Goal: Task Accomplishment & Management: Manage account settings

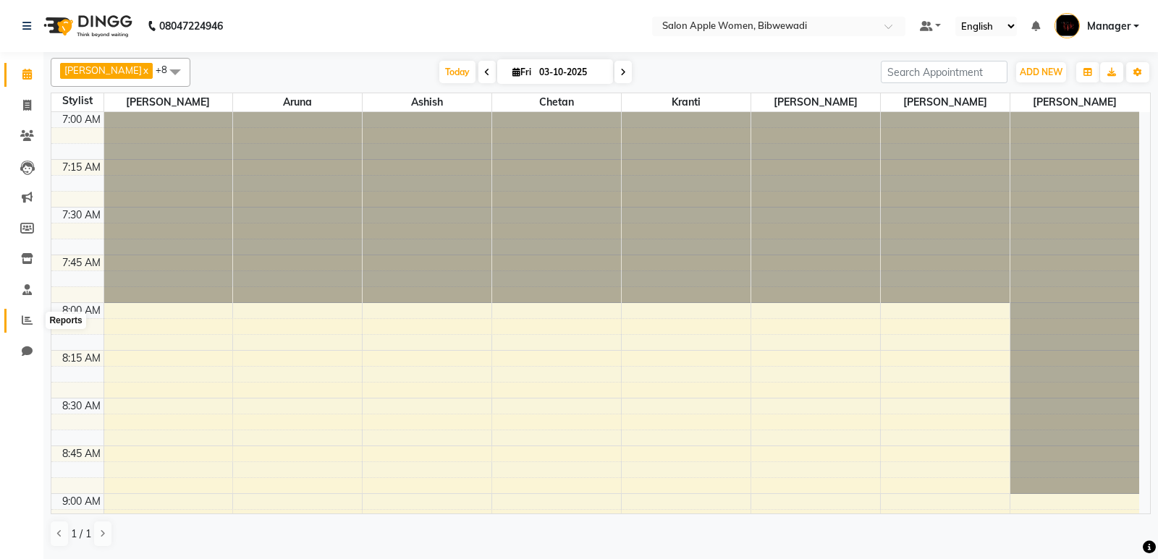
click at [26, 315] on icon at bounding box center [27, 320] width 11 height 11
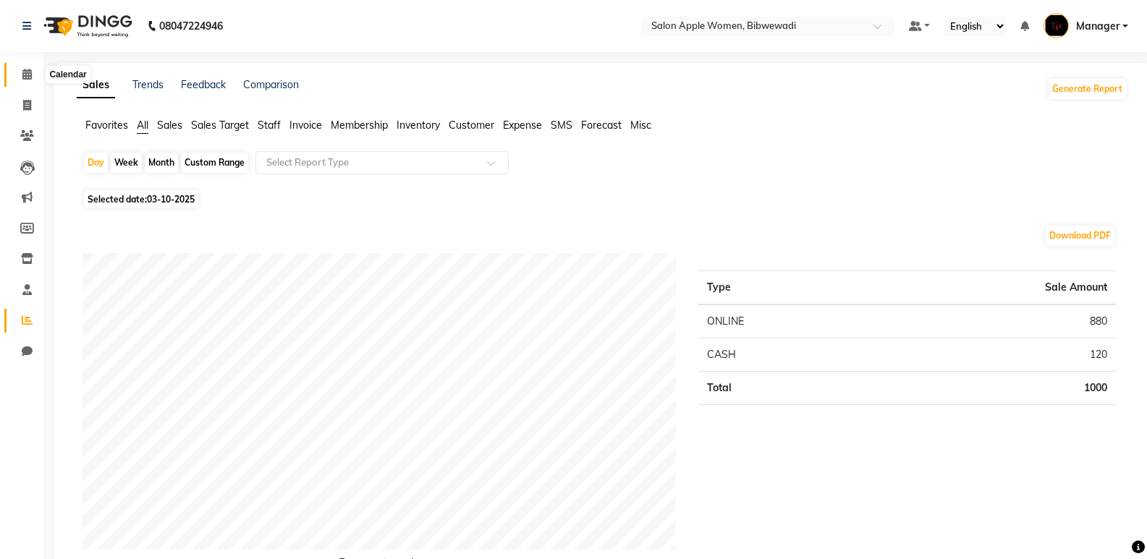
click at [26, 76] on icon at bounding box center [26, 74] width 9 height 11
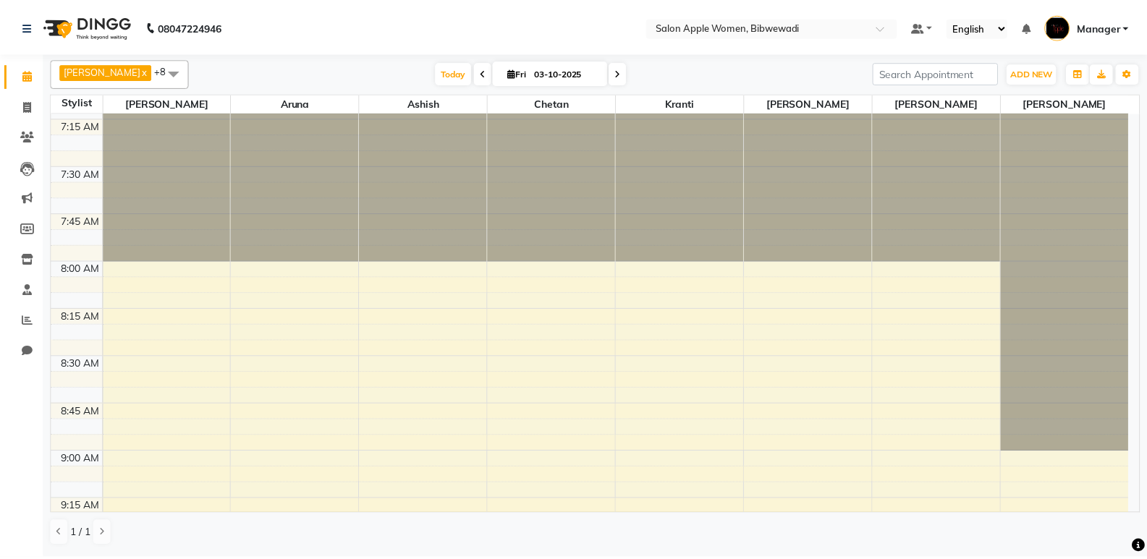
scroll to position [72, 0]
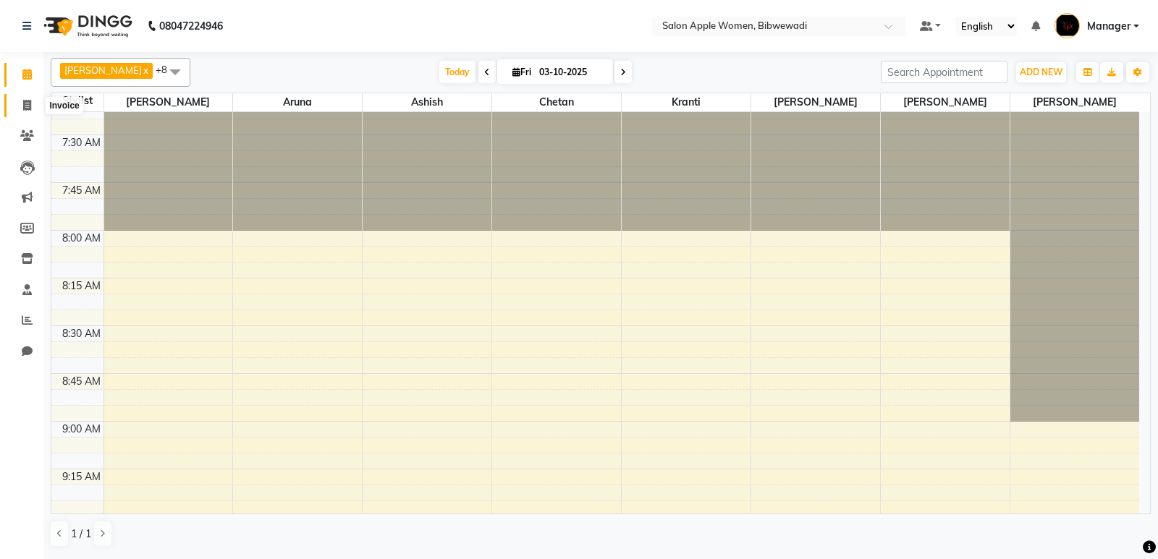
click at [37, 108] on span at bounding box center [26, 106] width 25 height 17
select select "service"
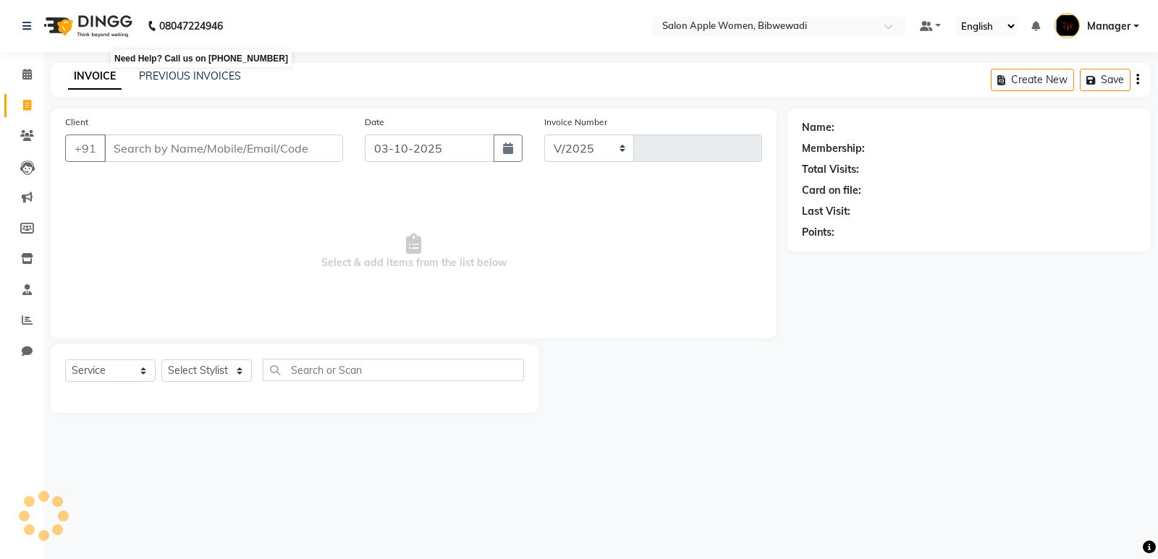
select select "101"
type input "2171"
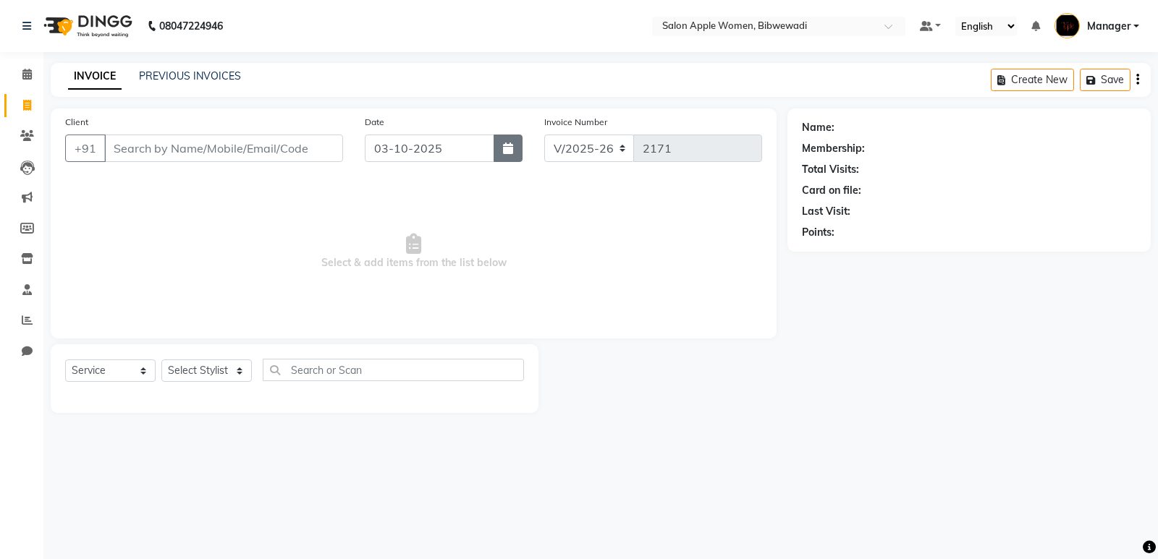
click at [506, 145] on icon "button" at bounding box center [508, 149] width 10 height 12
select select "10"
select select "2025"
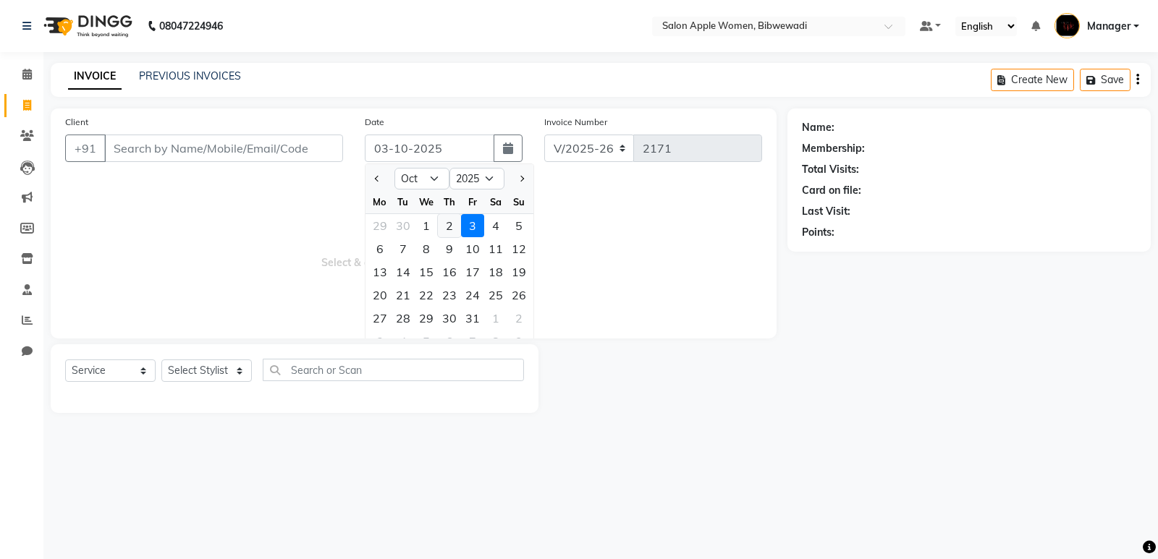
click at [454, 232] on div "2" at bounding box center [449, 225] width 23 height 23
type input "02-10-2025"
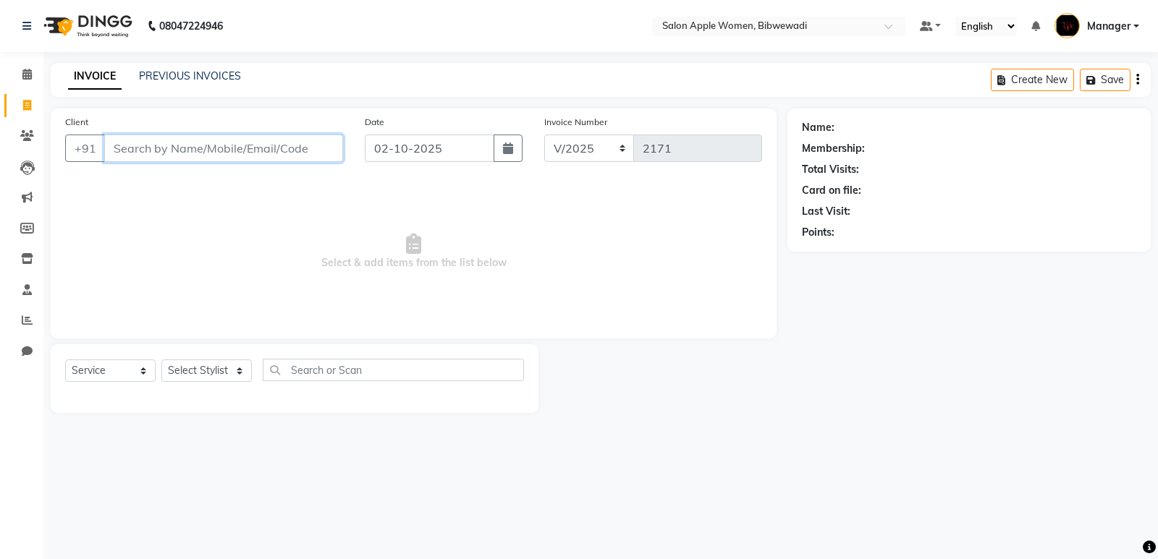
click at [234, 148] on input "Client" at bounding box center [223, 149] width 239 height 28
click at [308, 161] on input "Client" at bounding box center [223, 149] width 239 height 28
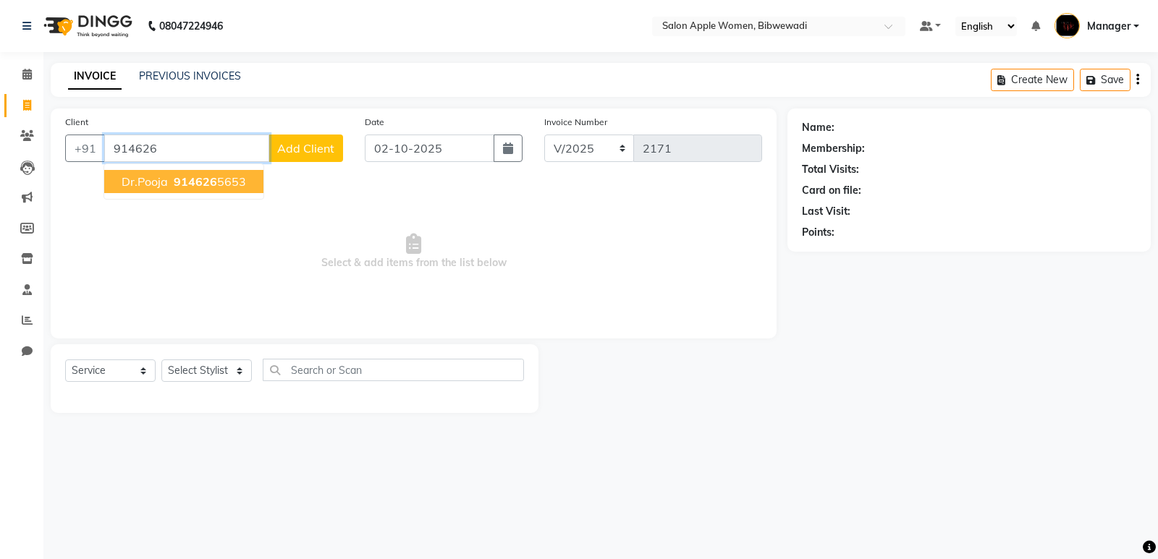
click at [208, 193] on button "Dr.Pooja 914626 5653" at bounding box center [183, 181] width 159 height 23
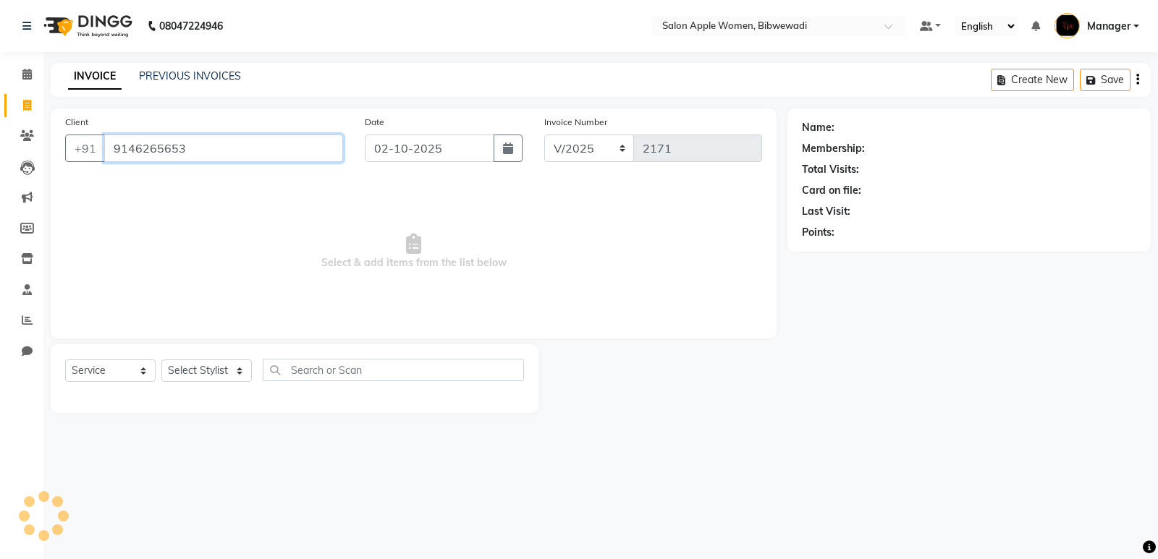
type input "9146265653"
select select "1: Object"
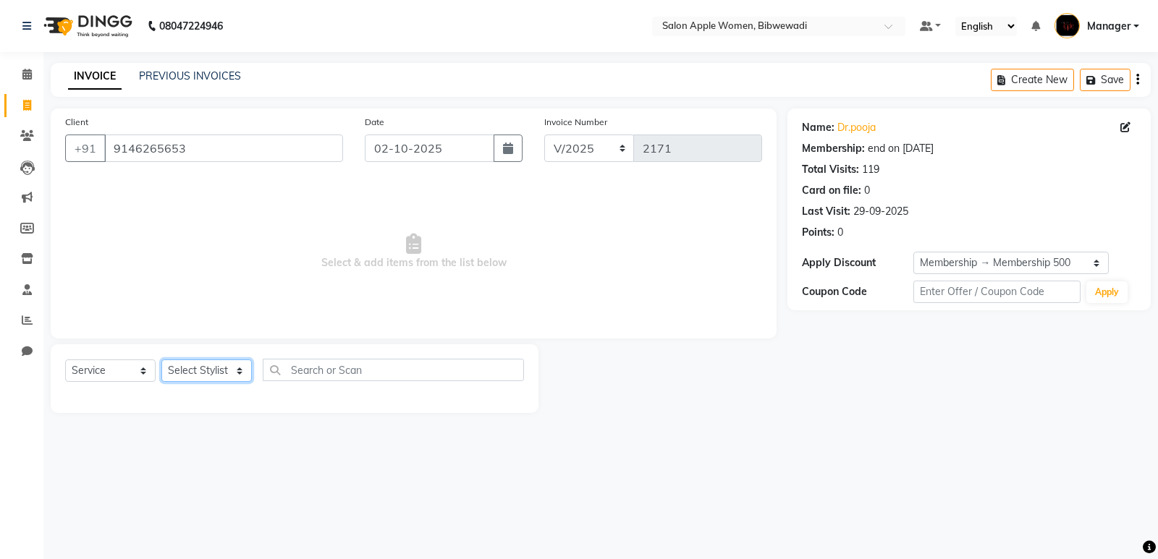
click at [230, 363] on select "Select Stylist [PERSON_NAME] Aruna [PERSON_NAME] Chetan Kranti Manager [PERSON_…" at bounding box center [206, 371] width 90 height 22
select select "60364"
click at [161, 360] on select "Select Stylist [PERSON_NAME] Aruna [PERSON_NAME] Chetan Kranti Manager [PERSON_…" at bounding box center [206, 371] width 90 height 22
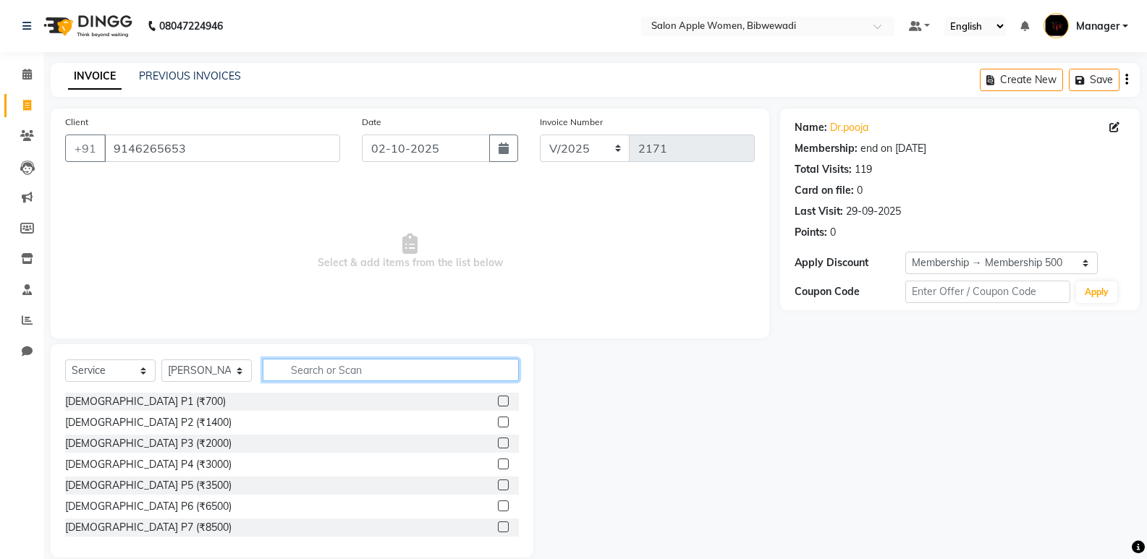
click at [300, 374] on input "text" at bounding box center [391, 370] width 256 height 22
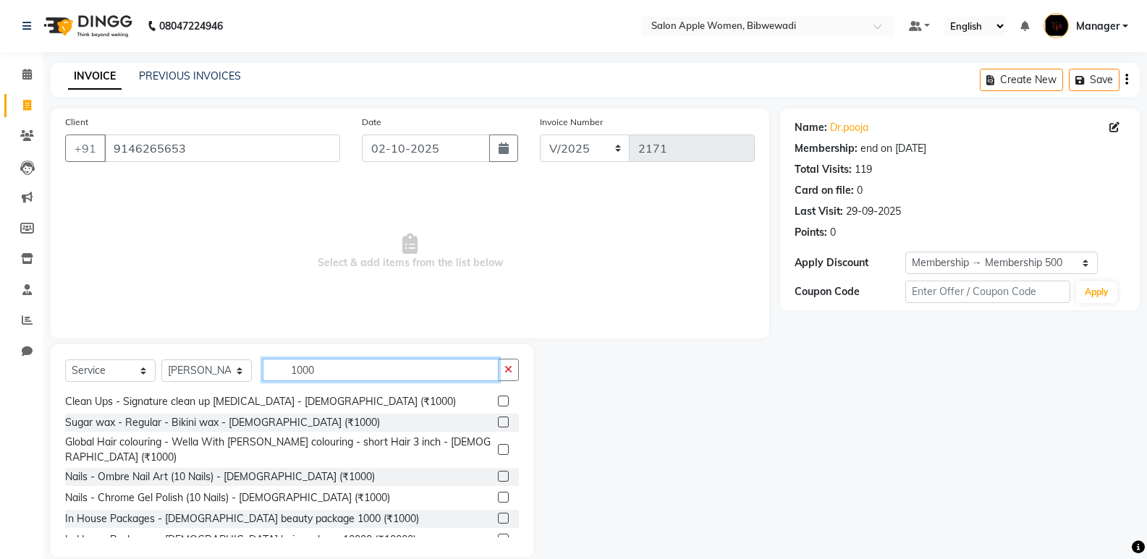
scroll to position [140, 0]
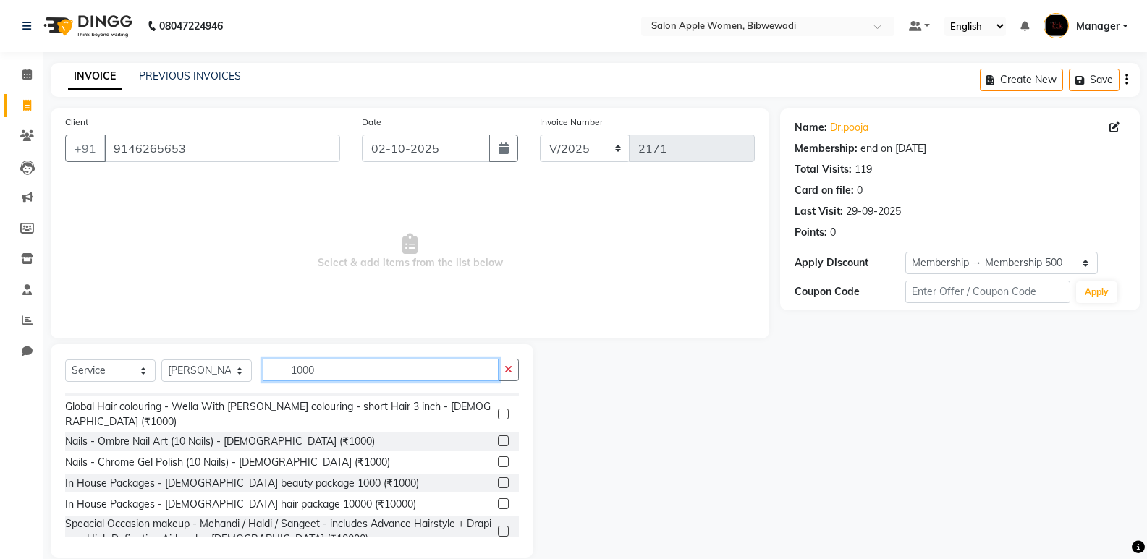
drag, startPoint x: 301, startPoint y: 373, endPoint x: 289, endPoint y: 373, distance: 11.6
click at [289, 373] on input "1000" at bounding box center [381, 370] width 236 height 22
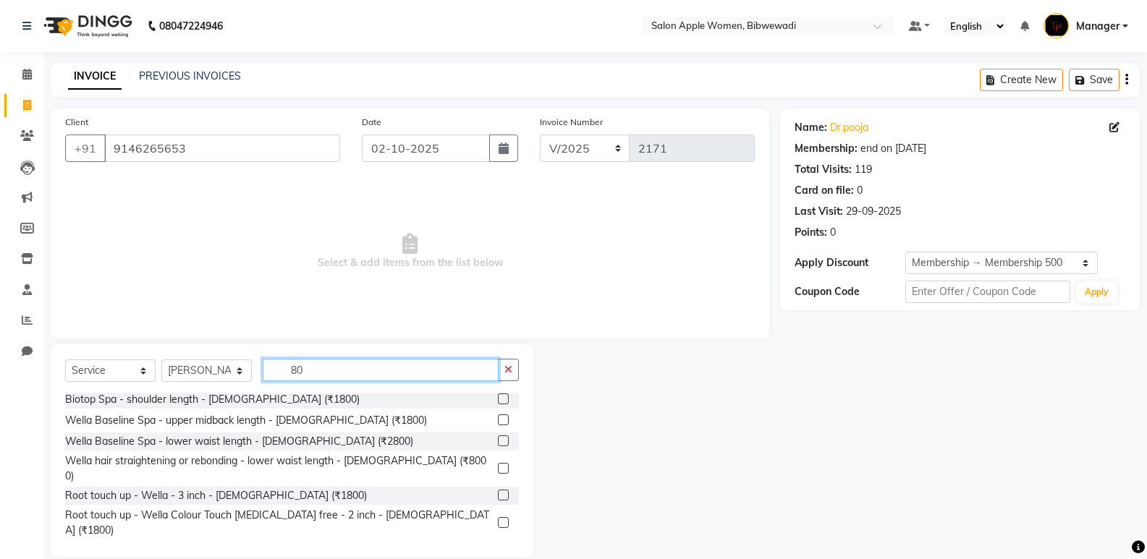
scroll to position [98, 0]
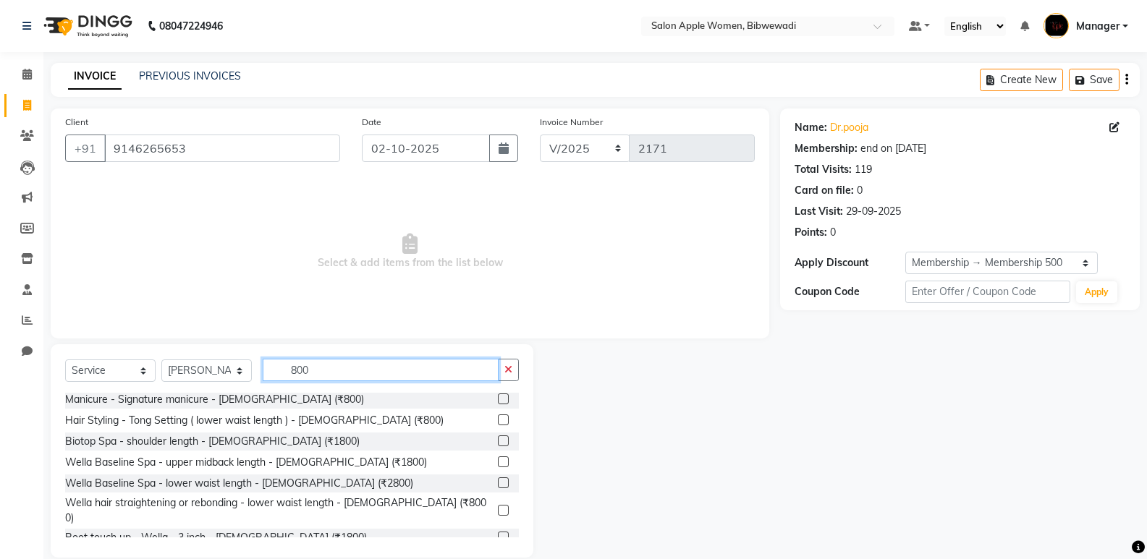
drag, startPoint x: 322, startPoint y: 368, endPoint x: 245, endPoint y: 375, distance: 77.8
click at [245, 375] on div "Select Service Product Membership Package Voucher Prepaid Gift Card Select Styl…" at bounding box center [292, 376] width 454 height 34
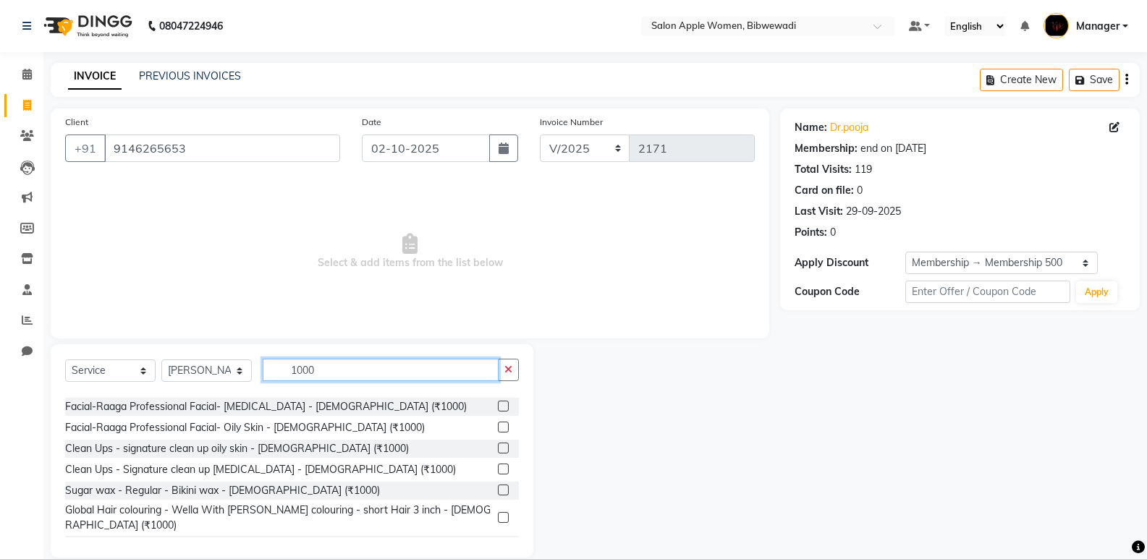
scroll to position [72, 0]
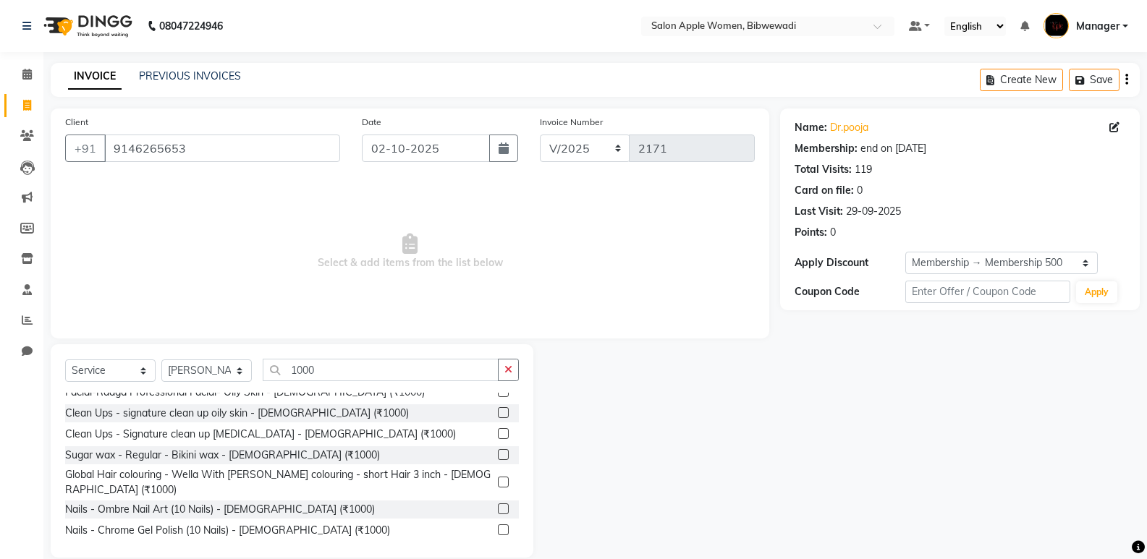
drag, startPoint x: 367, startPoint y: 358, endPoint x: 350, endPoint y: 372, distance: 22.2
click at [350, 372] on div "Select Service Product Membership Package Voucher Prepaid Gift Card Select Styl…" at bounding box center [292, 450] width 483 height 213
drag, startPoint x: 326, startPoint y: 376, endPoint x: 285, endPoint y: 367, distance: 42.2
click at [285, 367] on input "1000" at bounding box center [381, 370] width 236 height 22
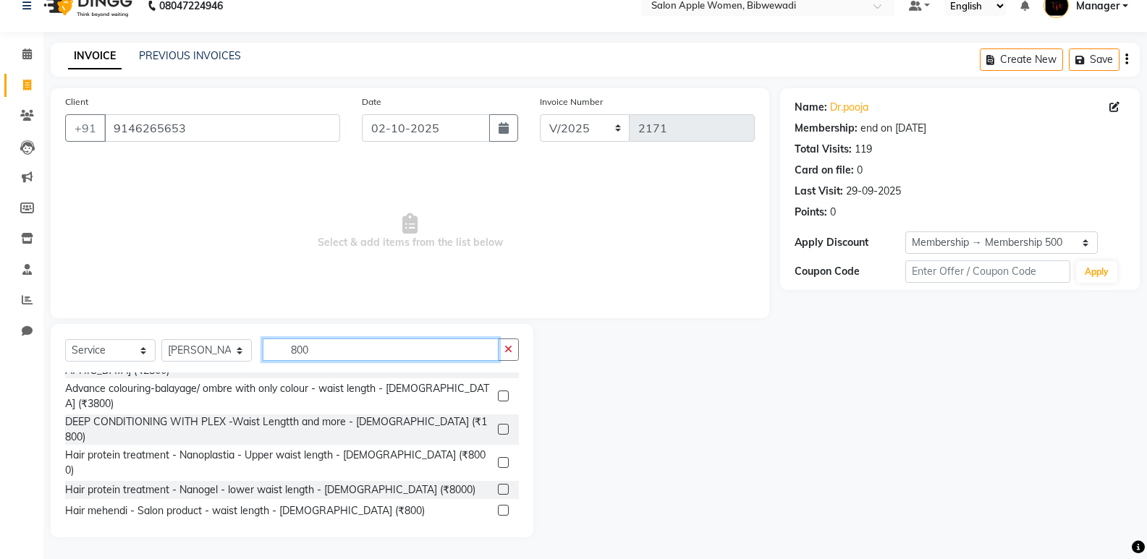
scroll to position [588, 0]
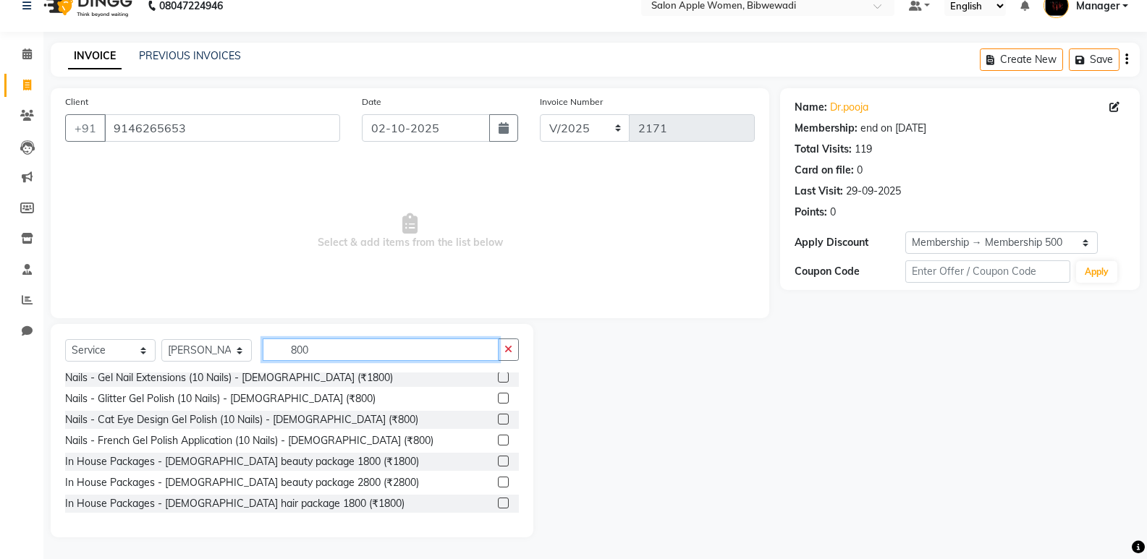
type input "800"
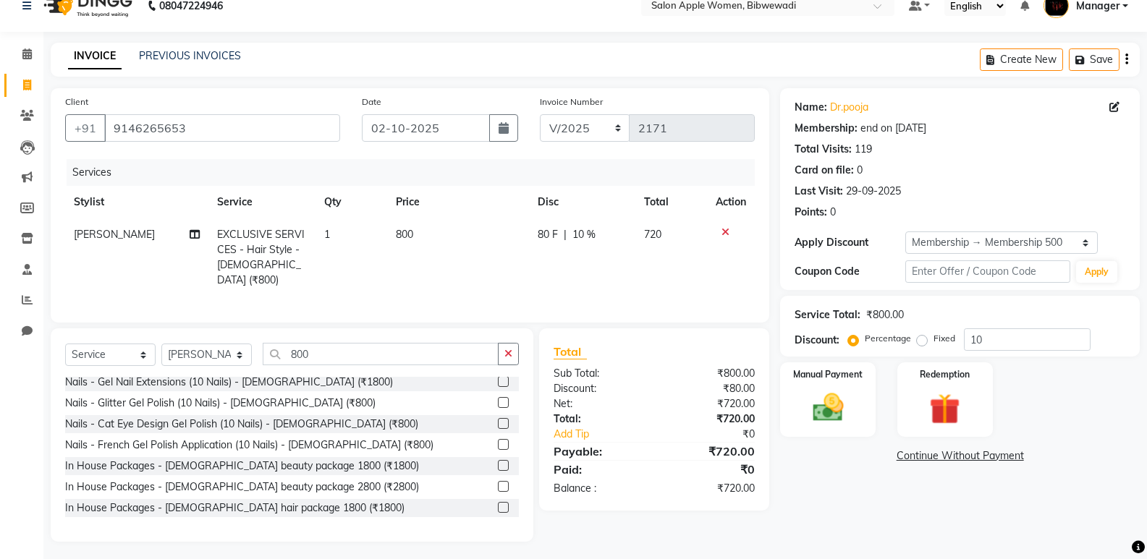
checkbox input "false"
drag, startPoint x: 321, startPoint y: 354, endPoint x: 244, endPoint y: 349, distance: 77.6
click at [244, 349] on div "Select Service Product Membership Package Voucher Prepaid Gift Card Select Styl…" at bounding box center [292, 360] width 454 height 34
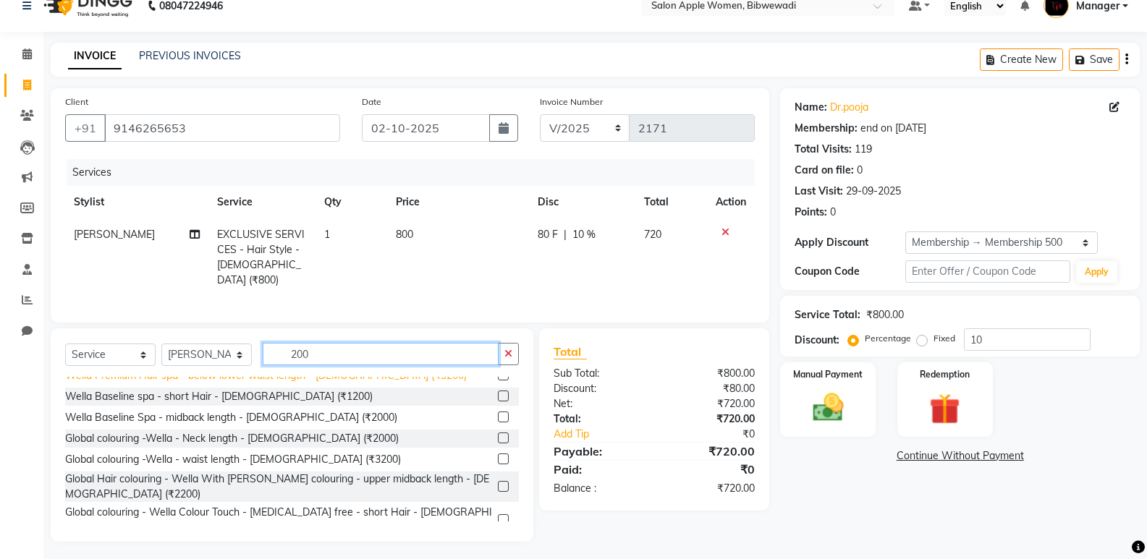
scroll to position [0, 0]
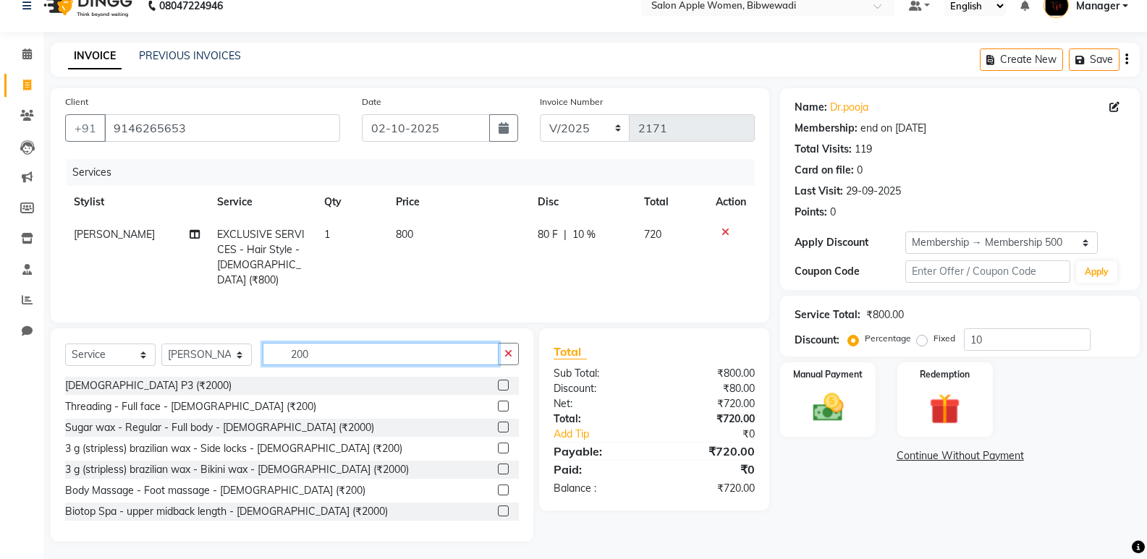
type input "200"
click at [498, 448] on label at bounding box center [503, 448] width 11 height 11
click at [498, 448] on input "checkbox" at bounding box center [502, 448] width 9 height 9
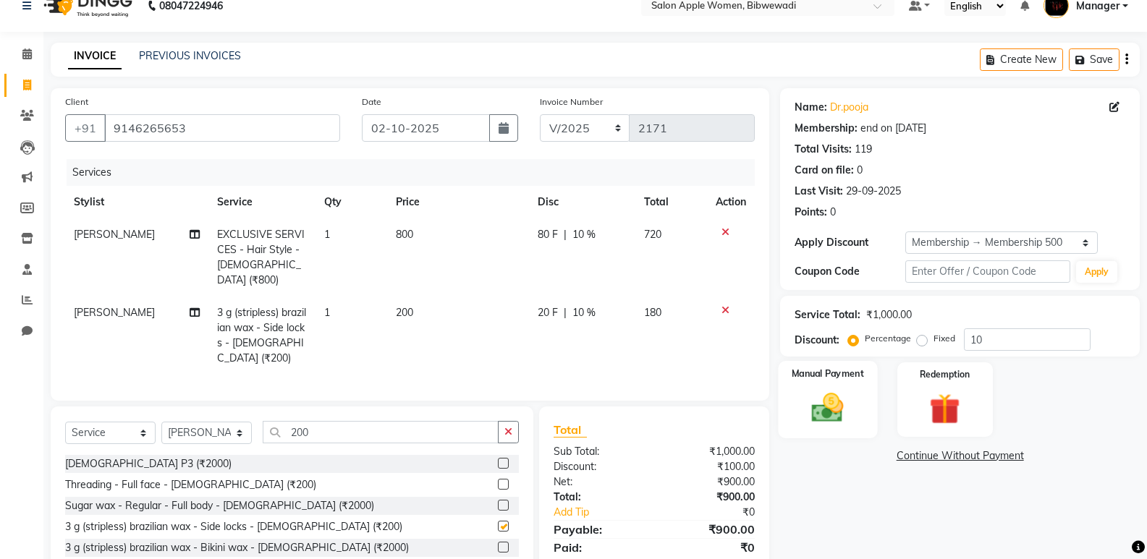
checkbox input "false"
drag, startPoint x: 991, startPoint y: 335, endPoint x: 966, endPoint y: 336, distance: 25.3
click at [966, 336] on input "10" at bounding box center [1027, 340] width 127 height 22
click at [874, 399] on div "Manual Payment" at bounding box center [828, 399] width 99 height 77
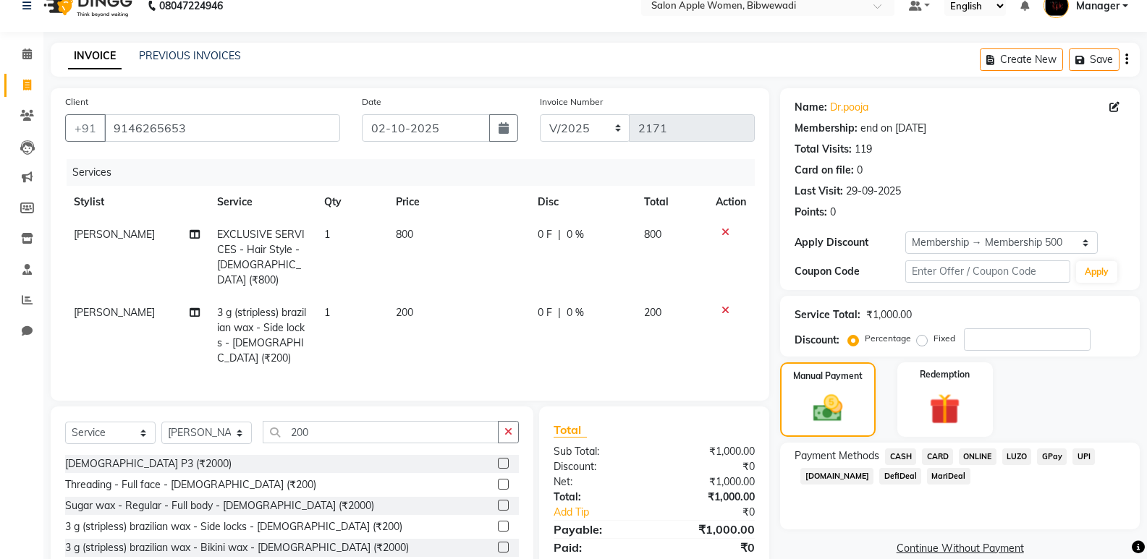
click at [909, 449] on span "CASH" at bounding box center [900, 457] width 31 height 17
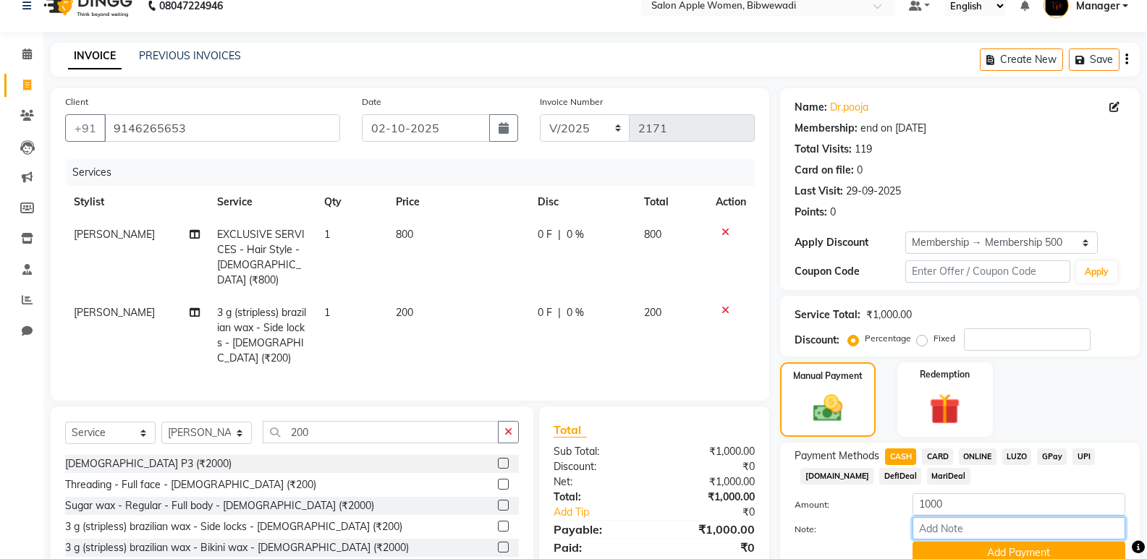
click at [947, 520] on input "Note:" at bounding box center [1019, 528] width 213 height 22
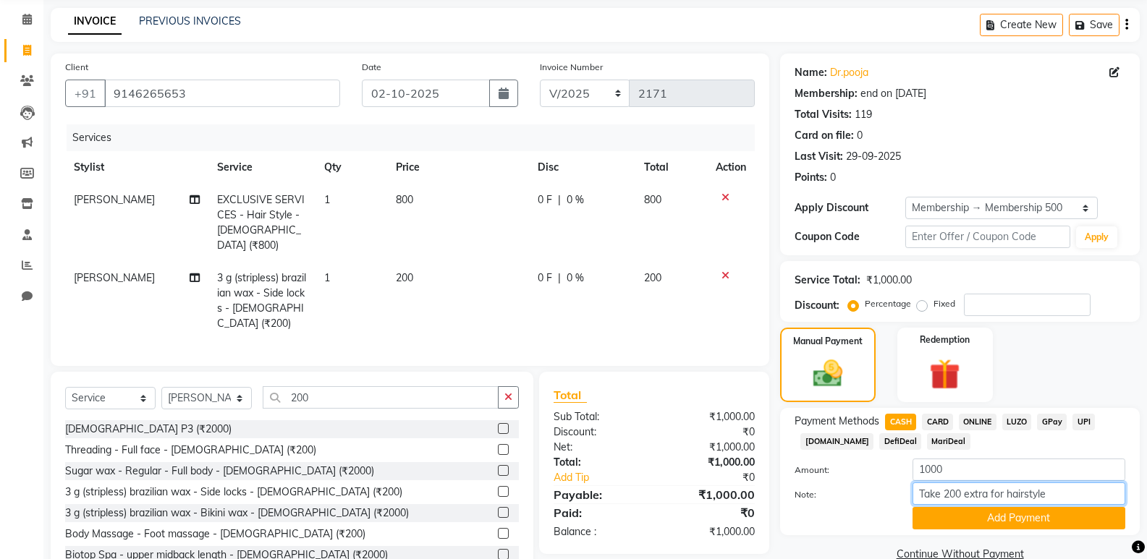
scroll to position [83, 0]
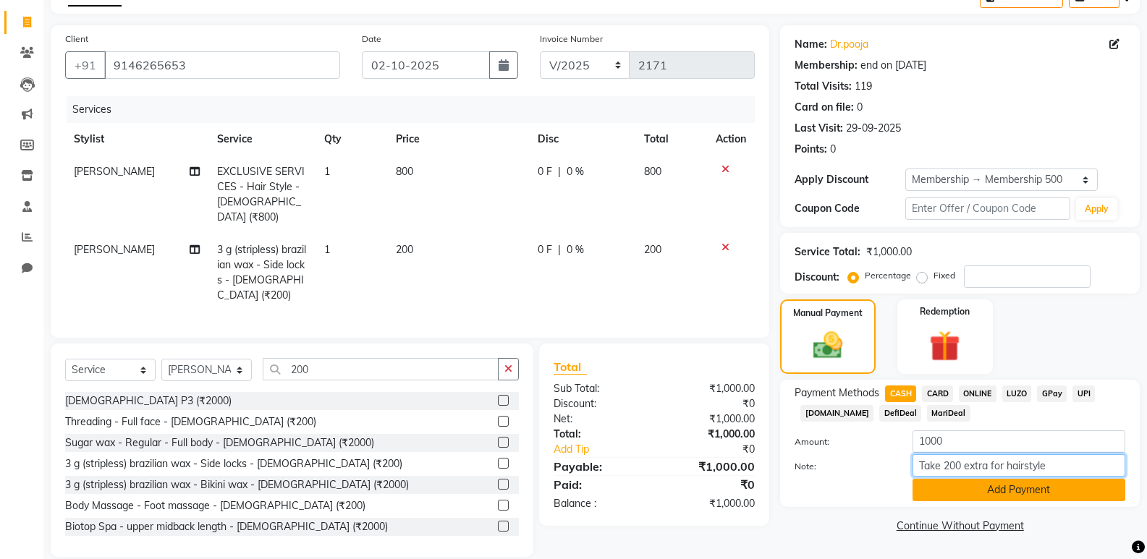
type input "Take 200 extra for hairstyle"
click at [1039, 481] on button "Add Payment" at bounding box center [1019, 490] width 213 height 22
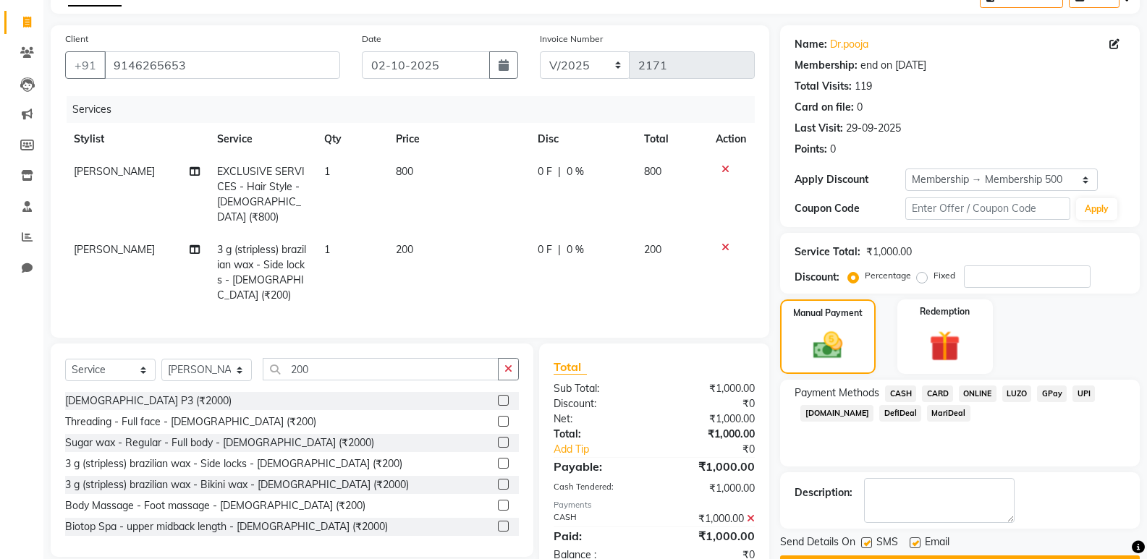
click at [874, 542] on div "SMS" at bounding box center [885, 544] width 48 height 18
click at [917, 546] on label at bounding box center [915, 543] width 11 height 11
click at [917, 546] on input "checkbox" at bounding box center [914, 543] width 9 height 9
checkbox input "false"
drag, startPoint x: 865, startPoint y: 541, endPoint x: 871, endPoint y: 524, distance: 18.3
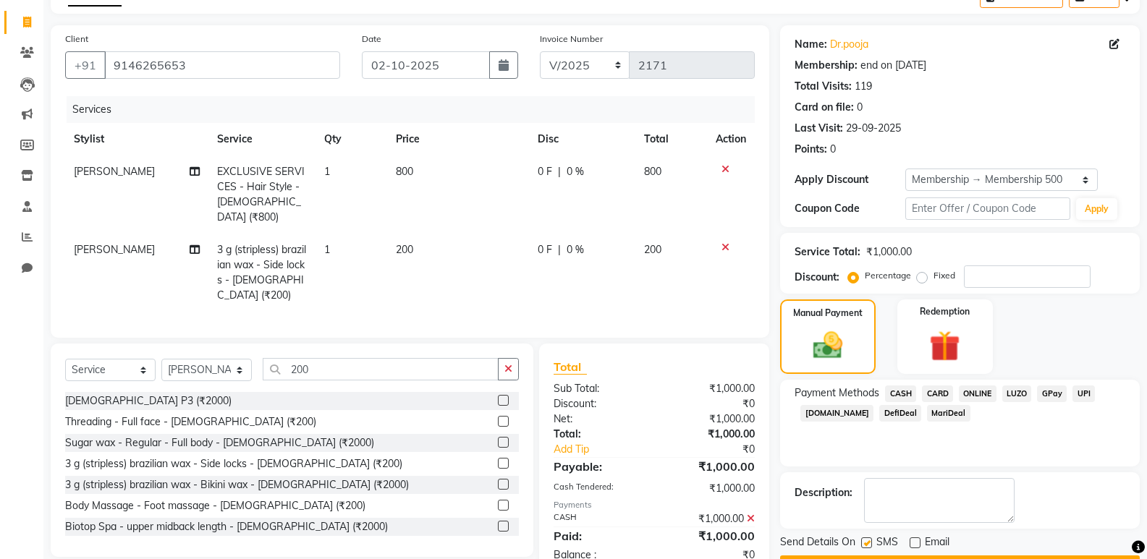
click at [866, 541] on label at bounding box center [866, 543] width 11 height 11
click at [866, 541] on input "checkbox" at bounding box center [865, 543] width 9 height 9
checkbox input "false"
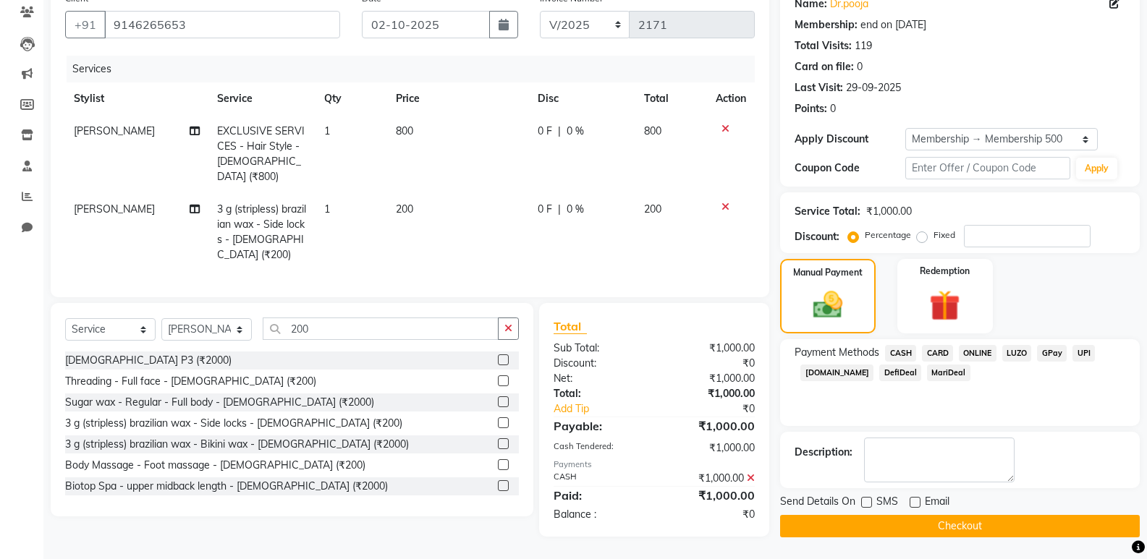
click at [892, 530] on button "Checkout" at bounding box center [960, 526] width 360 height 22
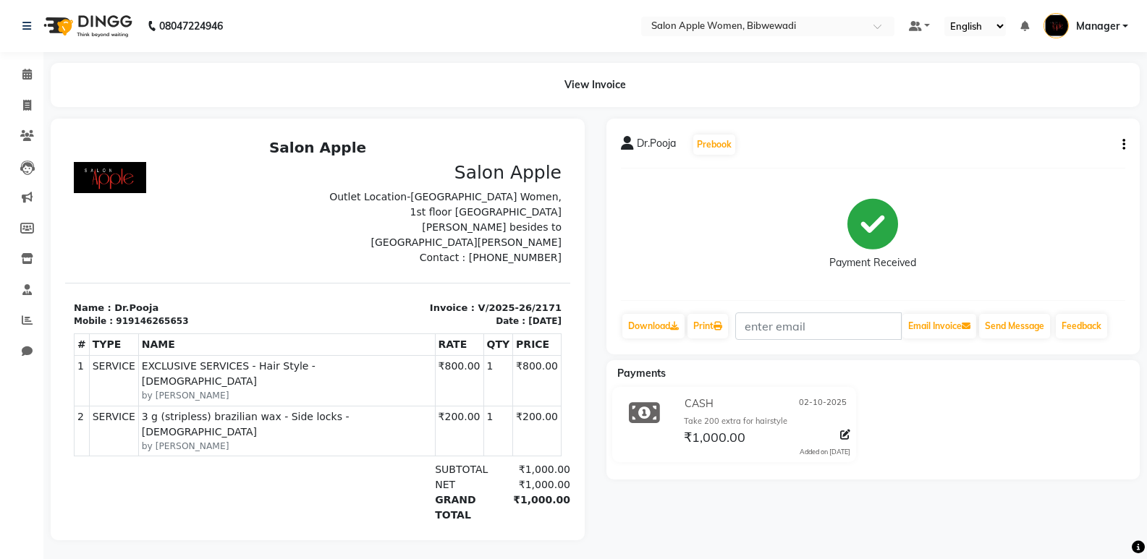
click at [32, 118] on li "Invoice" at bounding box center [21, 105] width 43 height 31
click at [29, 98] on span at bounding box center [26, 106] width 25 height 17
select select "service"
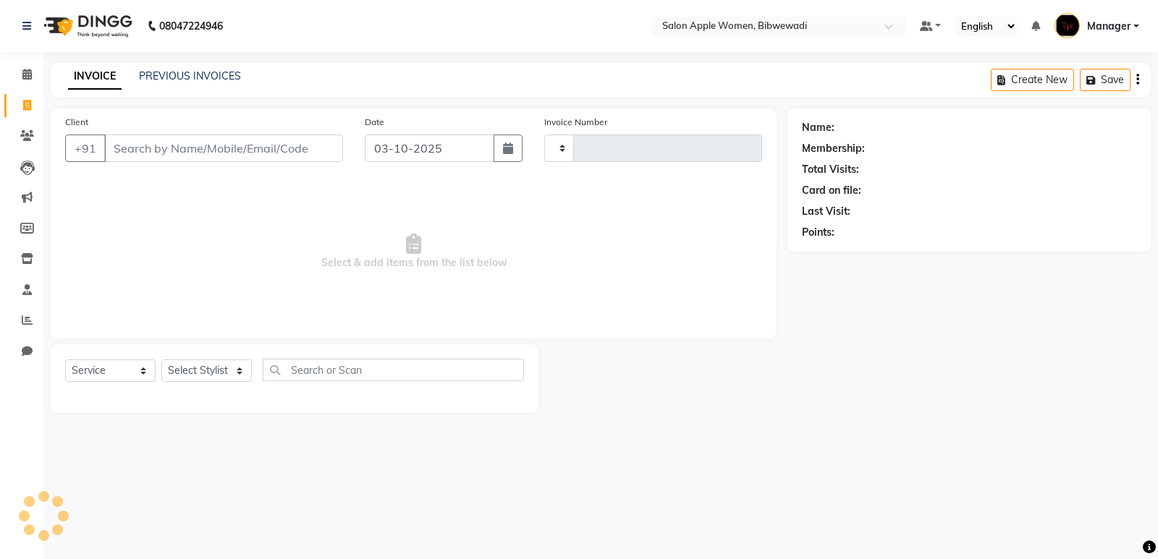
type input "2172"
select select "101"
click at [520, 141] on button "button" at bounding box center [508, 149] width 29 height 28
select select "10"
select select "2025"
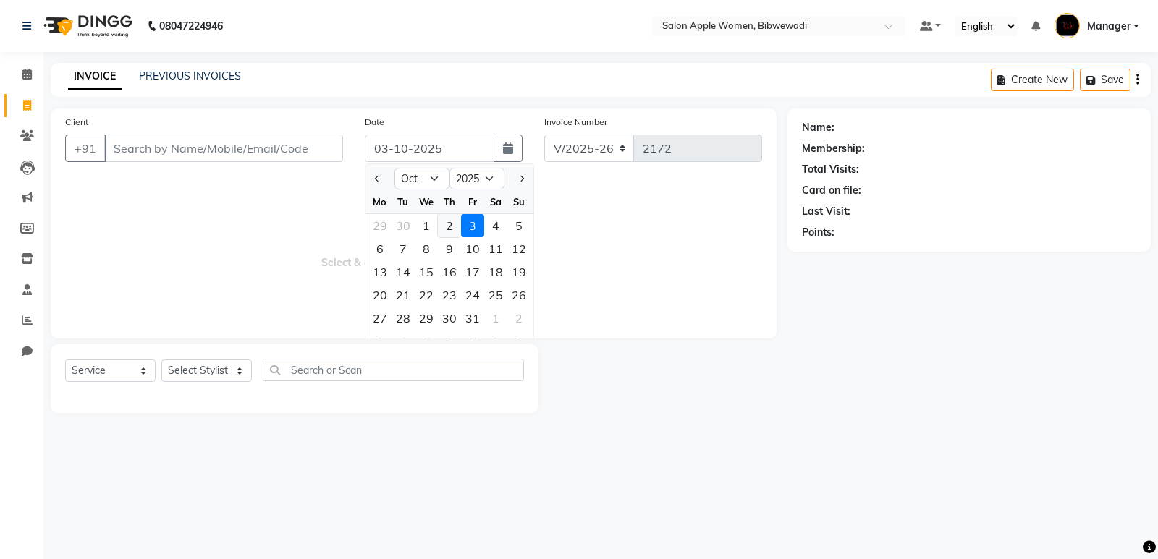
click at [458, 234] on div "2" at bounding box center [449, 225] width 23 height 23
type input "02-10-2025"
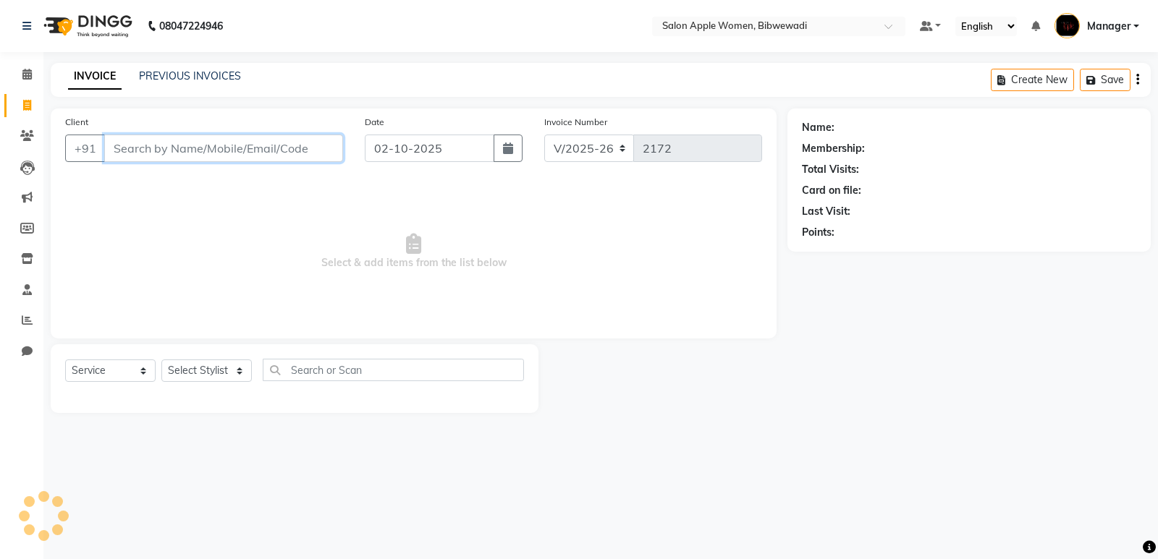
click at [329, 157] on input "Client" at bounding box center [223, 149] width 239 height 28
click at [271, 133] on div "Client +91" at bounding box center [204, 143] width 300 height 59
click at [274, 148] on input "Client" at bounding box center [223, 149] width 239 height 28
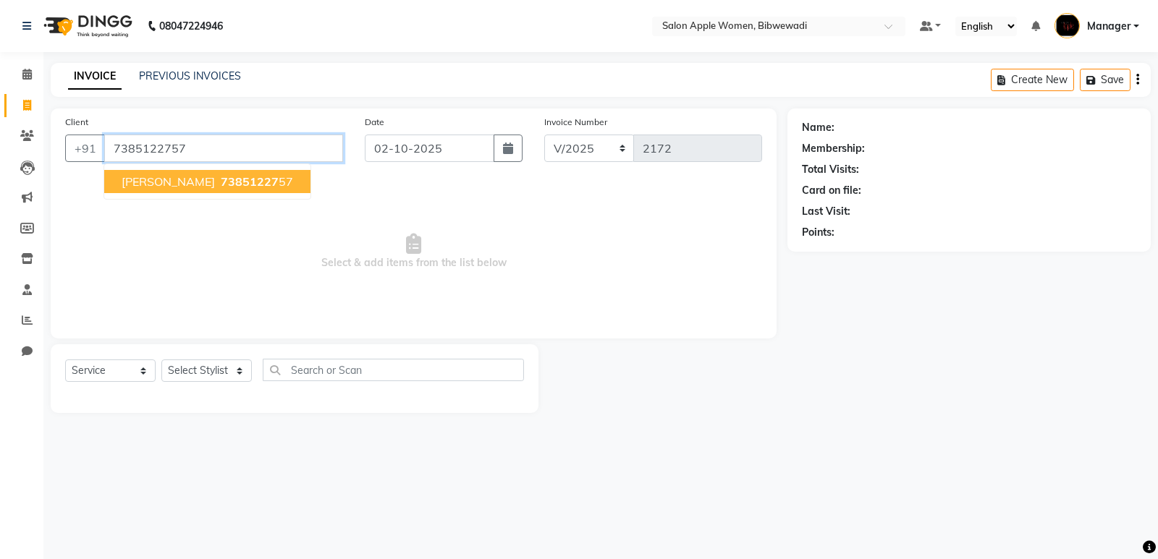
type input "7385122757"
click at [272, 179] on ngb-highlight "73851227 57" at bounding box center [255, 181] width 75 height 14
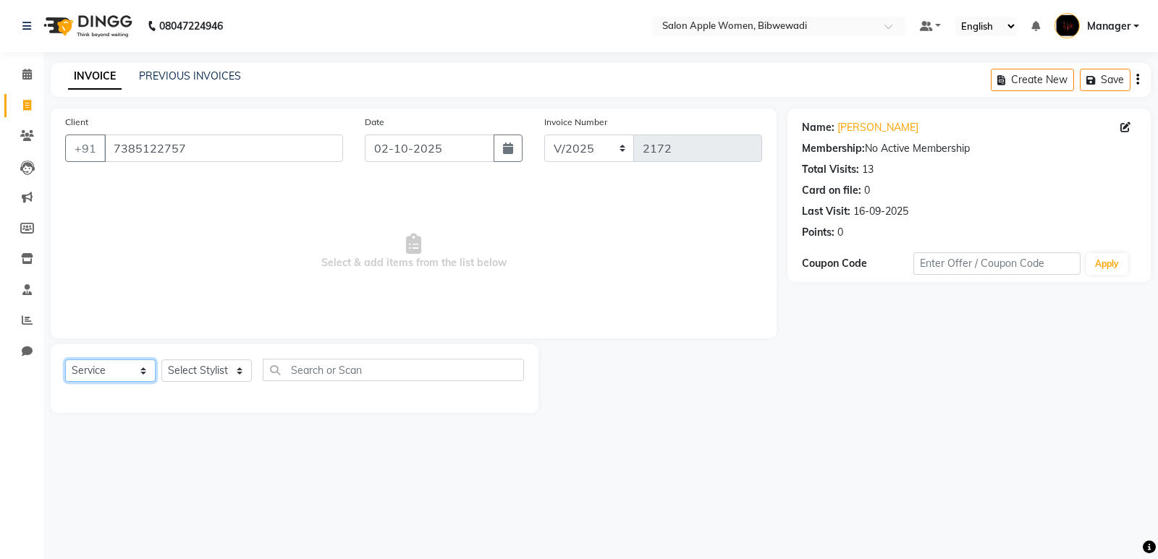
click at [143, 375] on select "Select Service Product Membership Package Voucher Prepaid Gift Card" at bounding box center [110, 371] width 90 height 22
click at [65, 360] on select "Select Service Product Membership Package Voucher Prepaid Gift Card" at bounding box center [110, 371] width 90 height 22
click at [185, 369] on select "Select Stylist [PERSON_NAME] Aruna [PERSON_NAME] Chetan Kranti Manager [PERSON_…" at bounding box center [206, 371] width 90 height 22
select select "33227"
click at [161, 360] on select "Select Stylist [PERSON_NAME] Aruna [PERSON_NAME] Chetan Kranti Manager [PERSON_…" at bounding box center [206, 371] width 90 height 22
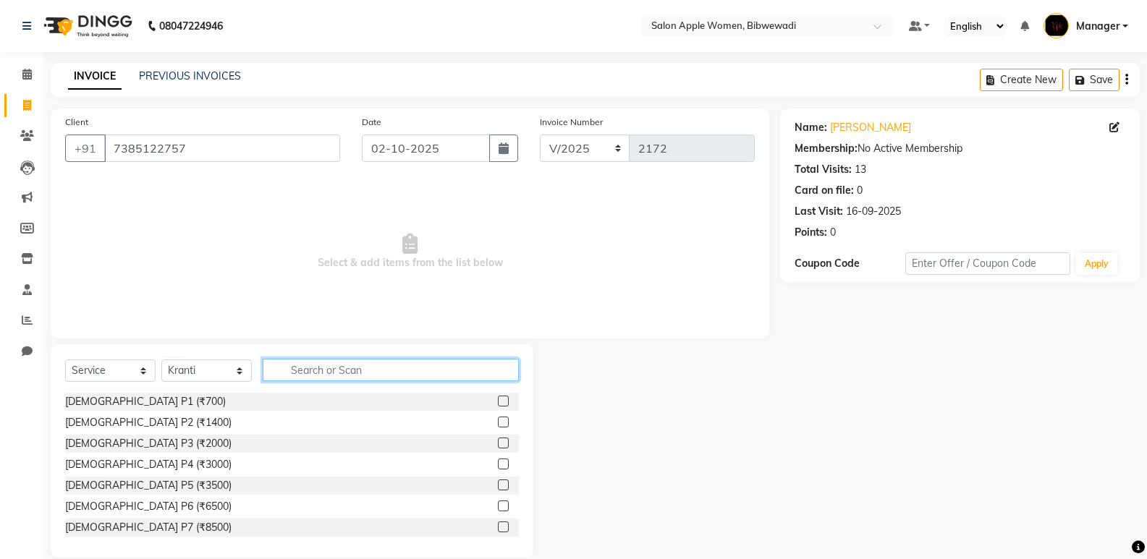
click at [334, 370] on input "text" at bounding box center [391, 370] width 256 height 22
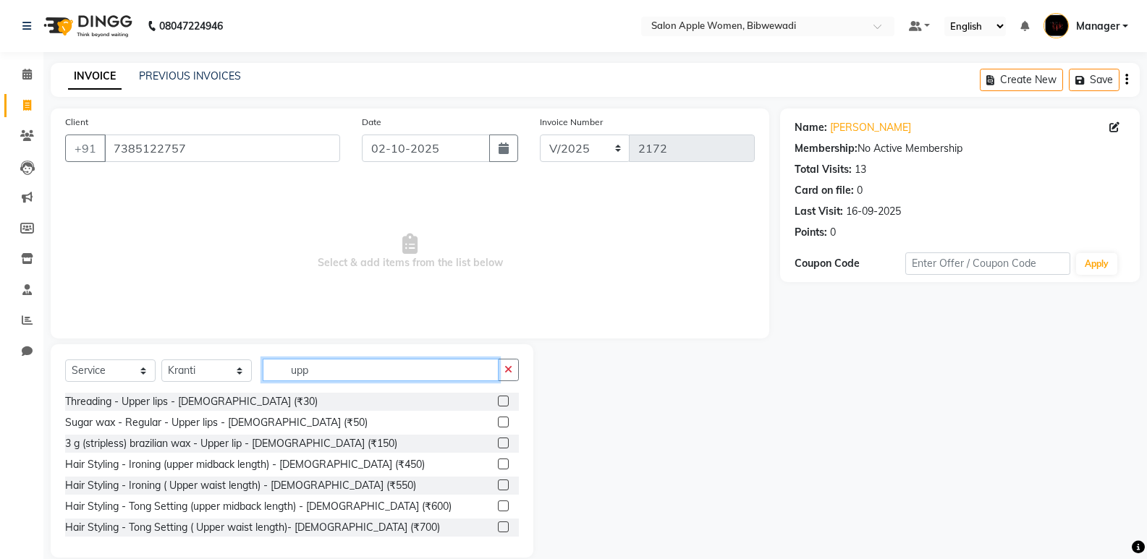
type input "upp"
click at [498, 400] on label at bounding box center [503, 401] width 11 height 11
click at [498, 400] on input "checkbox" at bounding box center [502, 401] width 9 height 9
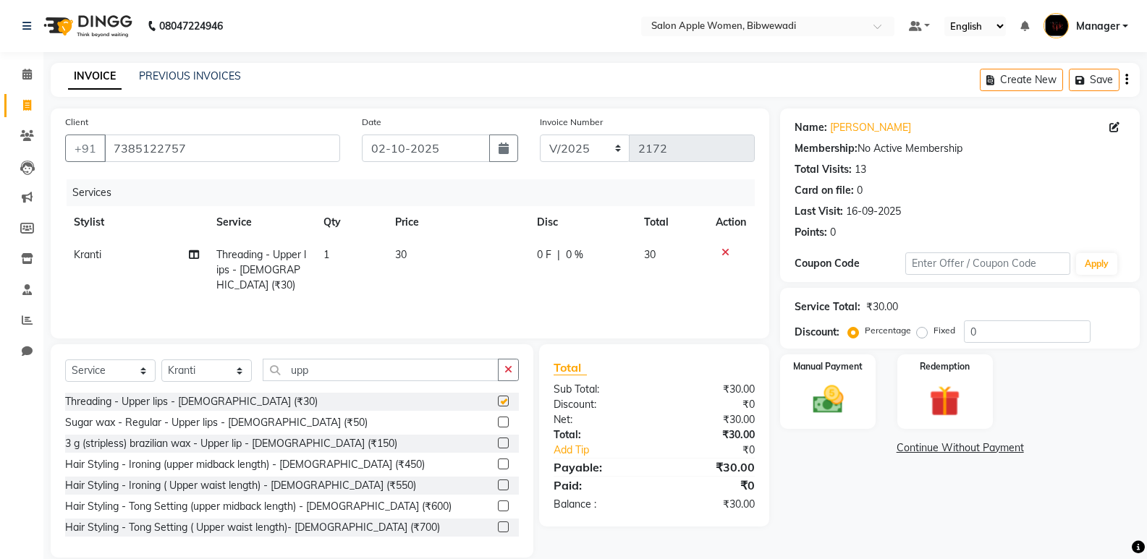
checkbox input "false"
drag, startPoint x: 1019, startPoint y: 334, endPoint x: 949, endPoint y: 339, distance: 69.6
click at [949, 339] on div "Percentage Fixed 0" at bounding box center [971, 332] width 240 height 22
type input "10"
click at [816, 380] on div "Manual Payment" at bounding box center [828, 391] width 99 height 77
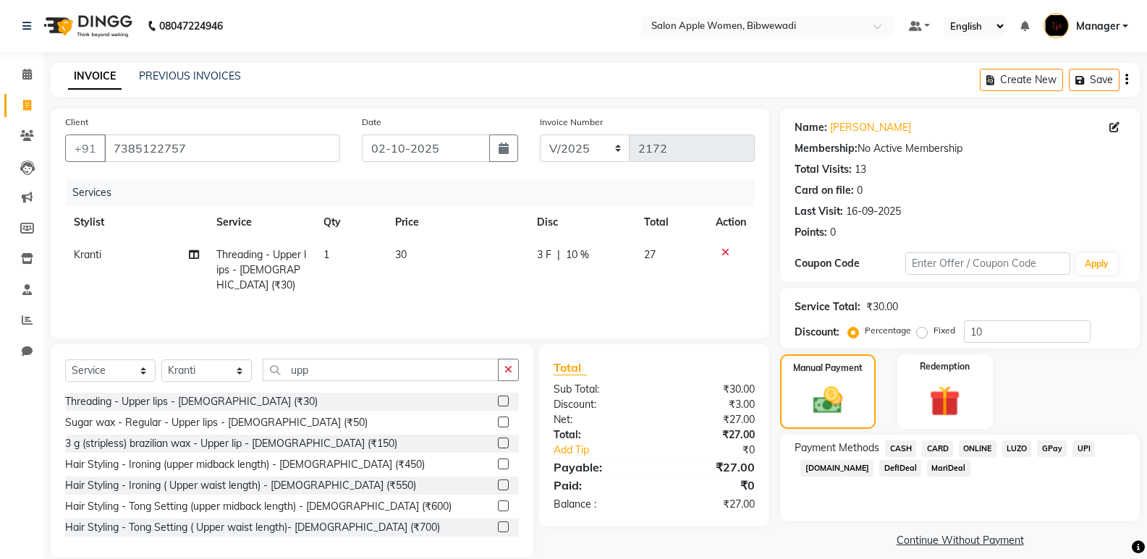
click at [977, 442] on span "ONLINE" at bounding box center [978, 449] width 38 height 17
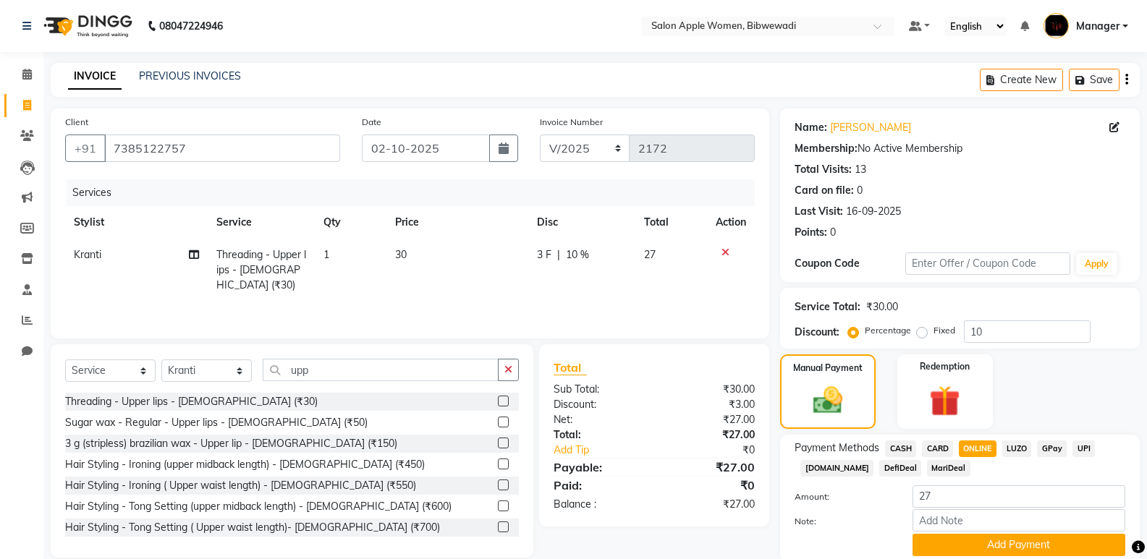
click at [960, 508] on div "Amount: 27" at bounding box center [960, 498] width 352 height 25
click at [958, 515] on input "Note:" at bounding box center [1019, 520] width 213 height 22
type input "B"
type input "N"
type input "[PERSON_NAME] Did the service"
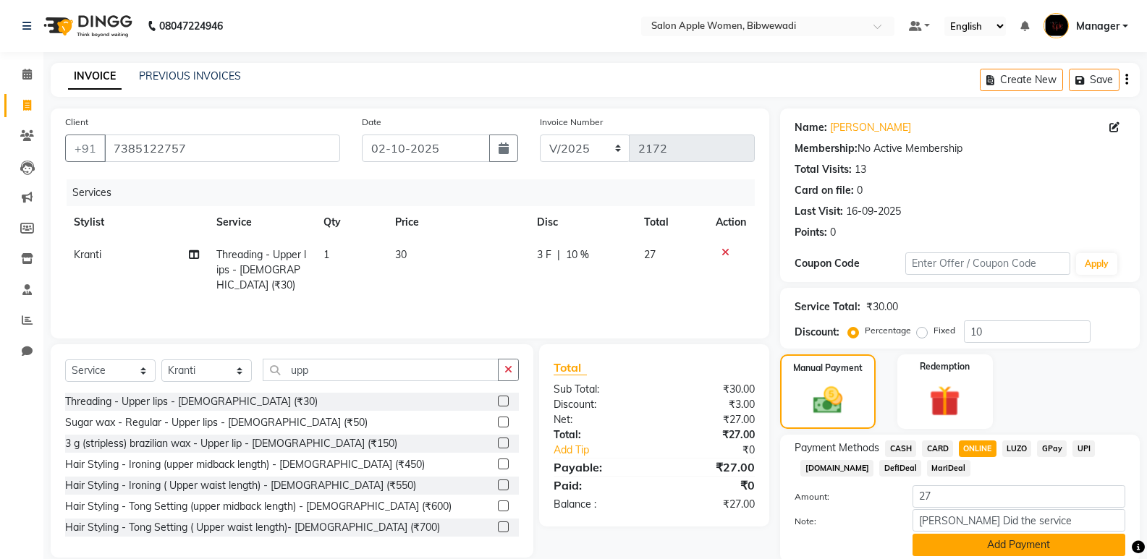
click at [971, 549] on button "Add Payment" at bounding box center [1019, 545] width 213 height 22
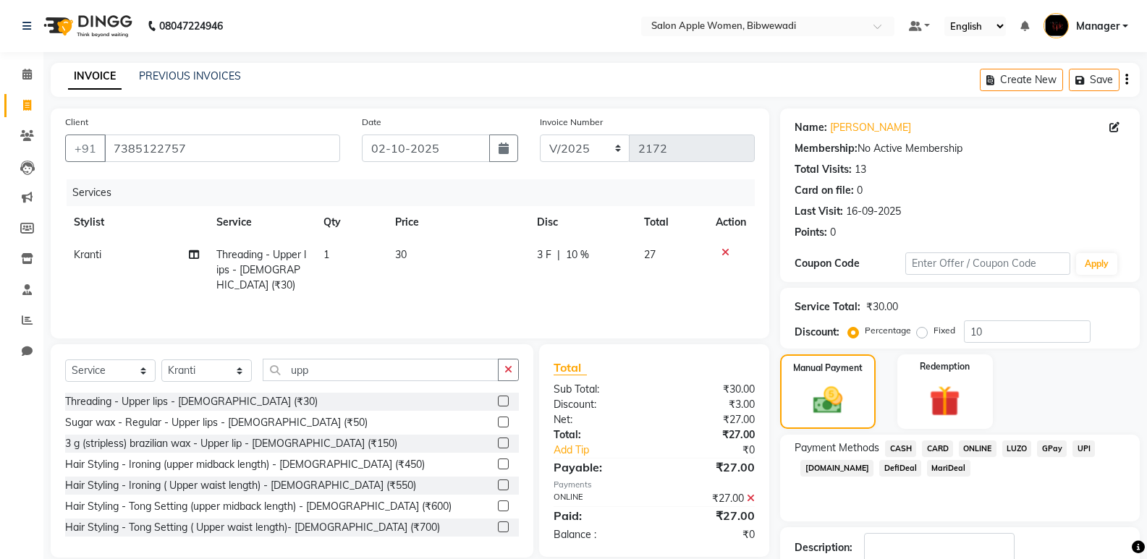
scroll to position [96, 0]
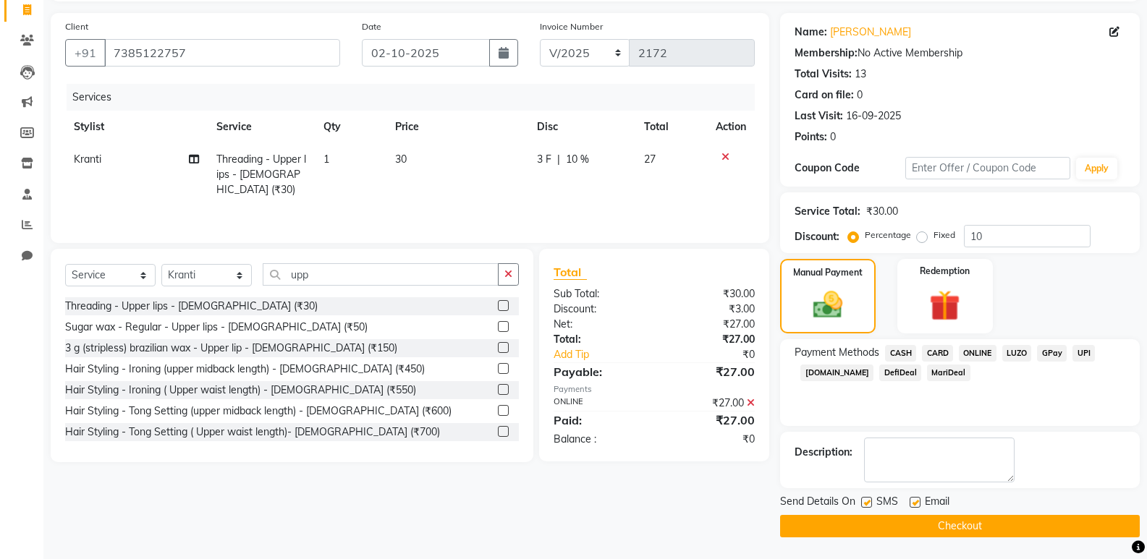
click at [968, 522] on button "Checkout" at bounding box center [960, 526] width 360 height 22
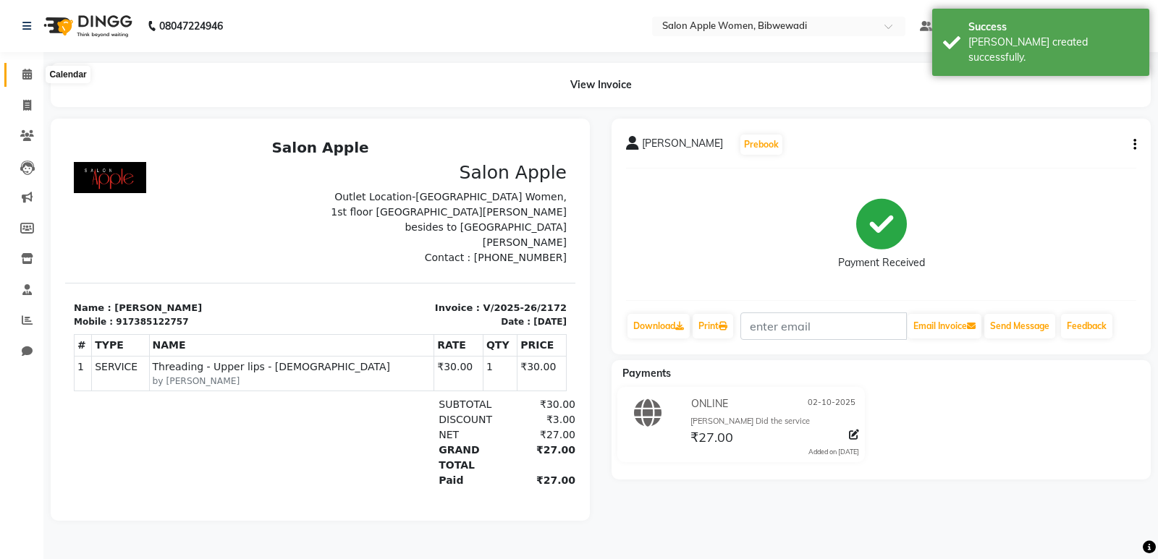
click at [28, 77] on icon at bounding box center [26, 74] width 9 height 11
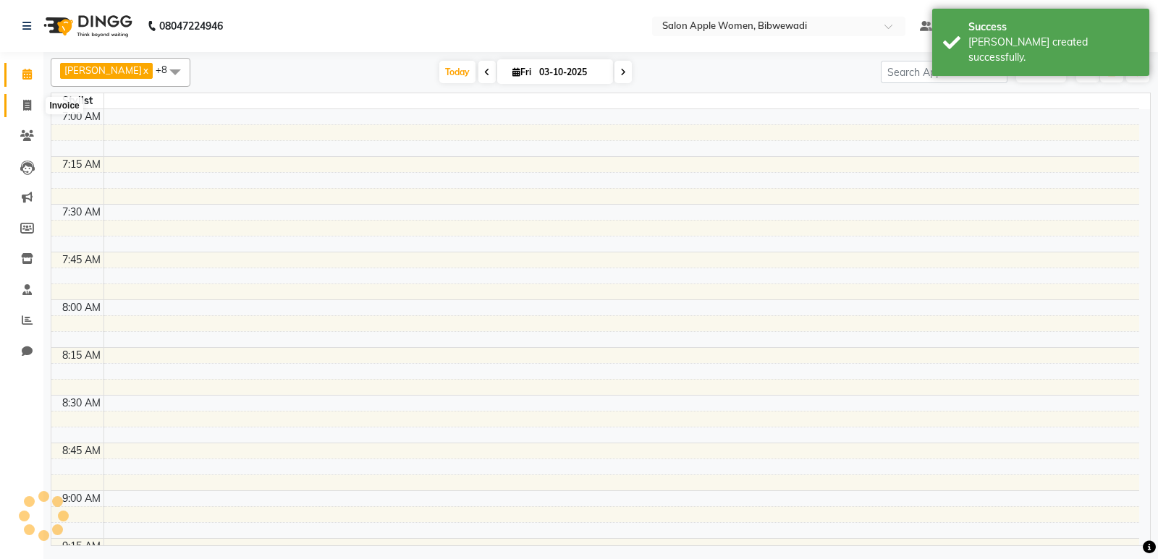
click at [30, 106] on icon at bounding box center [27, 105] width 8 height 11
select select "service"
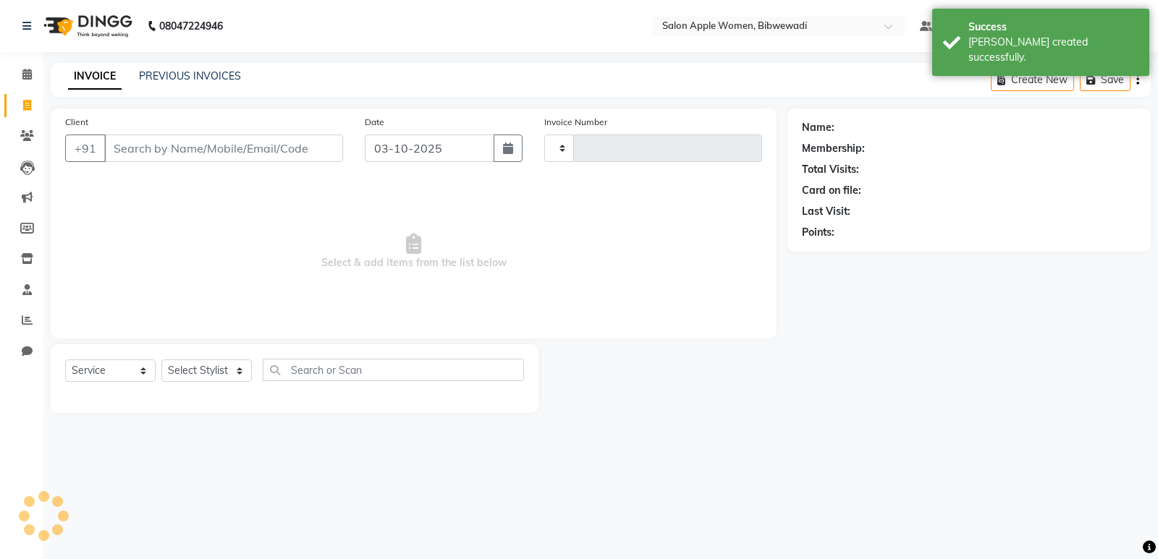
type input "2173"
select select "101"
click at [507, 142] on button "button" at bounding box center [508, 149] width 29 height 28
select select "10"
select select "2025"
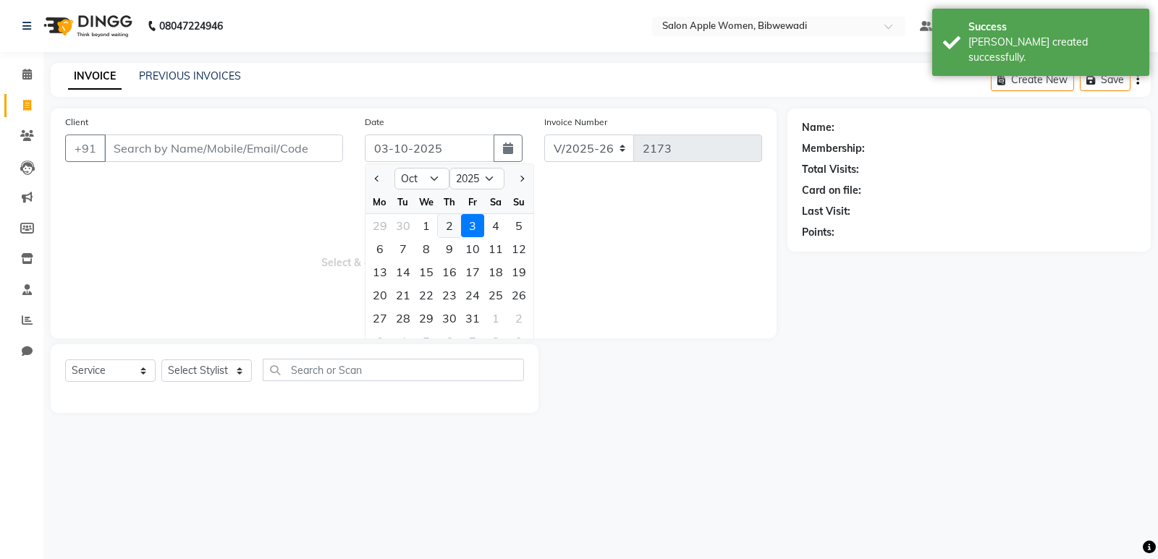
click at [449, 228] on div "2" at bounding box center [449, 225] width 23 height 23
type input "02-10-2025"
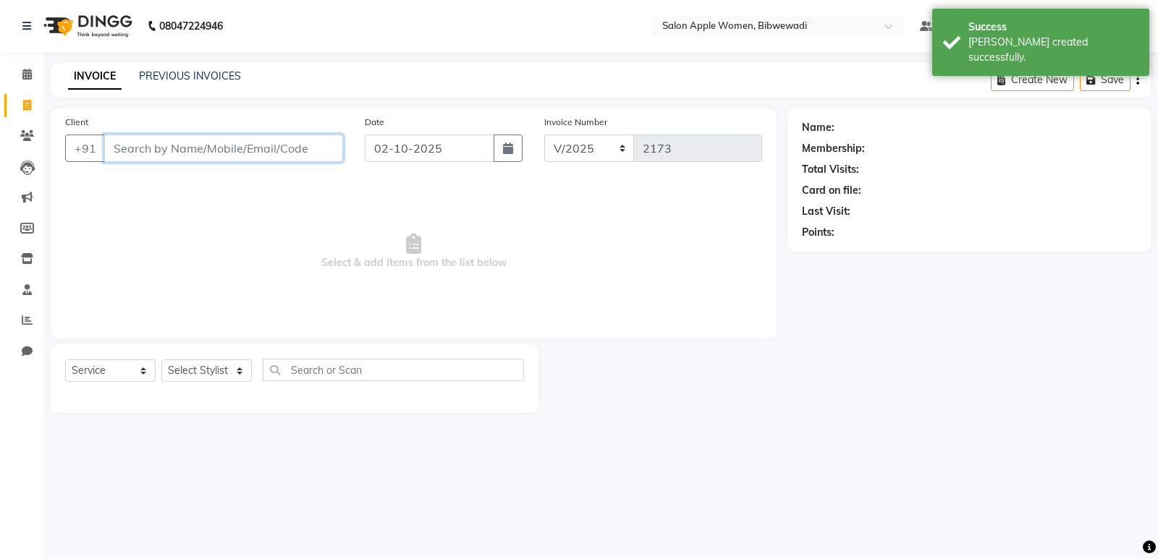
click at [291, 161] on input "Client" at bounding box center [223, 149] width 239 height 28
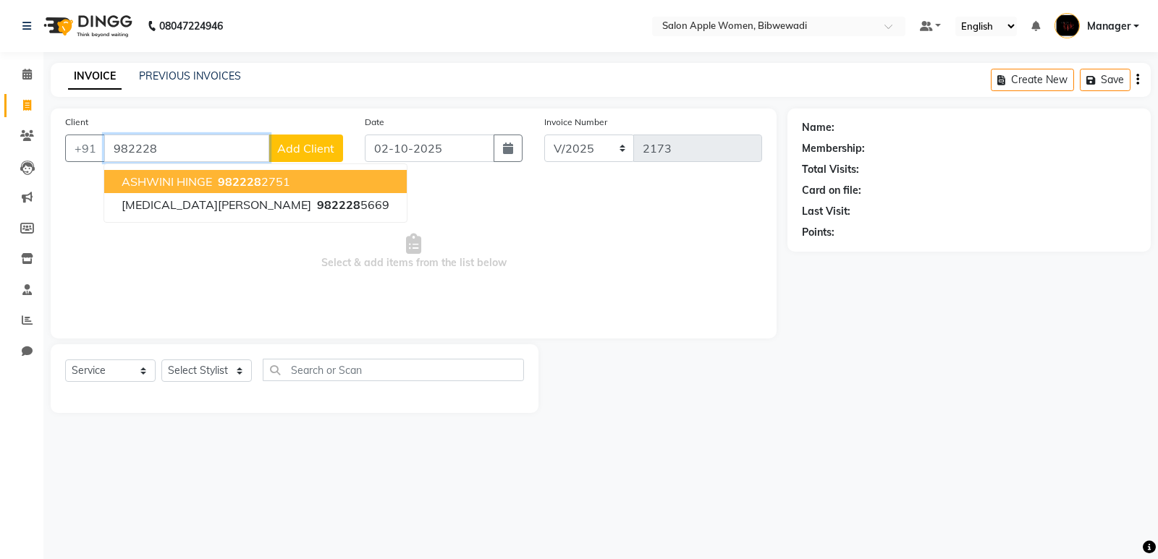
click at [273, 182] on ngb-highlight "982228 2751" at bounding box center [252, 181] width 75 height 14
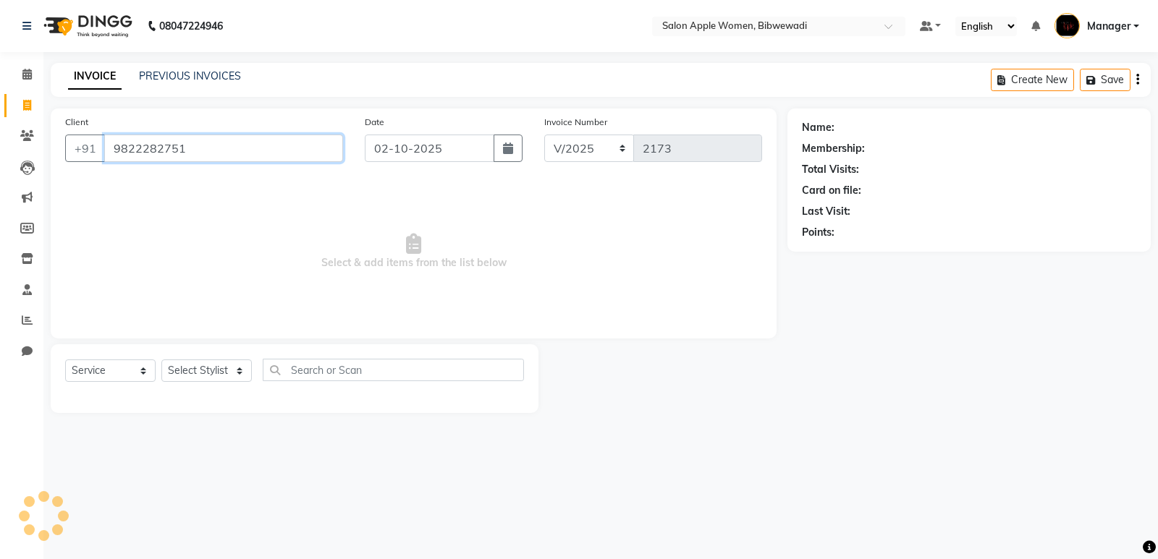
type input "9822282751"
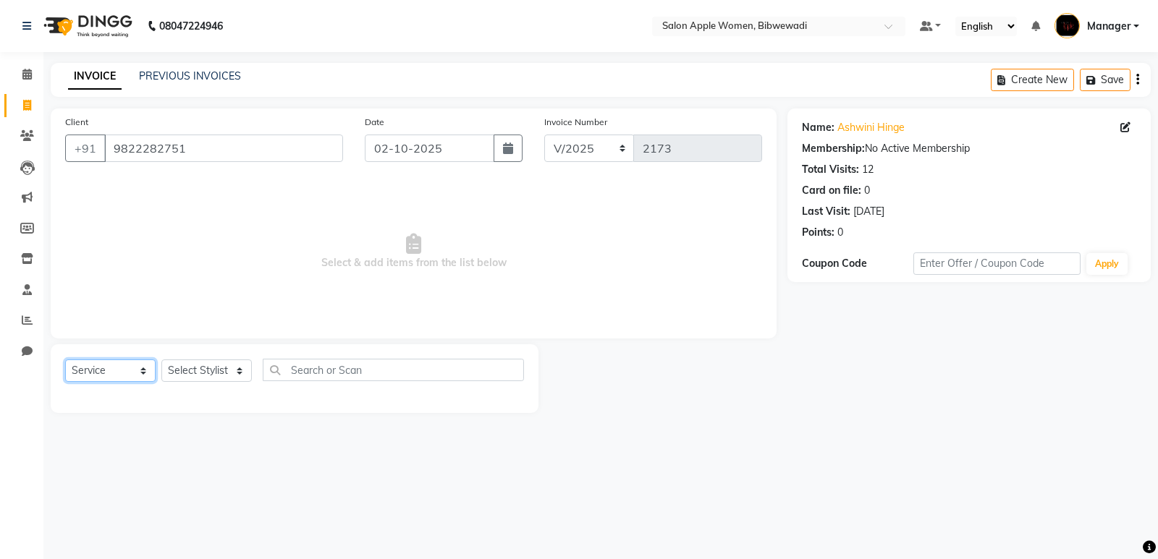
click at [121, 373] on select "Select Service Product Membership Package Voucher Prepaid Gift Card" at bounding box center [110, 371] width 90 height 22
click at [65, 360] on select "Select Service Product Membership Package Voucher Prepaid Gift Card" at bounding box center [110, 371] width 90 height 22
click at [229, 373] on select "Select Stylist [PERSON_NAME] Aruna [PERSON_NAME] Chetan Kranti Manager [PERSON_…" at bounding box center [206, 371] width 90 height 22
select select "48197"
click at [161, 360] on select "Select Stylist [PERSON_NAME] Aruna [PERSON_NAME] Chetan Kranti Manager [PERSON_…" at bounding box center [206, 371] width 90 height 22
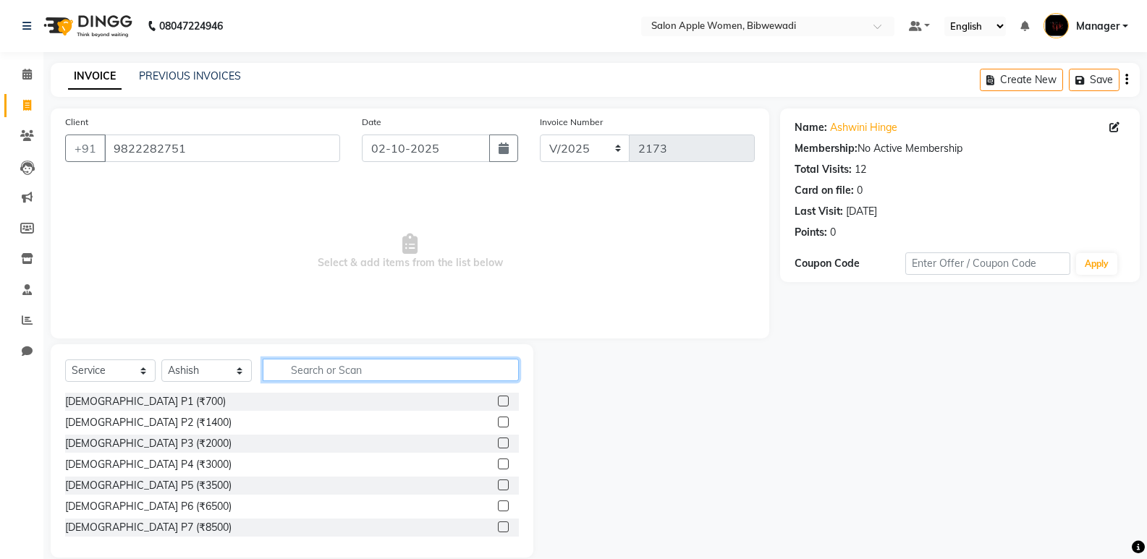
click at [361, 368] on input "text" at bounding box center [391, 370] width 256 height 22
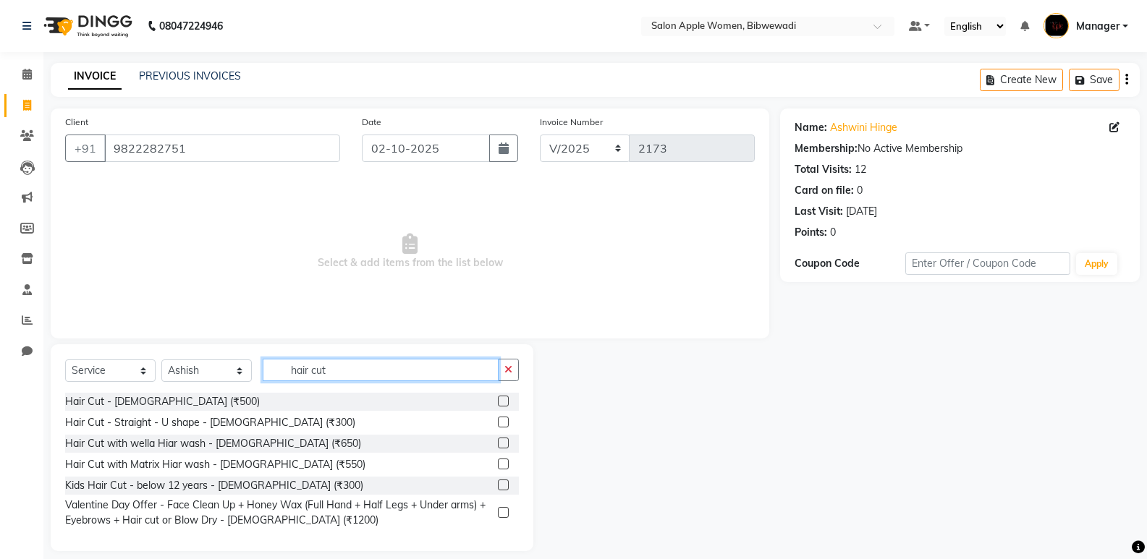
type input "hair cut"
click at [505, 418] on label at bounding box center [503, 422] width 11 height 11
click at [505, 418] on input "checkbox" at bounding box center [502, 422] width 9 height 9
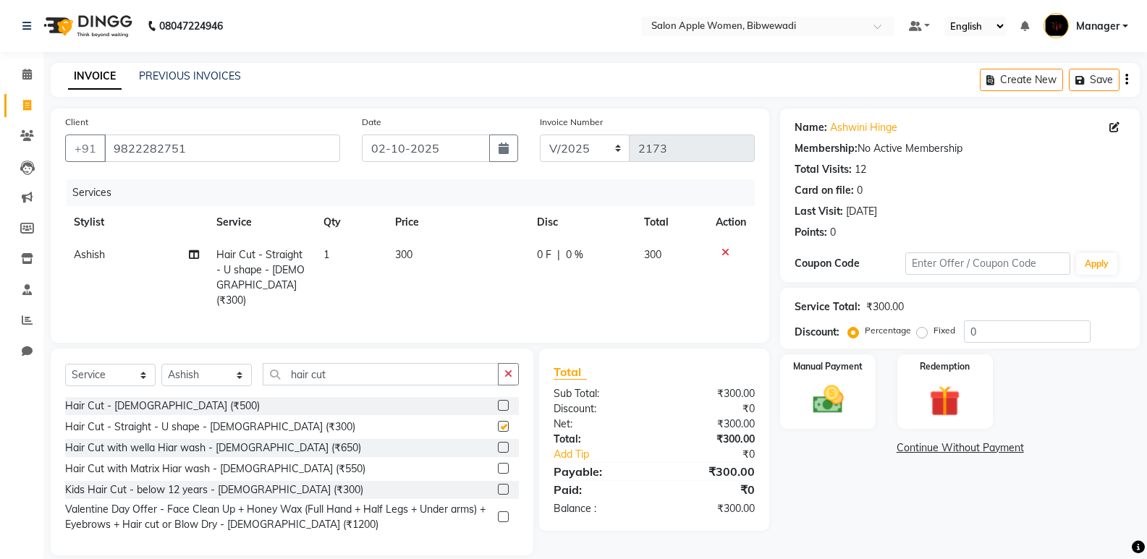
checkbox input "false"
drag, startPoint x: 358, startPoint y: 378, endPoint x: 236, endPoint y: 366, distance: 122.1
click at [236, 366] on div "Select Service Product Membership Package Voucher Prepaid Gift Card Select Styl…" at bounding box center [292, 380] width 454 height 34
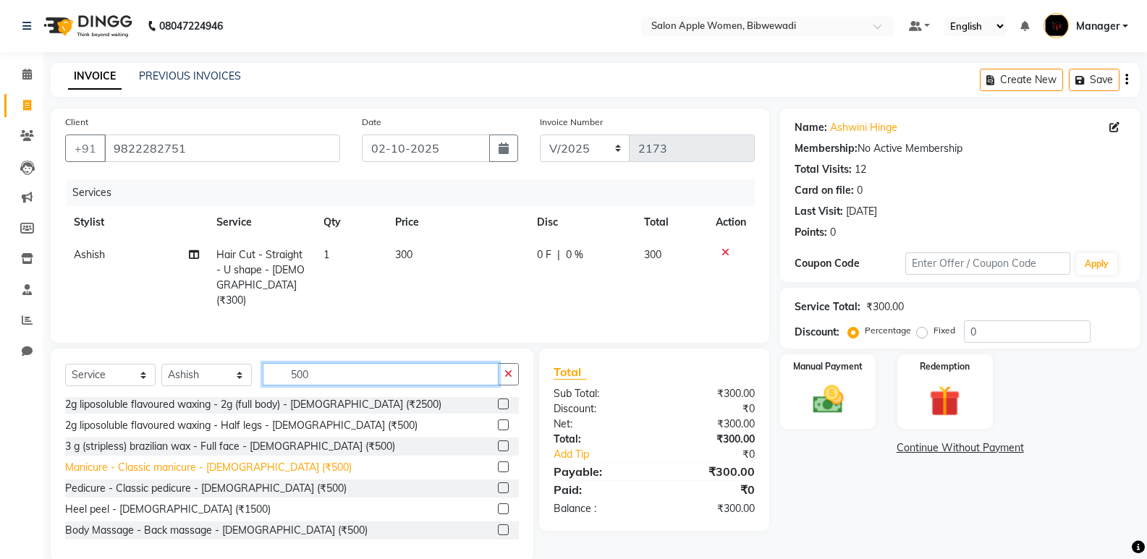
scroll to position [579, 0]
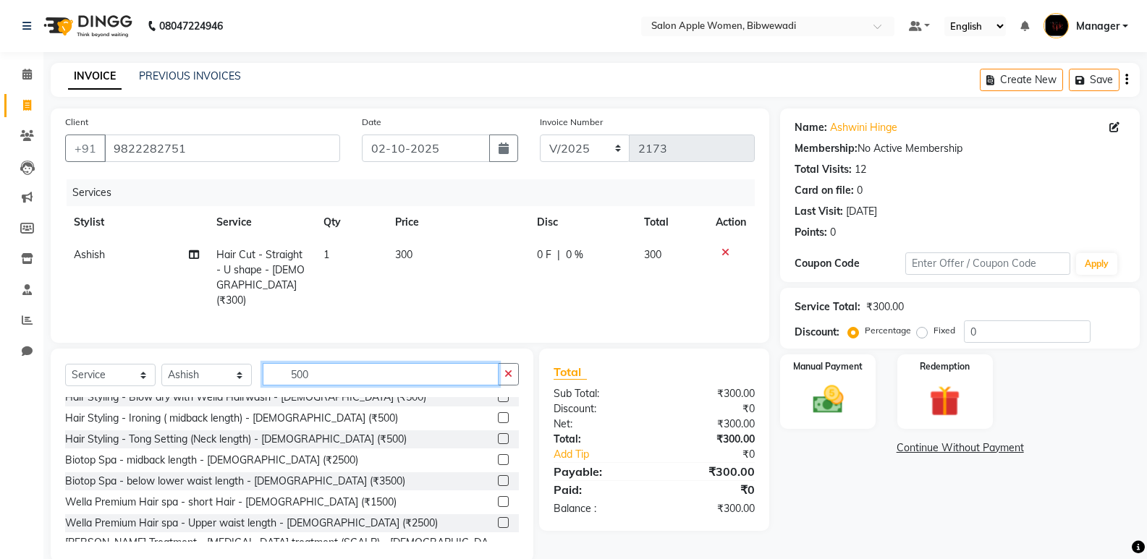
type input "500"
click at [498, 414] on label at bounding box center [503, 418] width 11 height 11
click at [498, 414] on input "checkbox" at bounding box center [502, 418] width 9 height 9
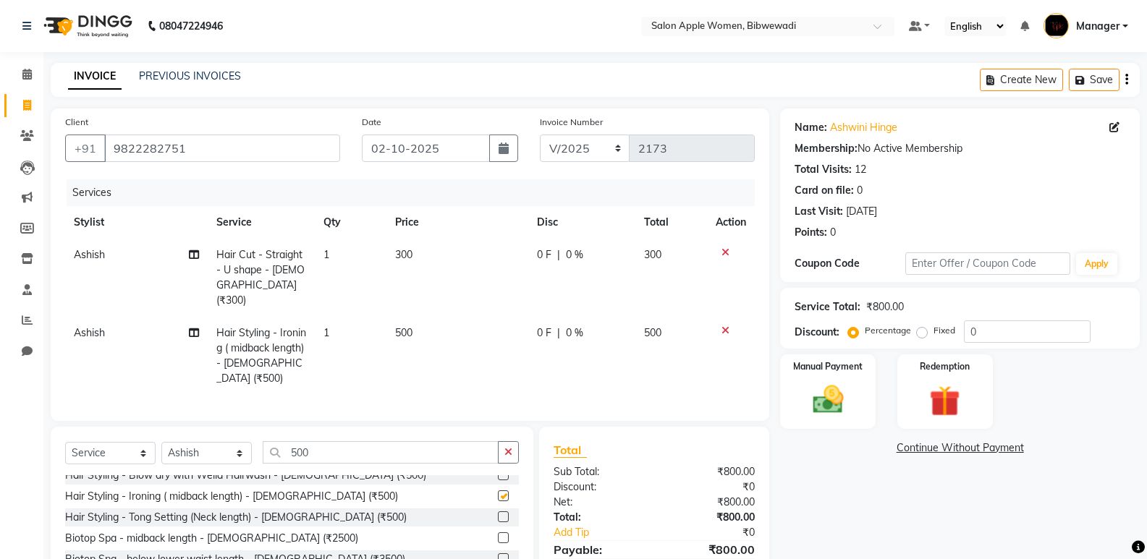
checkbox input "false"
drag, startPoint x: 982, startPoint y: 334, endPoint x: 967, endPoint y: 326, distance: 17.2
click at [967, 326] on input "0" at bounding box center [1027, 332] width 127 height 22
type input "10"
click at [842, 389] on img at bounding box center [827, 399] width 51 height 37
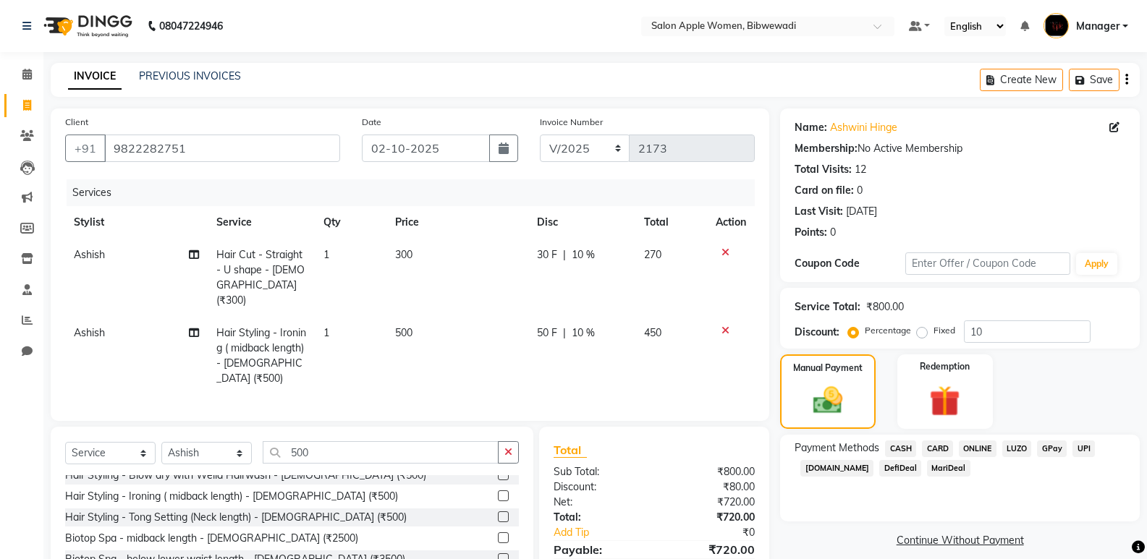
click at [911, 445] on span "CASH" at bounding box center [900, 449] width 31 height 17
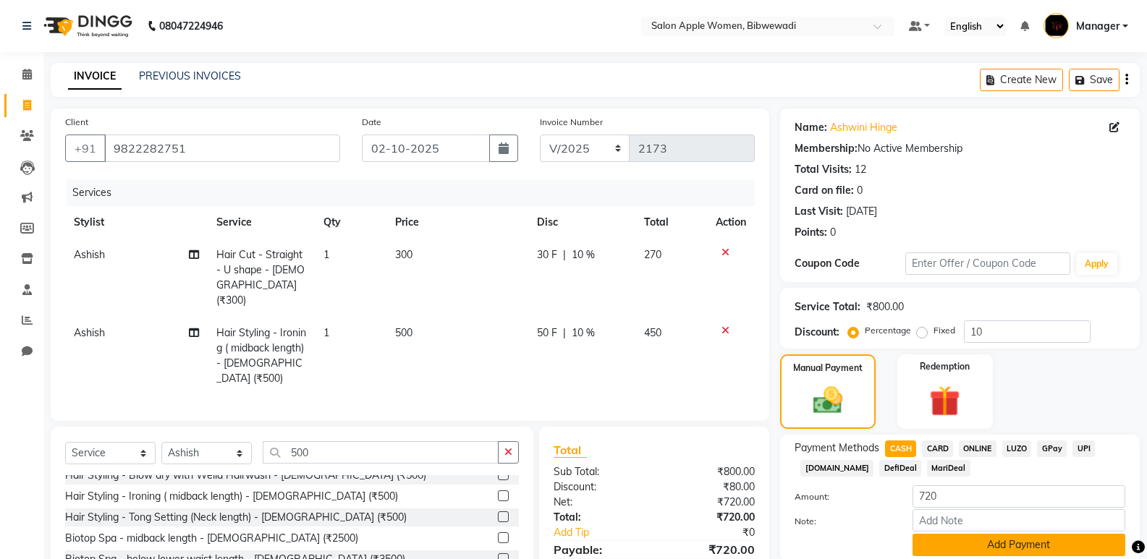
click at [1004, 546] on button "Add Payment" at bounding box center [1019, 545] width 213 height 22
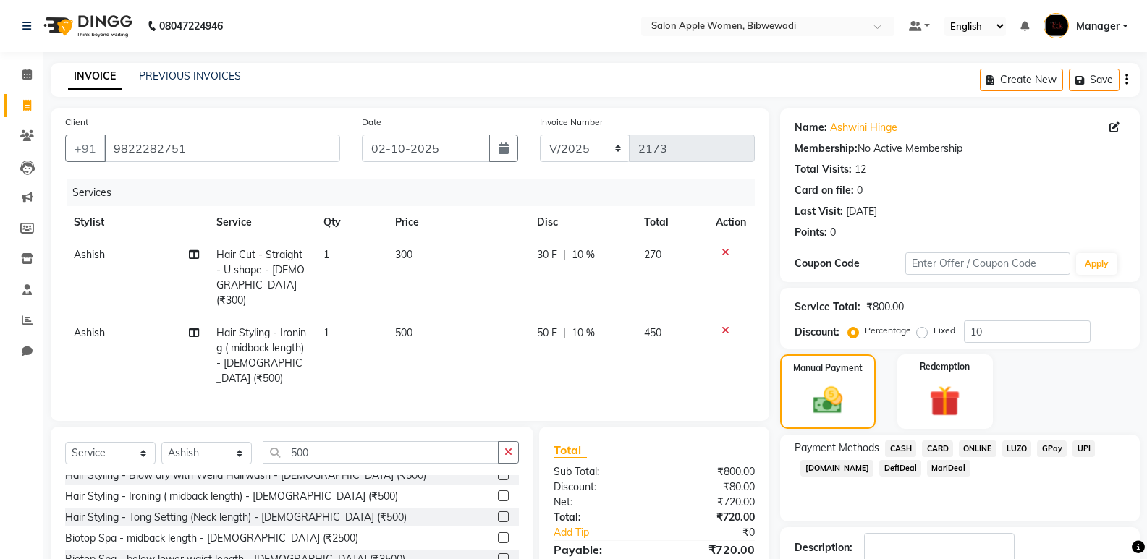
scroll to position [72, 0]
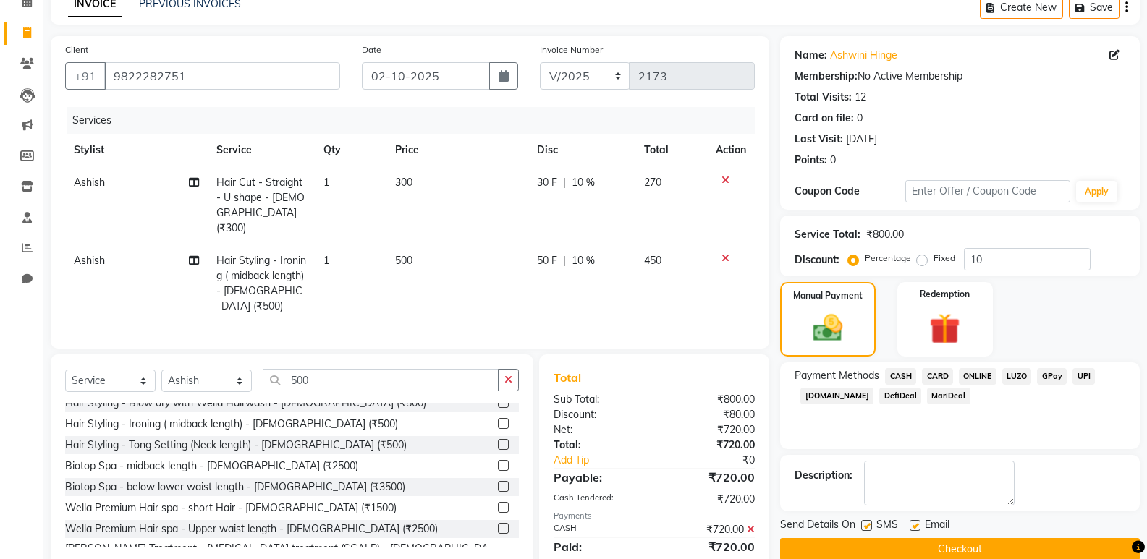
click at [1004, 546] on button "Checkout" at bounding box center [960, 549] width 360 height 22
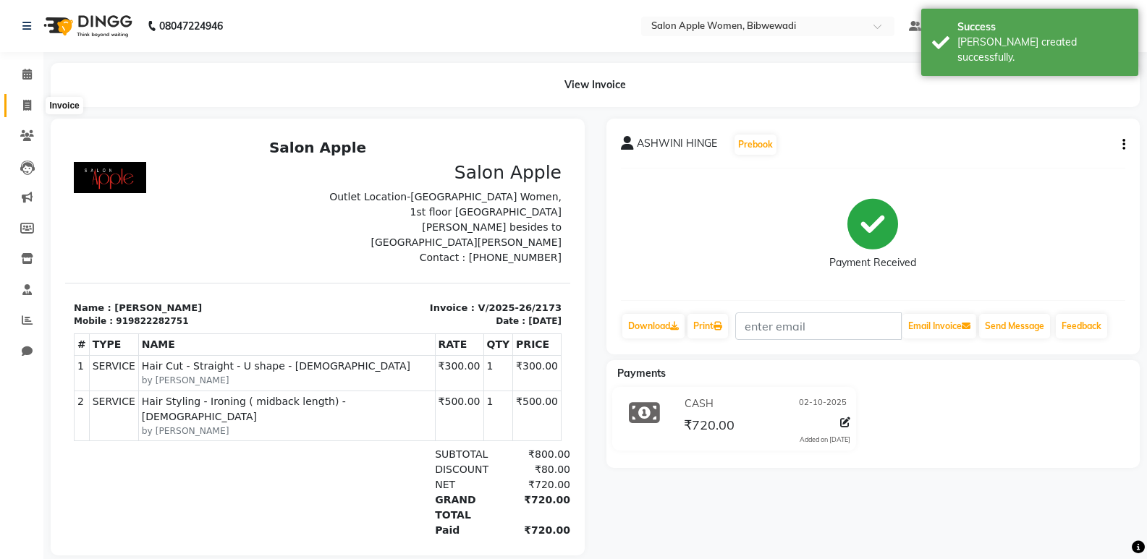
click at [31, 103] on icon at bounding box center [27, 105] width 8 height 11
select select "service"
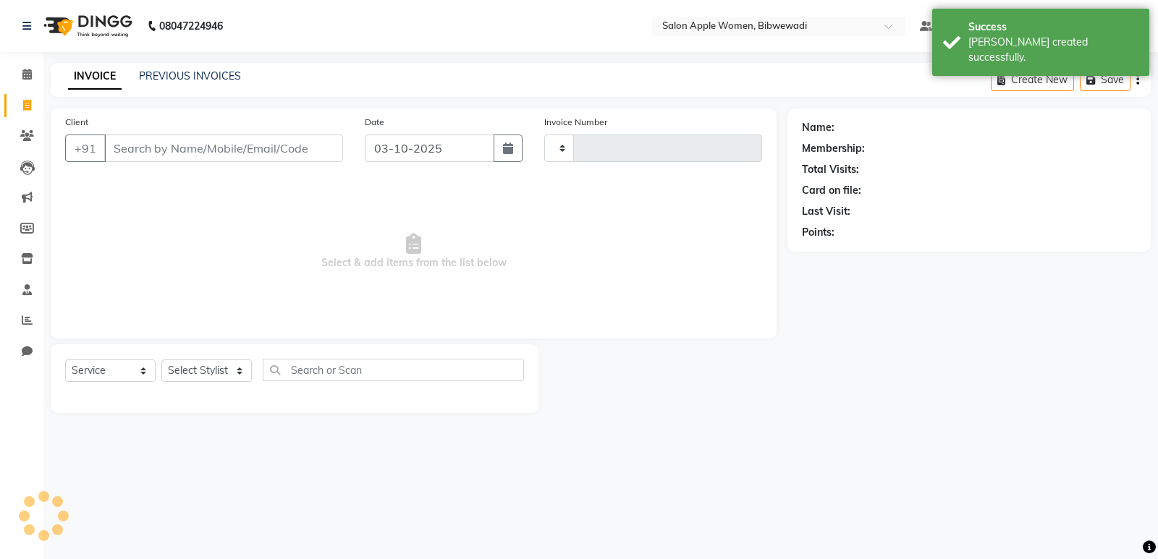
type input "2174"
select select "101"
click at [512, 143] on icon "button" at bounding box center [508, 149] width 10 height 12
select select "10"
select select "2025"
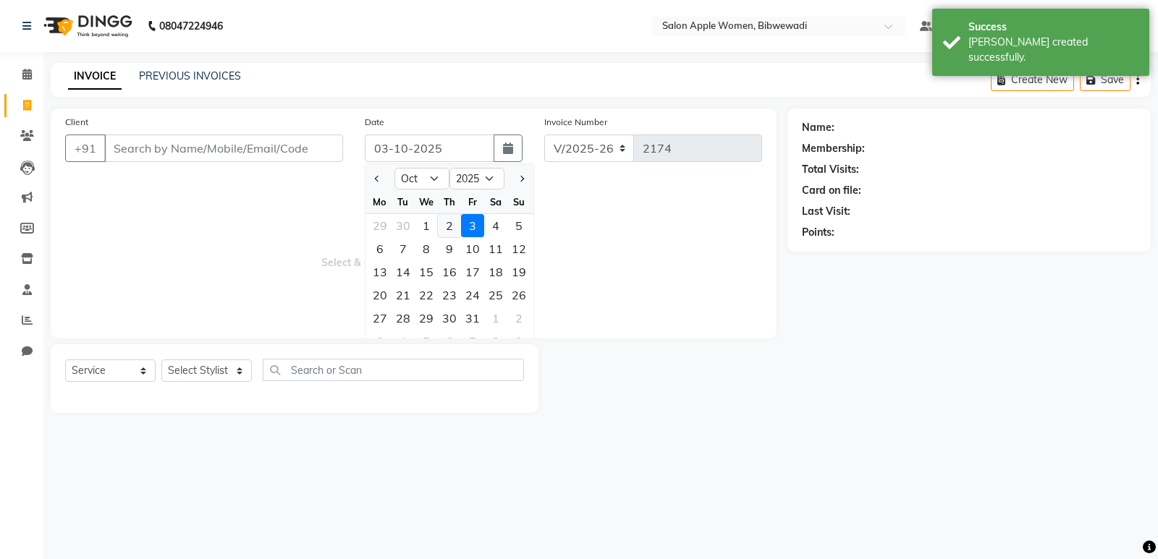
click at [452, 224] on div "2" at bounding box center [449, 225] width 23 height 23
type input "02-10-2025"
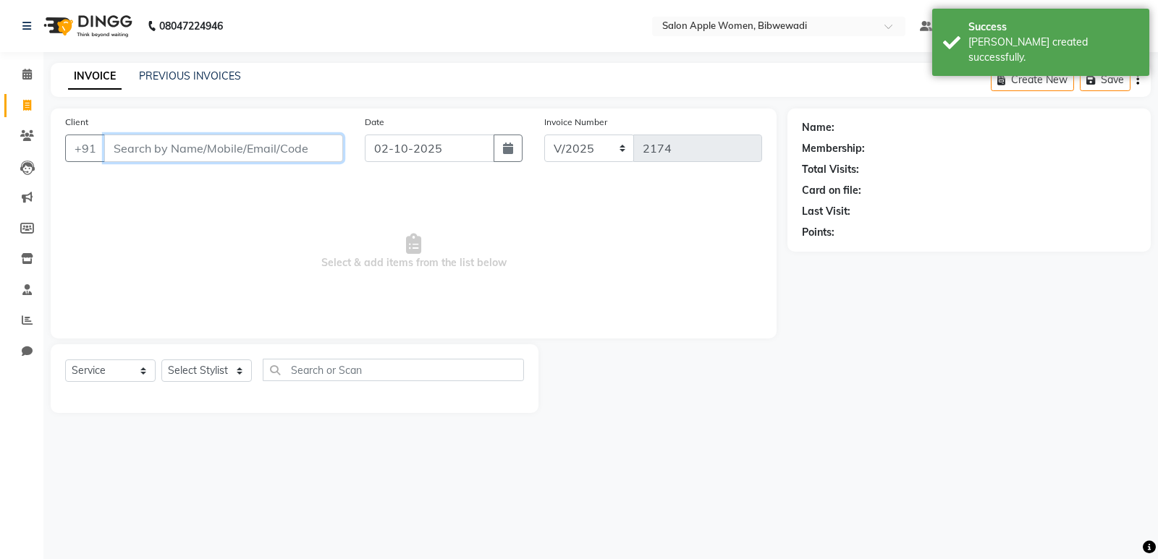
click at [330, 158] on input "Client" at bounding box center [223, 149] width 239 height 28
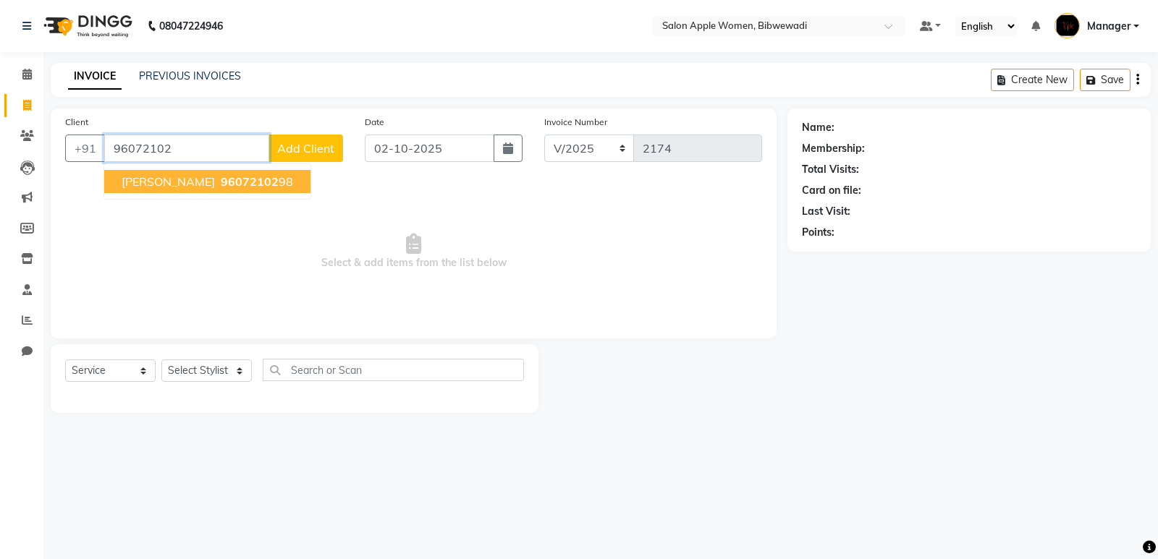
click at [279, 174] on span "96072102" at bounding box center [250, 181] width 58 height 14
type input "9607210298"
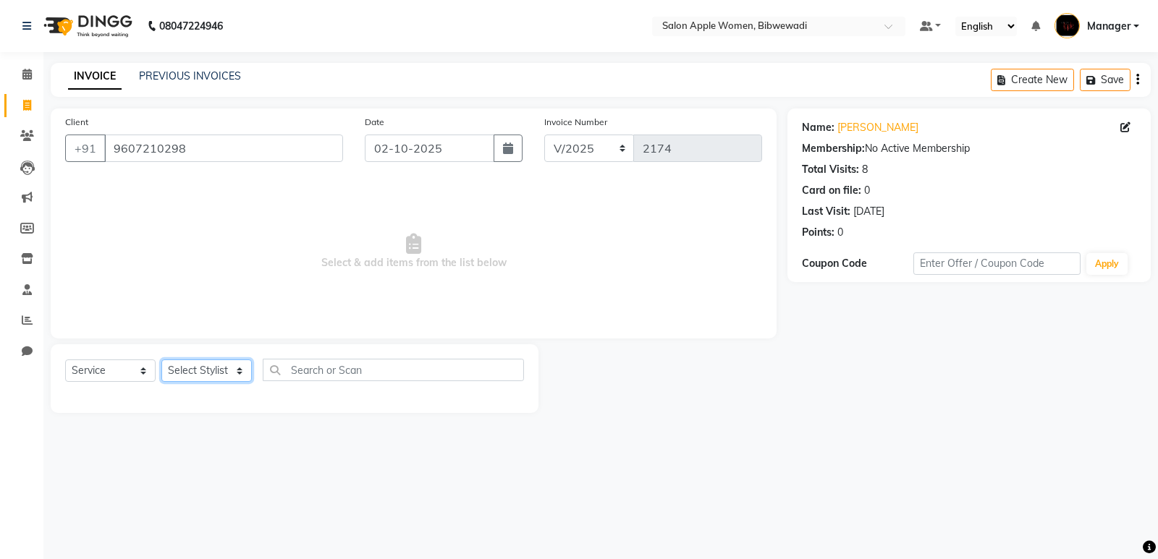
click at [203, 373] on select "Select Stylist [PERSON_NAME] Aruna [PERSON_NAME] Chetan Kranti Manager [PERSON_…" at bounding box center [206, 371] width 90 height 22
select select "39740"
click at [161, 360] on select "Select Stylist [PERSON_NAME] Aruna [PERSON_NAME] Chetan Kranti Manager [PERSON_…" at bounding box center [206, 371] width 90 height 22
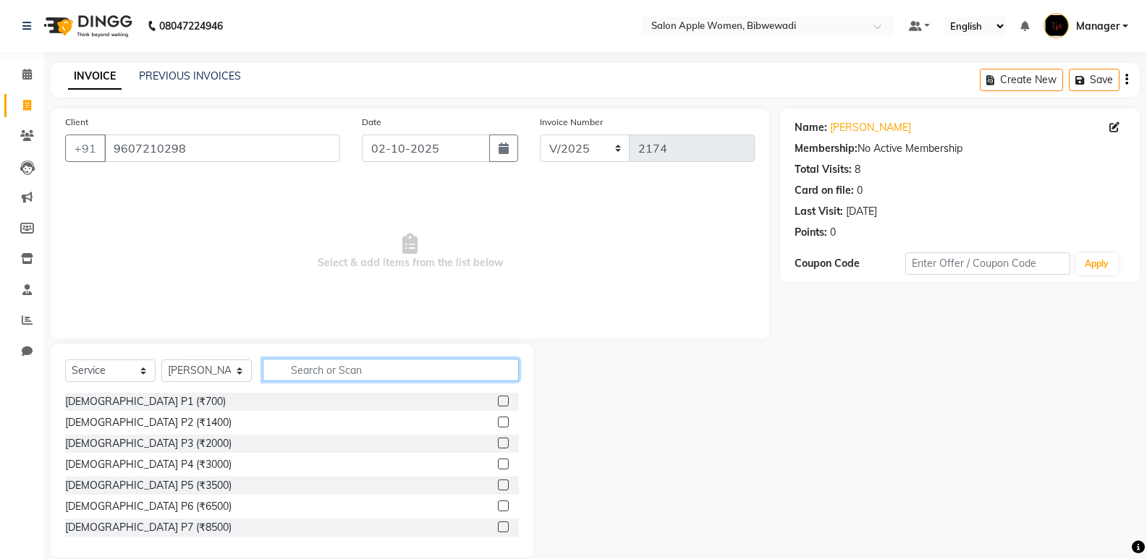
click at [289, 373] on input "text" at bounding box center [391, 370] width 256 height 22
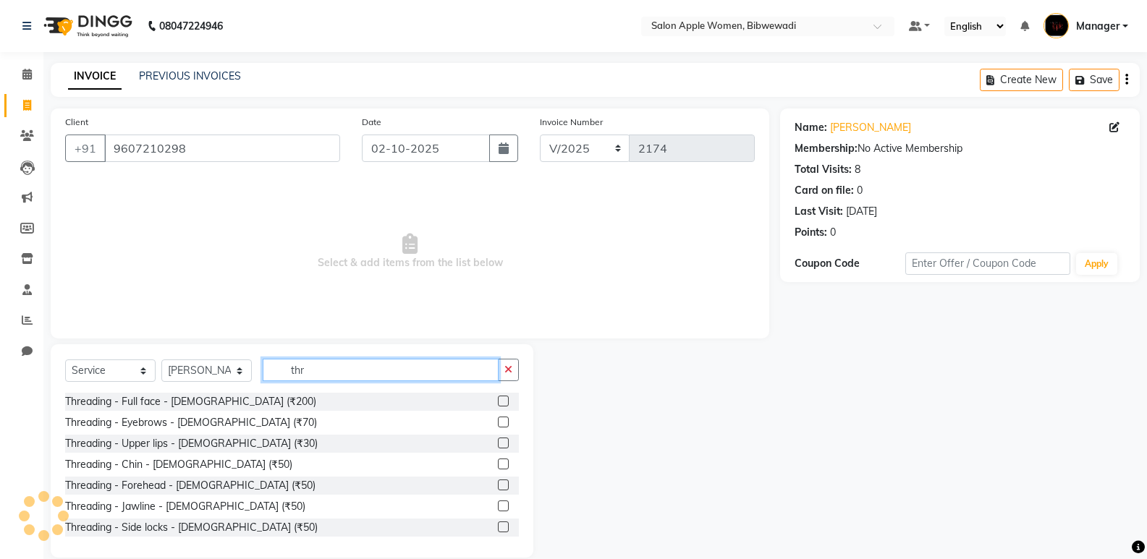
type input "thr"
click at [498, 442] on label at bounding box center [503, 443] width 11 height 11
click at [498, 442] on input "checkbox" at bounding box center [502, 443] width 9 height 9
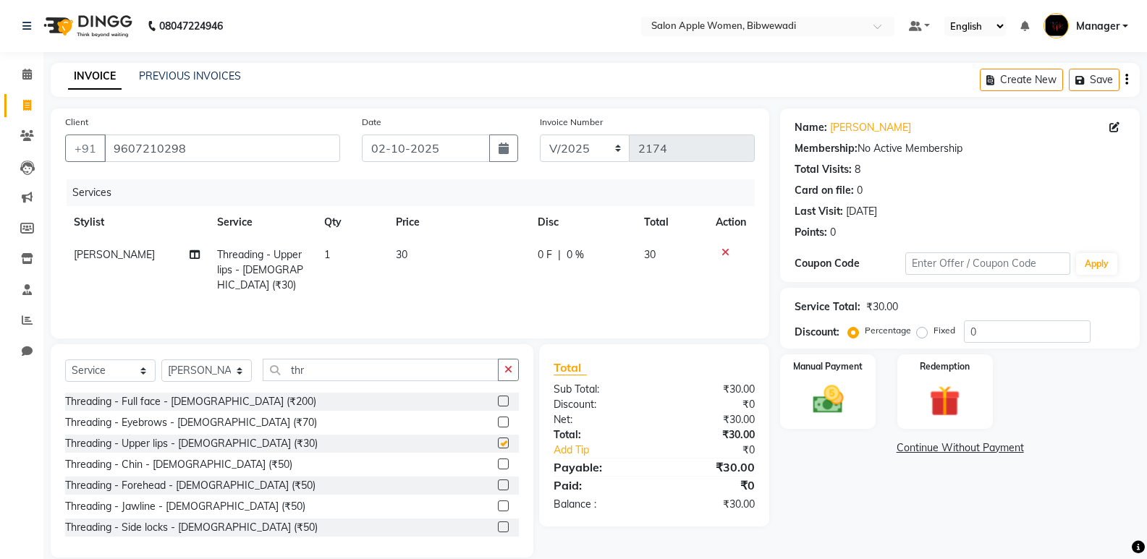
checkbox input "false"
click at [498, 468] on label at bounding box center [503, 464] width 11 height 11
click at [498, 468] on input "checkbox" at bounding box center [502, 464] width 9 height 9
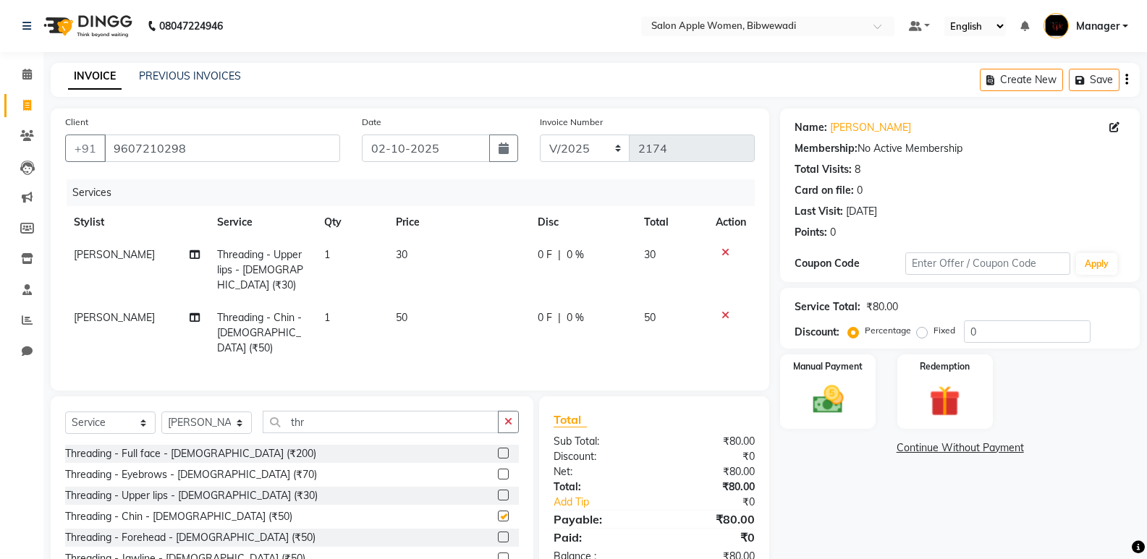
checkbox input "false"
click at [836, 392] on img at bounding box center [827, 399] width 51 height 37
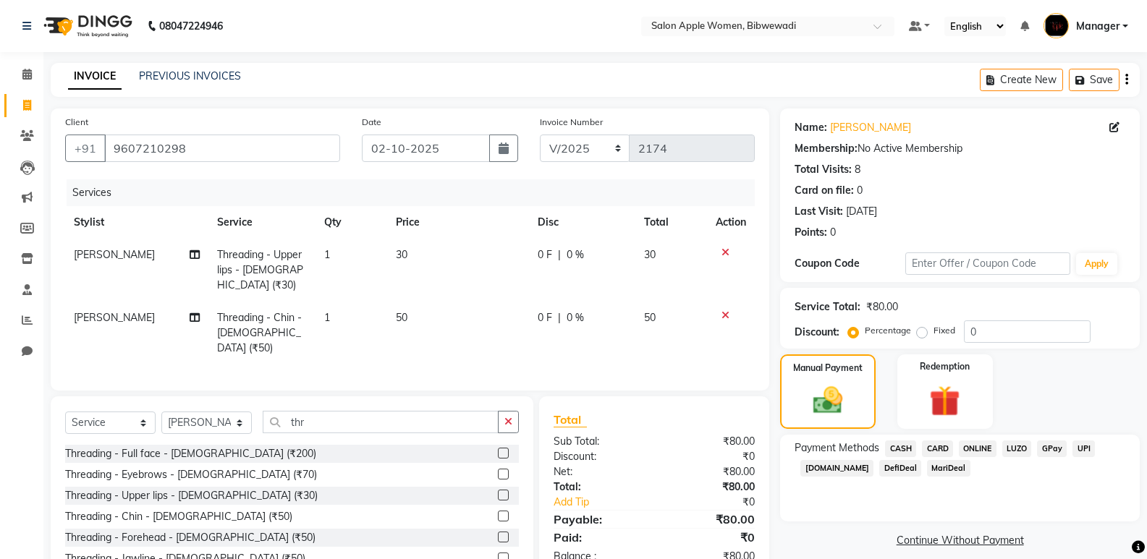
click at [980, 447] on span "ONLINE" at bounding box center [978, 449] width 38 height 17
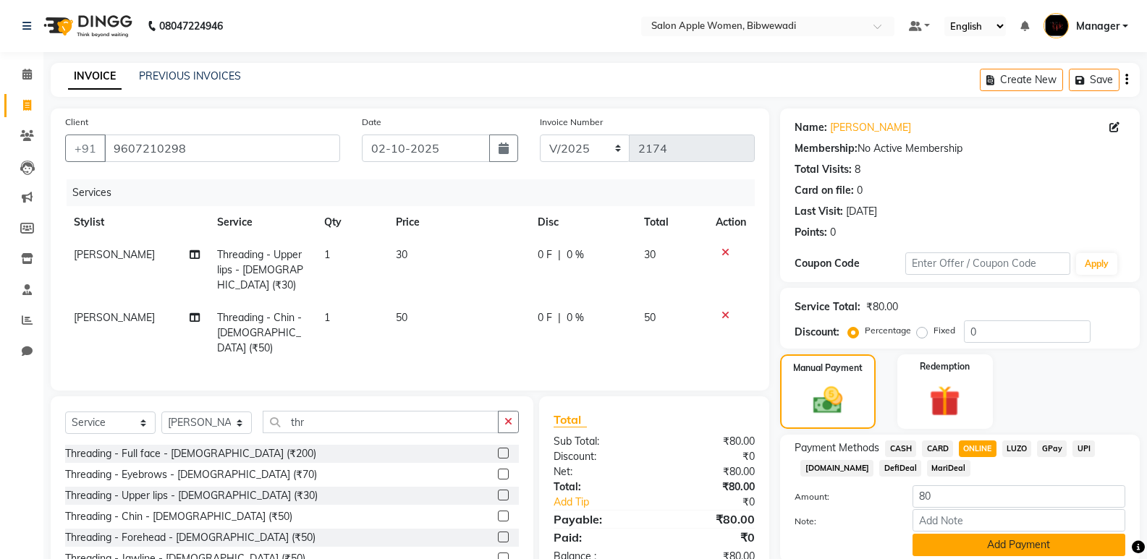
click at [1002, 540] on button "Add Payment" at bounding box center [1019, 545] width 213 height 22
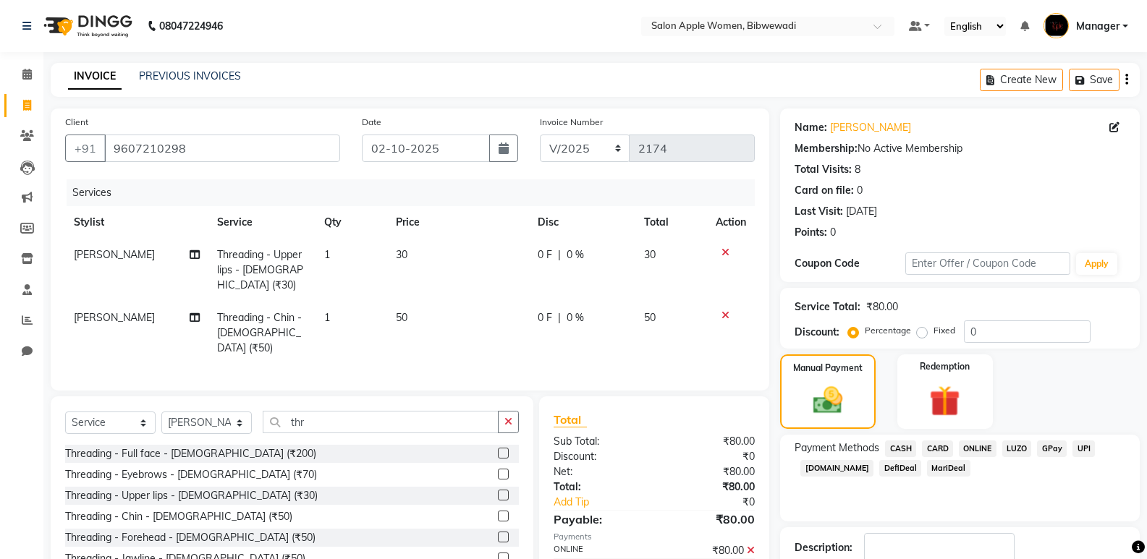
scroll to position [72, 0]
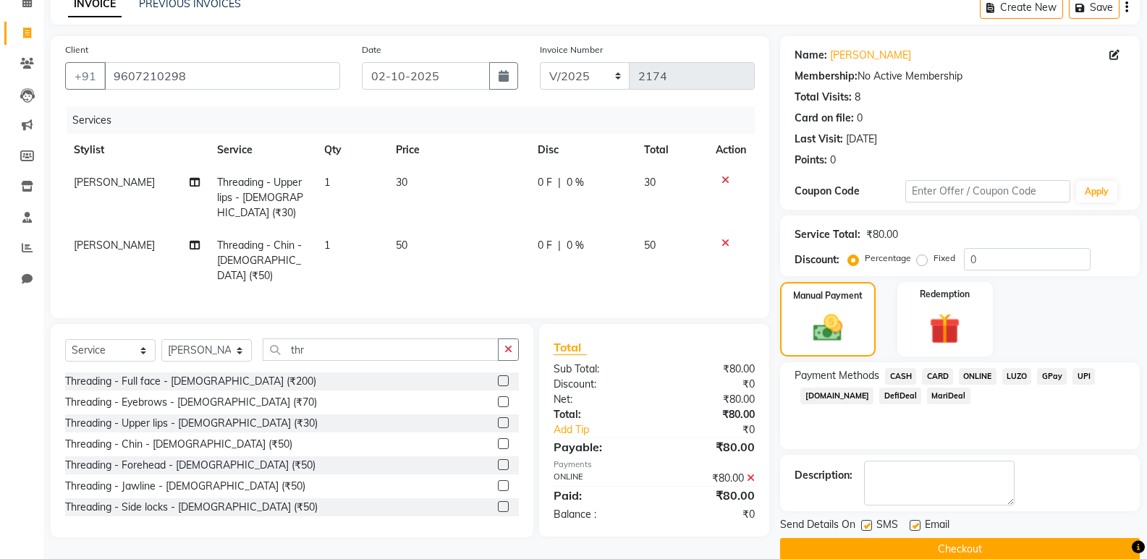
click at [1002, 541] on button "Checkout" at bounding box center [960, 549] width 360 height 22
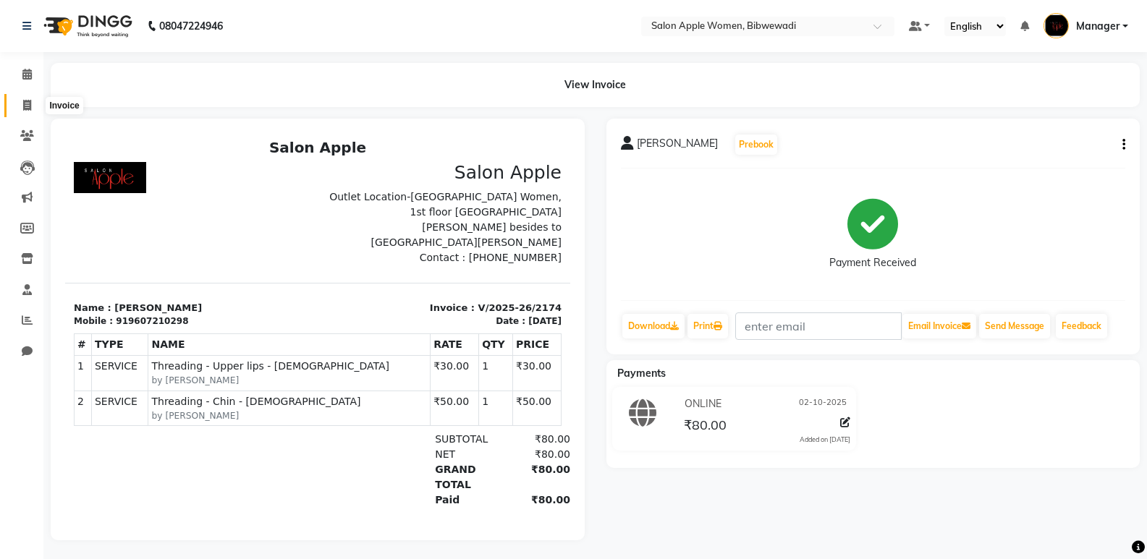
click at [32, 104] on span at bounding box center [26, 106] width 25 height 17
select select "service"
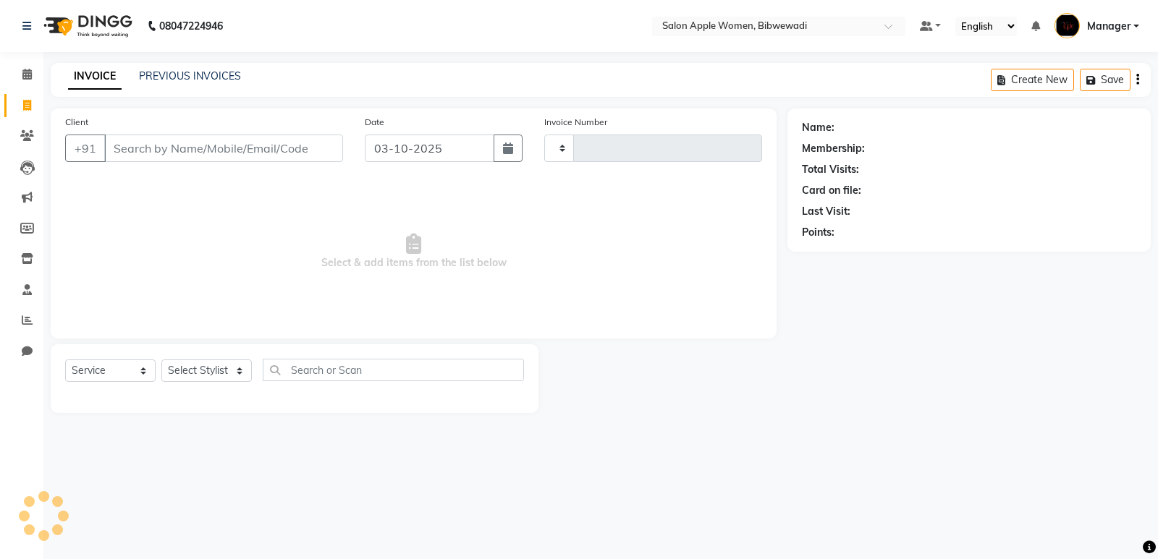
type input "2175"
select select "101"
click at [508, 148] on icon "button" at bounding box center [508, 149] width 10 height 12
select select "10"
select select "2025"
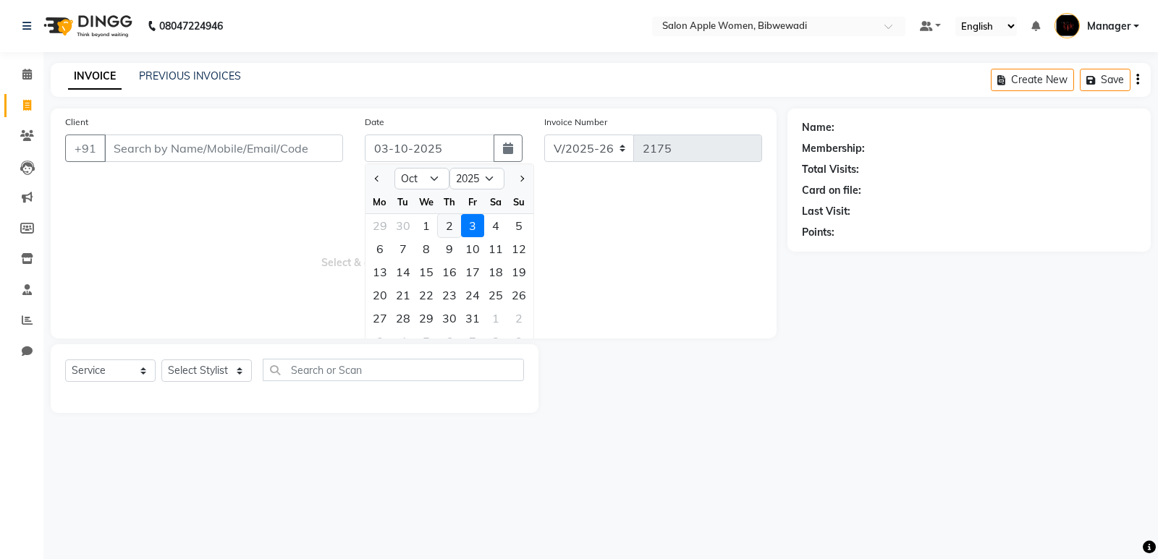
click at [439, 231] on div "2" at bounding box center [449, 225] width 23 height 23
type input "02-10-2025"
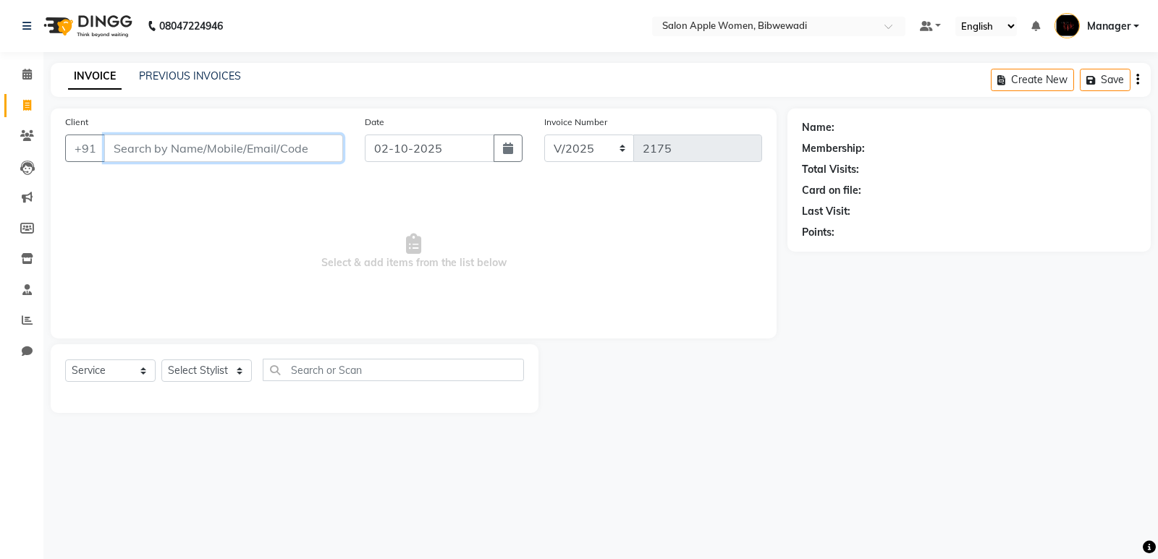
click at [317, 147] on input "Client" at bounding box center [223, 149] width 239 height 28
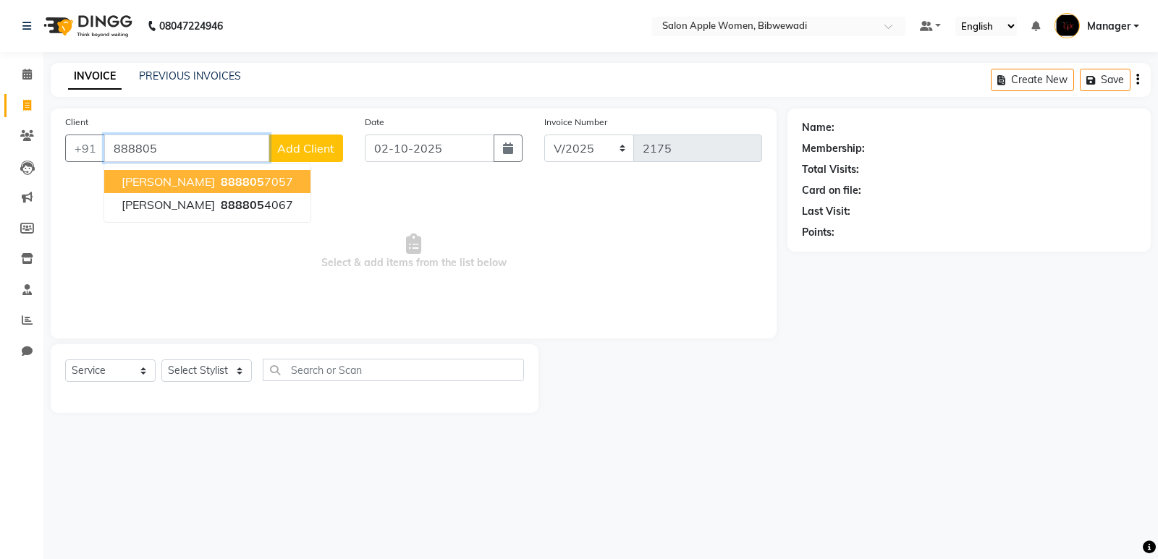
click at [236, 192] on button "[PERSON_NAME] 888805 7057" at bounding box center [207, 181] width 206 height 23
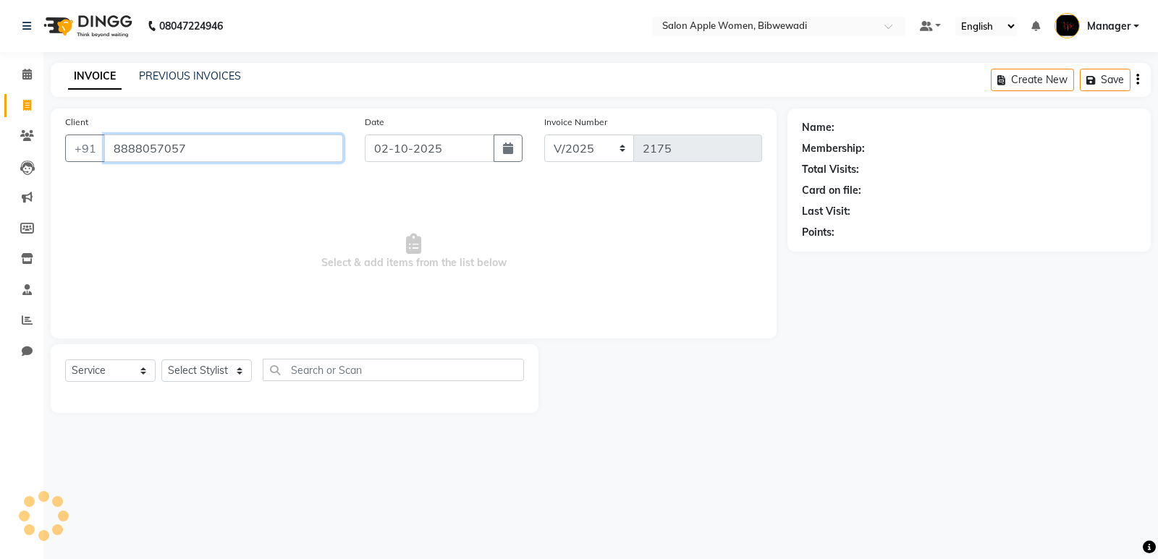
type input "8888057057"
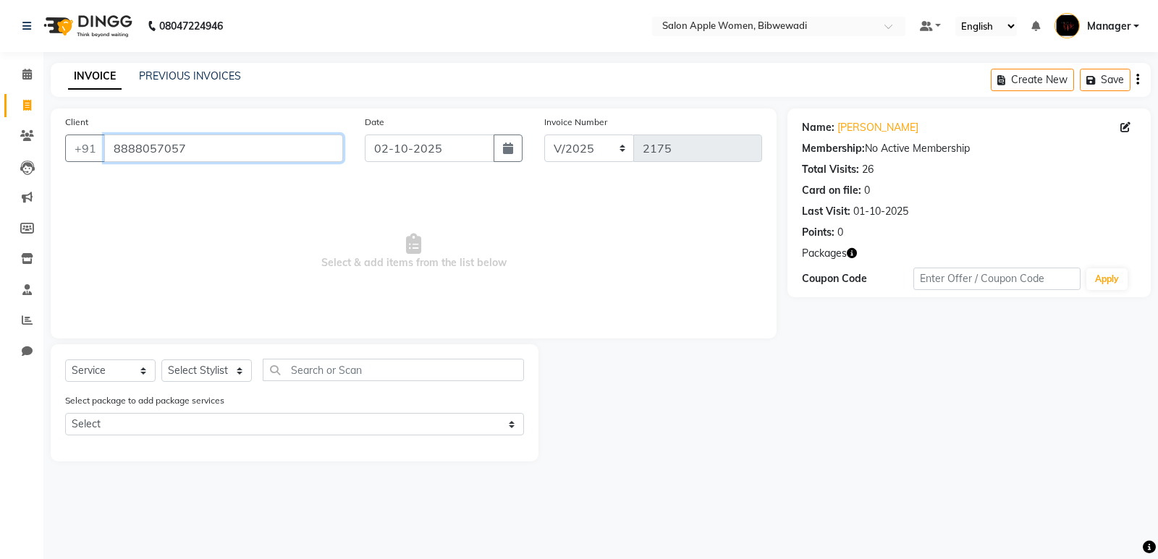
drag, startPoint x: 219, startPoint y: 151, endPoint x: 116, endPoint y: 162, distance: 104.1
click at [116, 162] on div "Client [PHONE_NUMBER]" at bounding box center [204, 143] width 300 height 59
click at [32, 72] on icon at bounding box center [26, 74] width 9 height 11
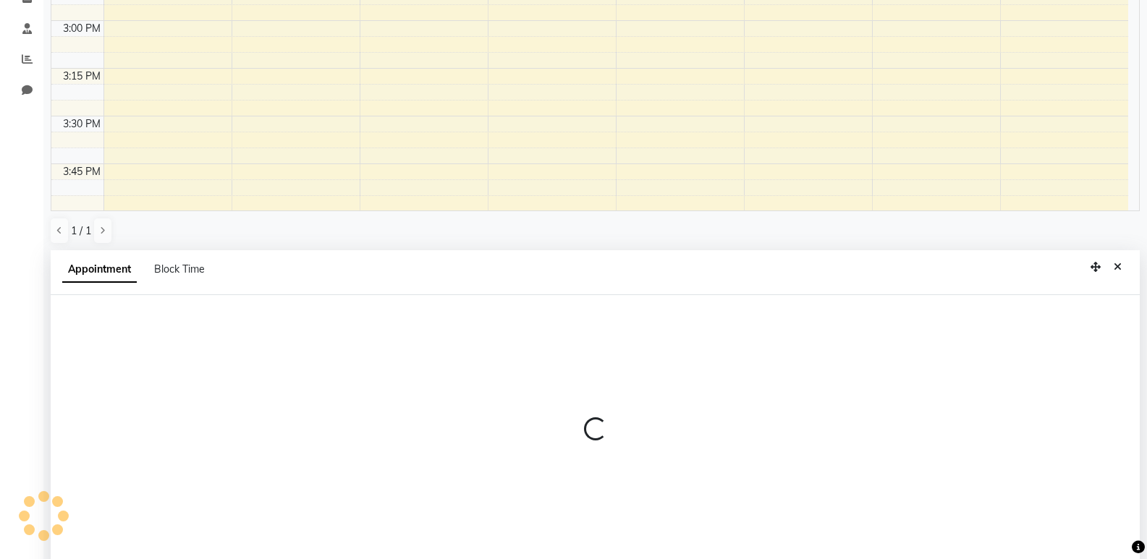
scroll to position [282, 0]
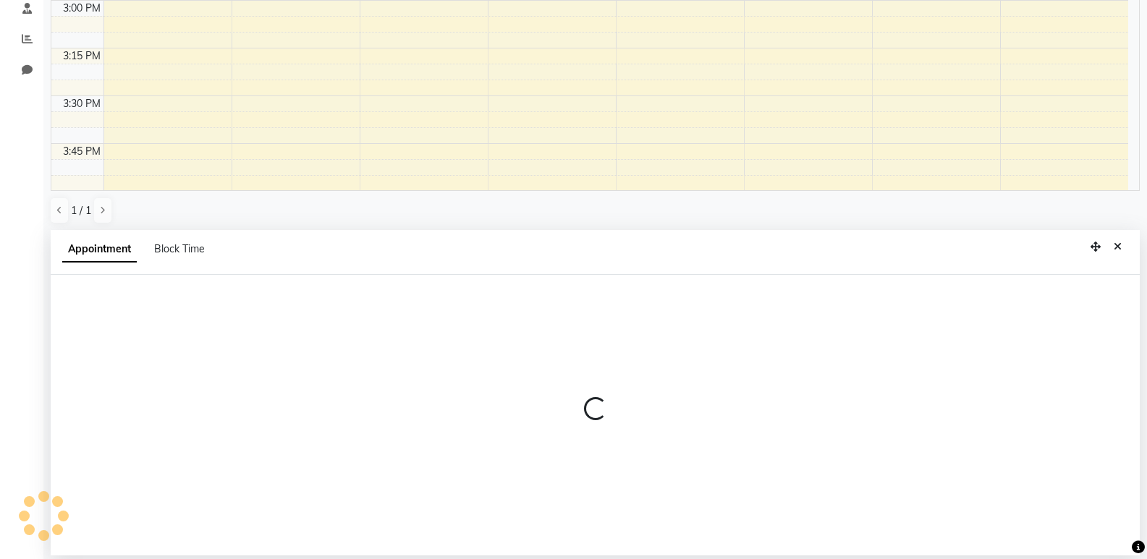
select select "48197"
select select "870"
select select "tentative"
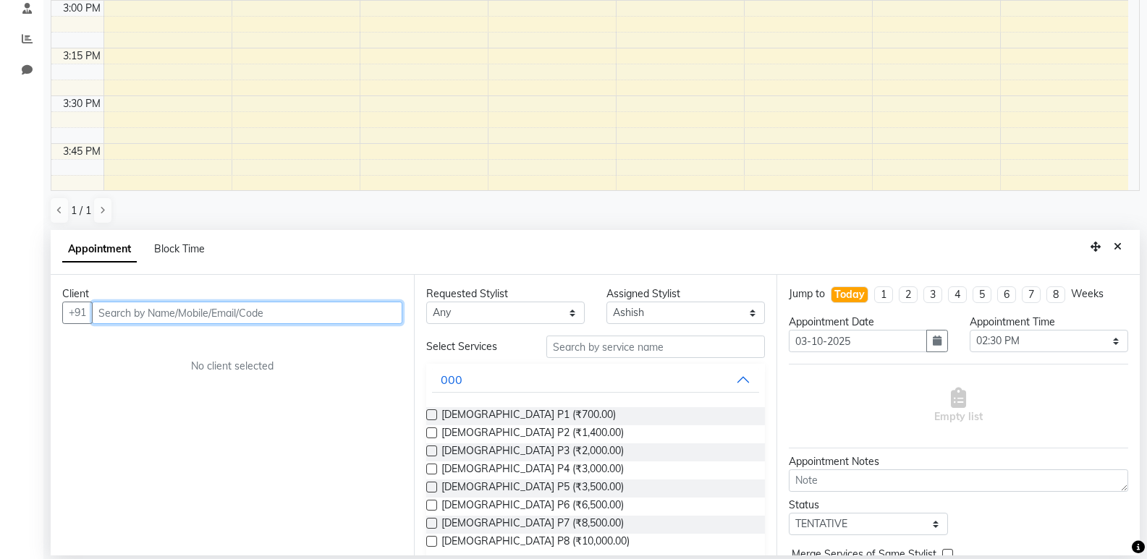
click at [219, 315] on input "text" at bounding box center [247, 313] width 310 height 22
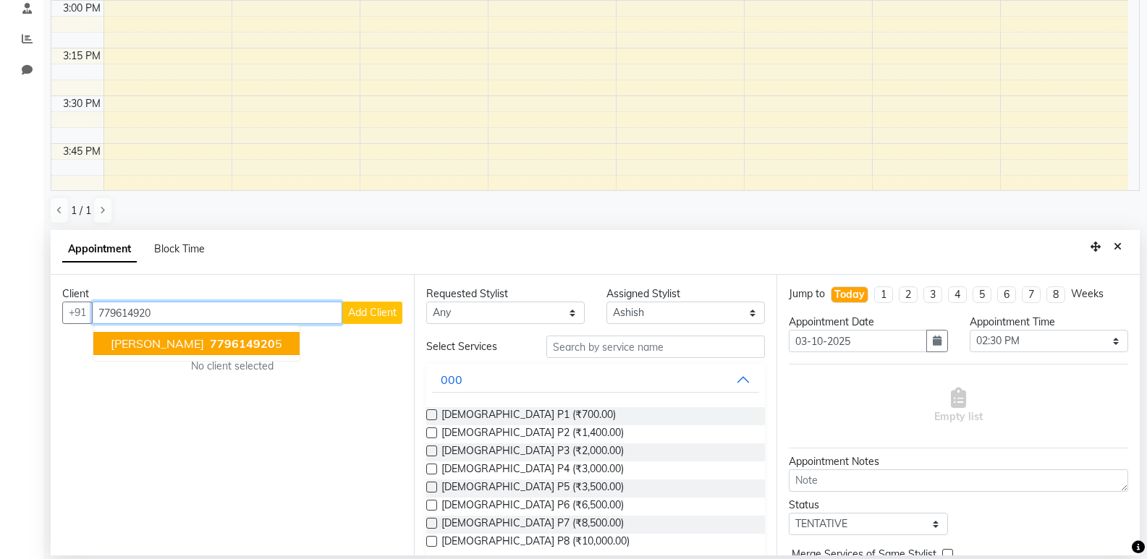
click at [249, 356] on ngb-typeahead-window "[PERSON_NAME] 779614920 5" at bounding box center [197, 344] width 208 height 36
click at [249, 347] on span "779614920" at bounding box center [242, 344] width 65 height 14
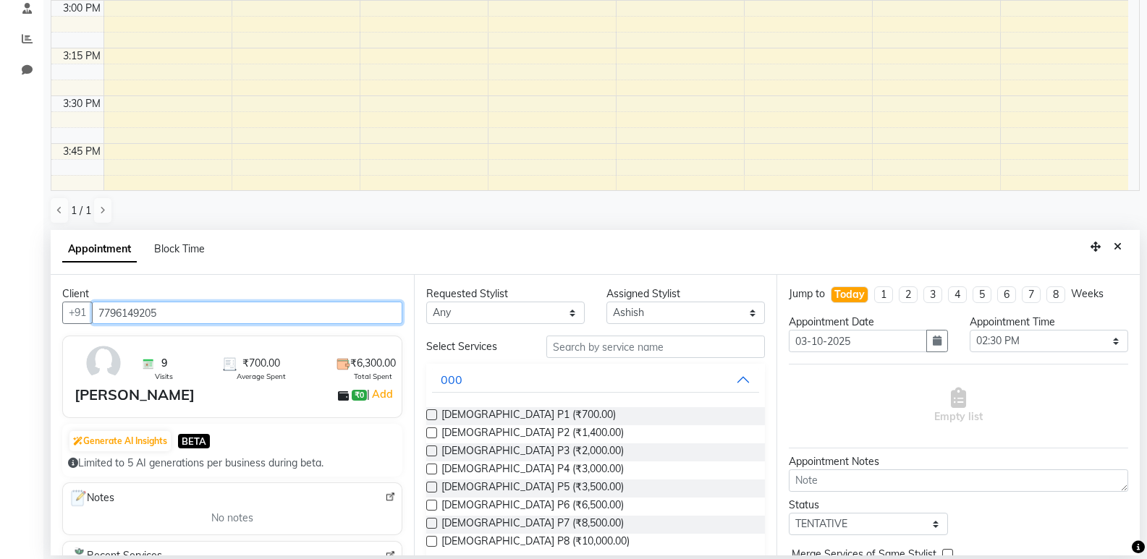
type input "7796149205"
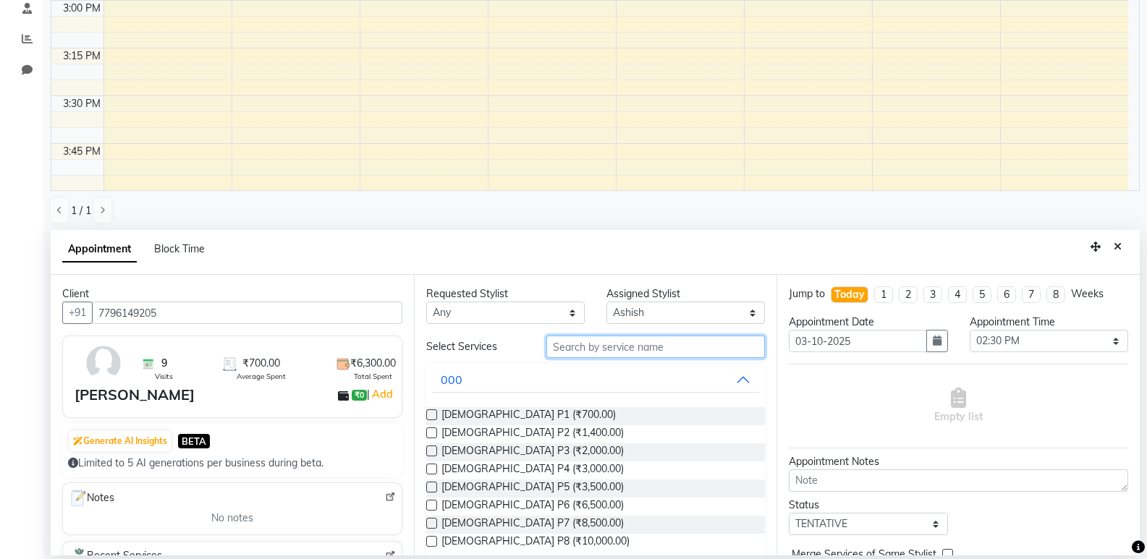
click at [573, 352] on input "text" at bounding box center [655, 347] width 219 height 22
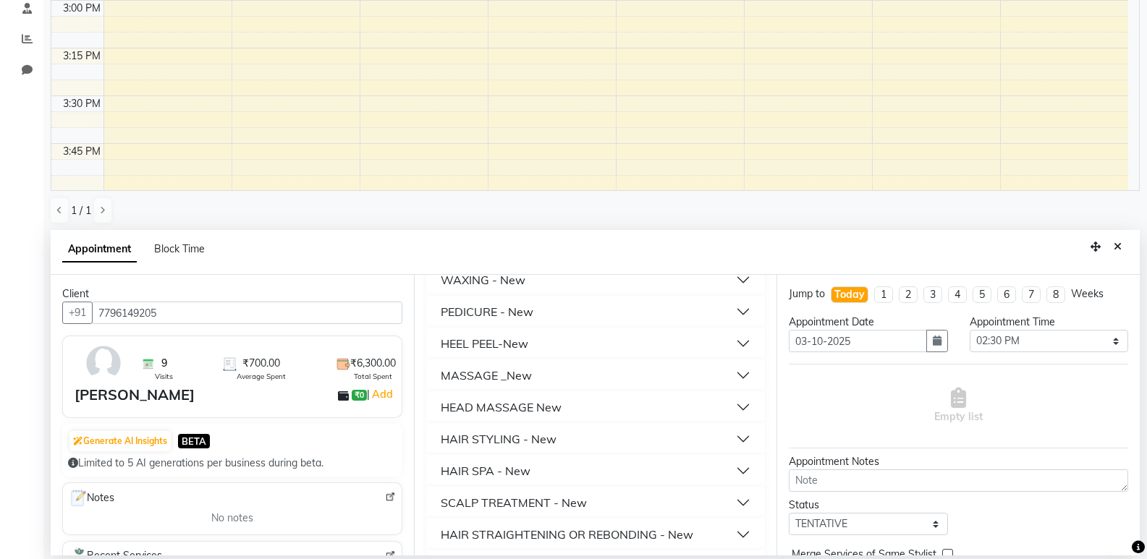
scroll to position [362, 0]
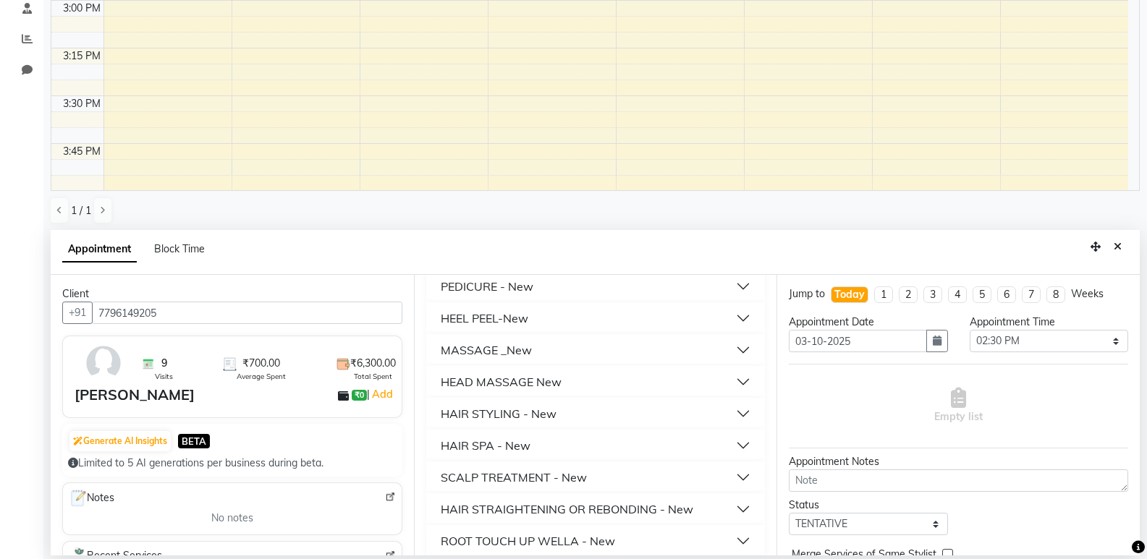
type input "500"
click at [554, 418] on div "HAIR STYLING - New" at bounding box center [499, 413] width 116 height 17
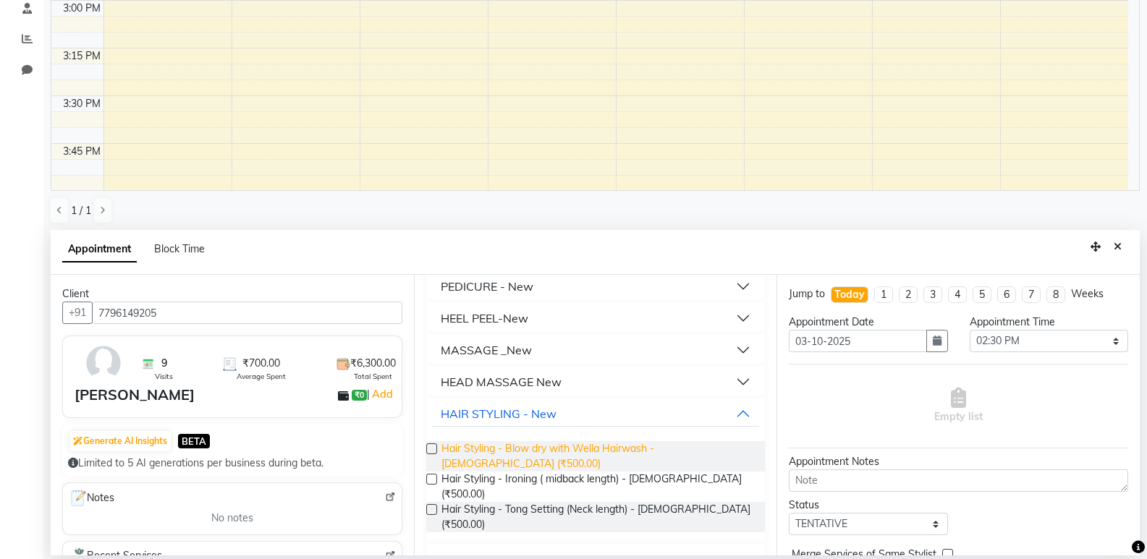
click at [563, 442] on span "Hair Styling - Blow dry with Wella Hairwash - [DEMOGRAPHIC_DATA] (₹500.00)" at bounding box center [597, 456] width 313 height 30
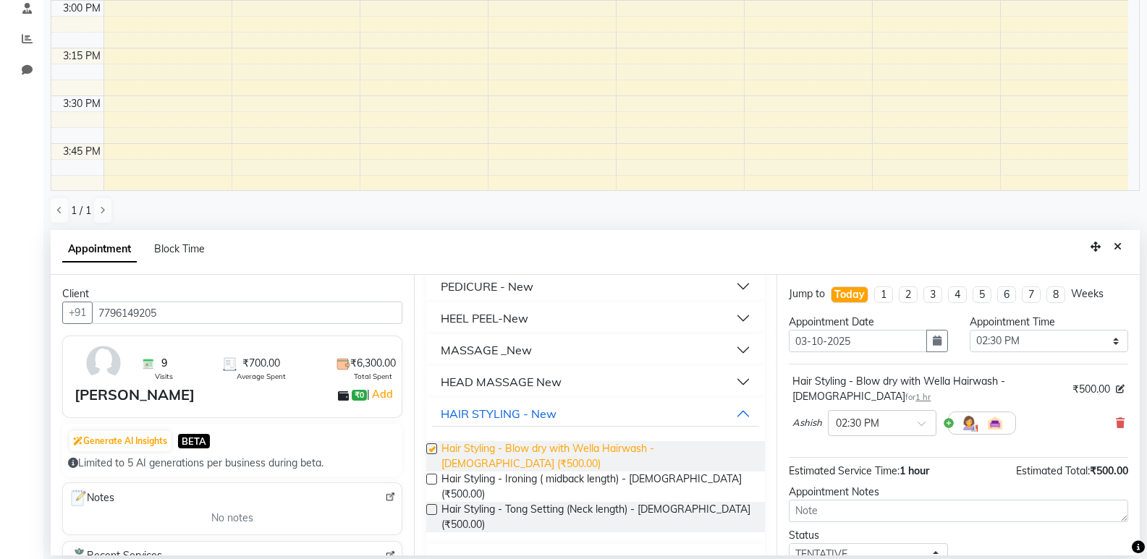
checkbox input "false"
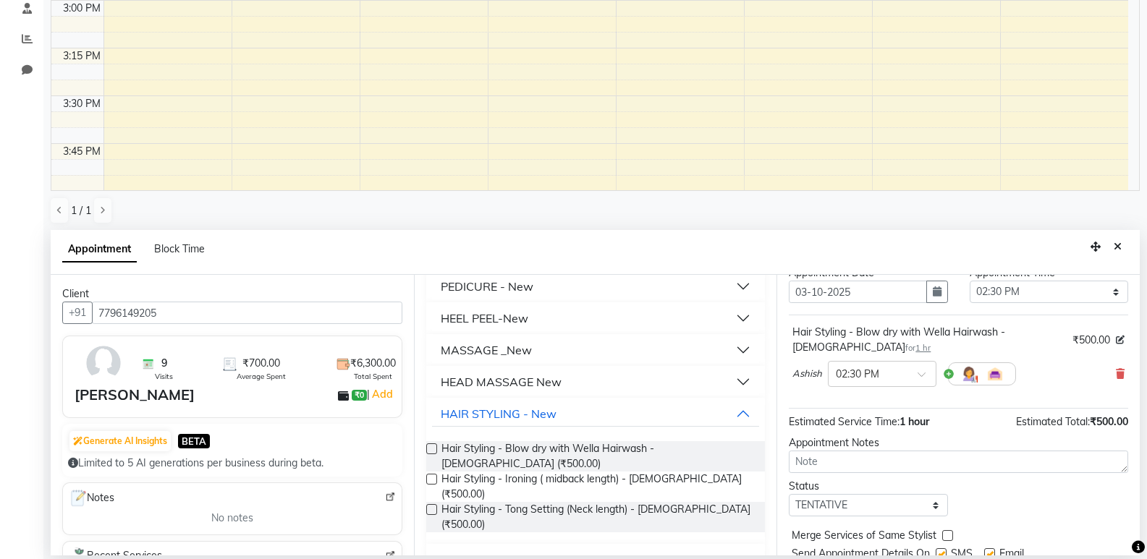
scroll to position [101, 0]
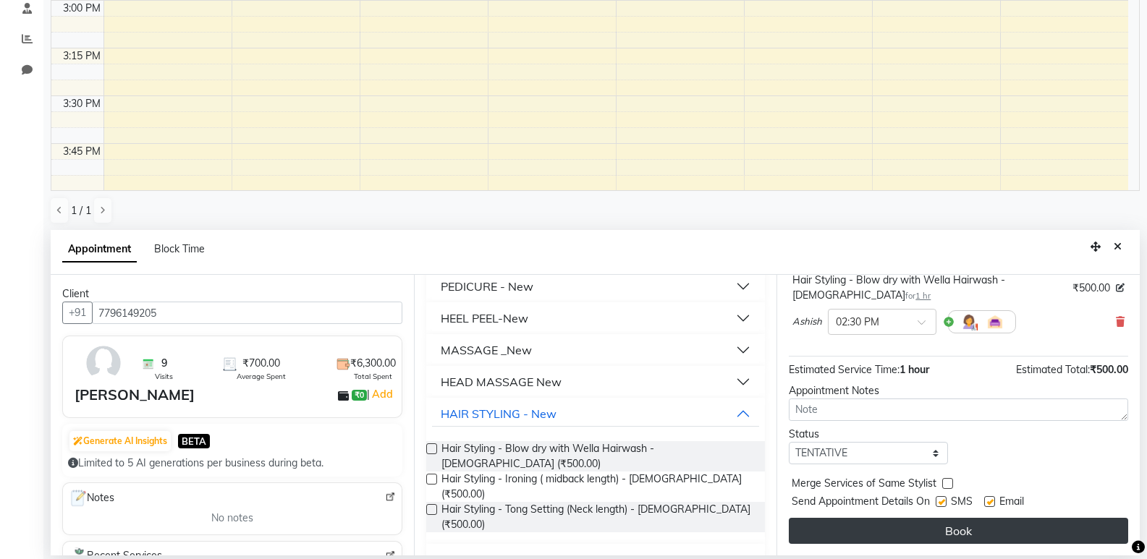
click at [924, 543] on button "Book" at bounding box center [958, 531] width 339 height 26
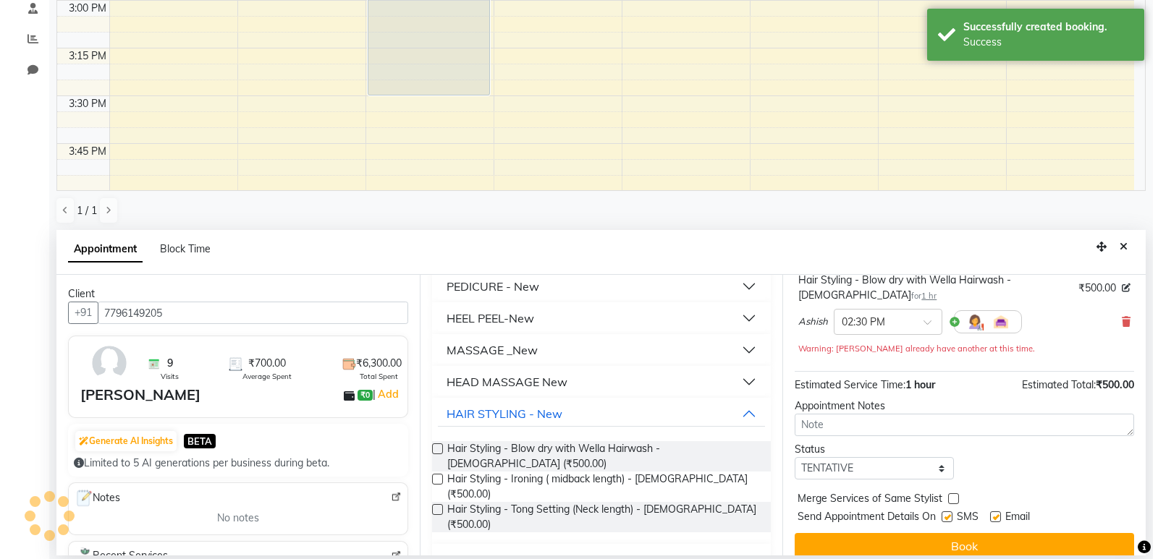
scroll to position [0, 0]
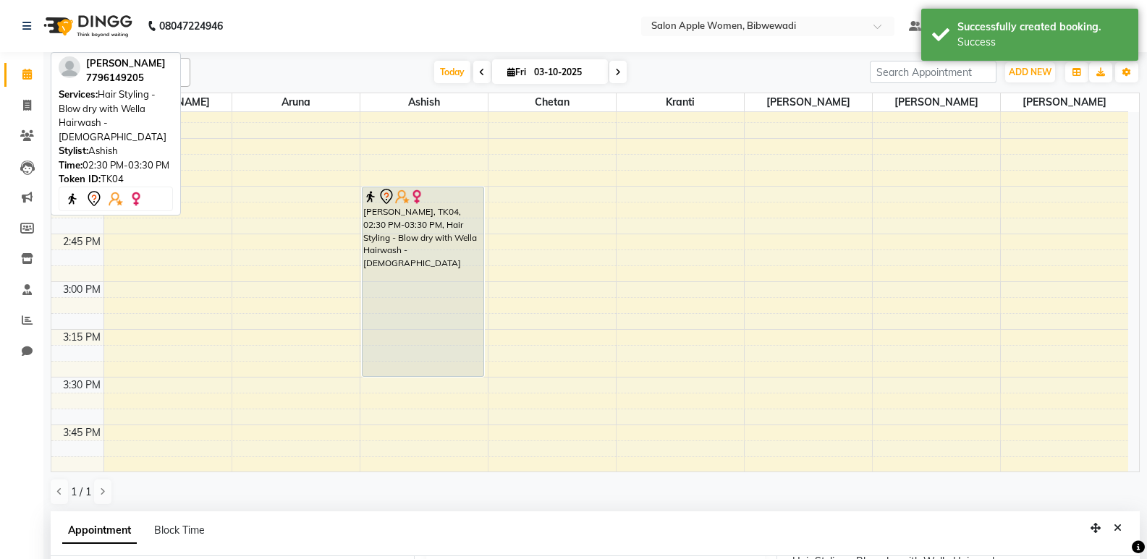
click at [452, 280] on div "[PERSON_NAME], TK04, 02:30 PM-03:30 PM, Hair Styling - Blow dry with Wella Hair…" at bounding box center [424, 281] width 122 height 189
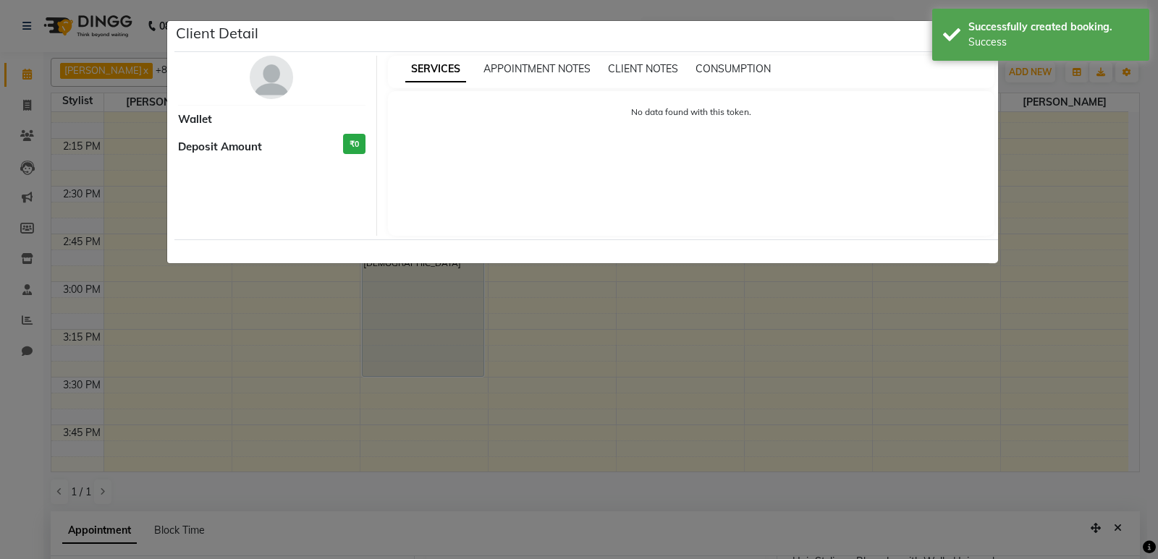
select select "7"
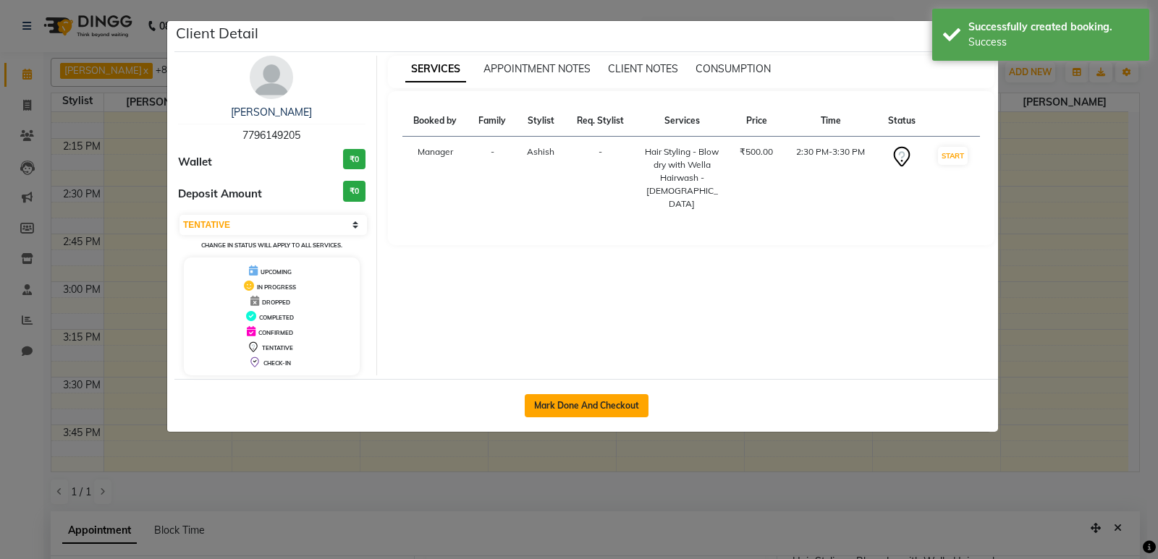
click at [593, 407] on button "Mark Done And Checkout" at bounding box center [587, 405] width 124 height 23
select select "service"
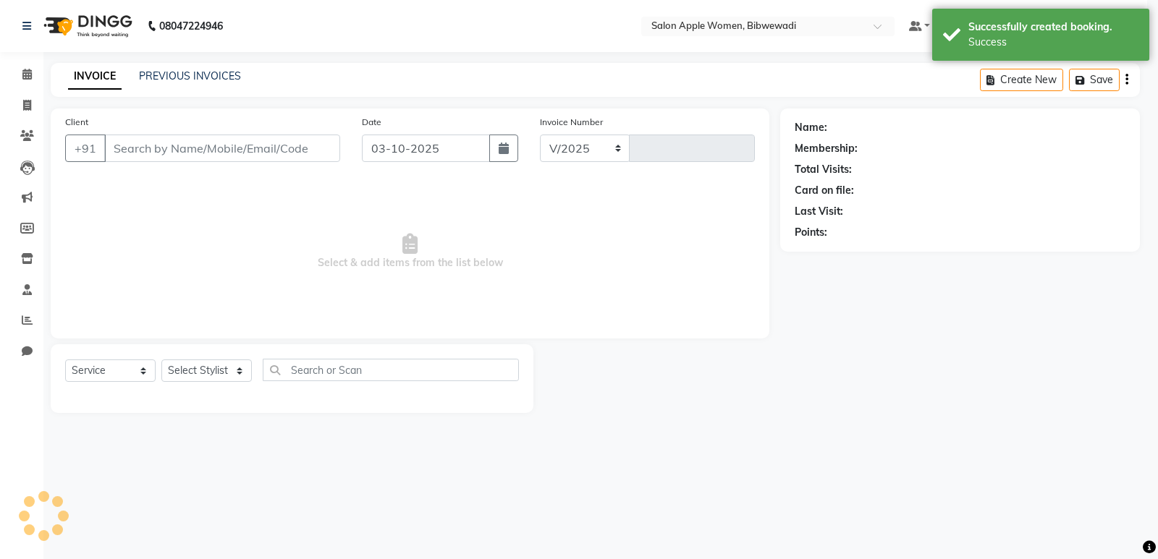
select select "101"
type input "2175"
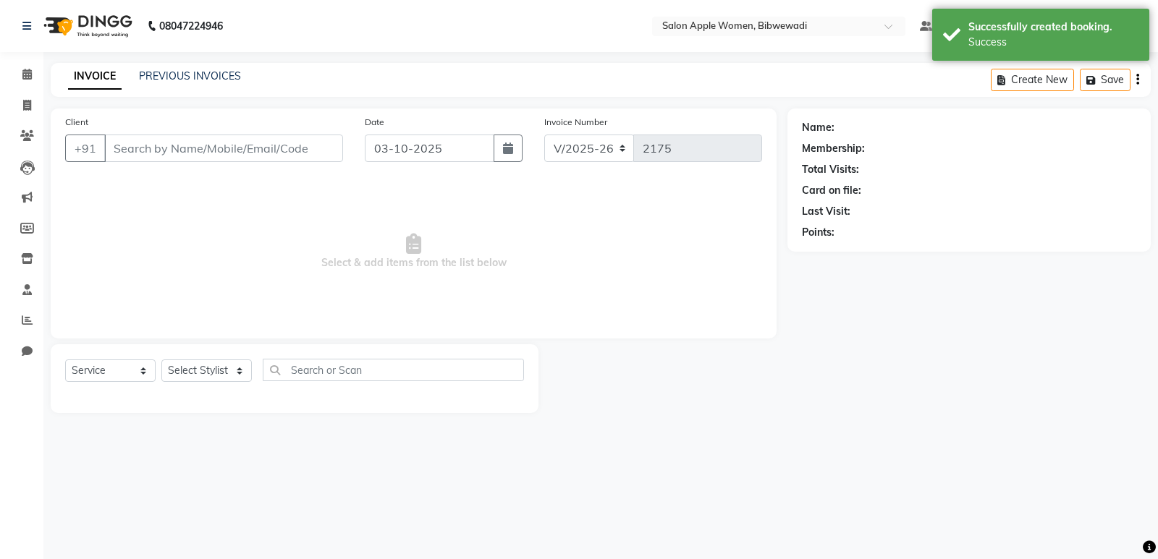
type input "7796149205"
select select "48197"
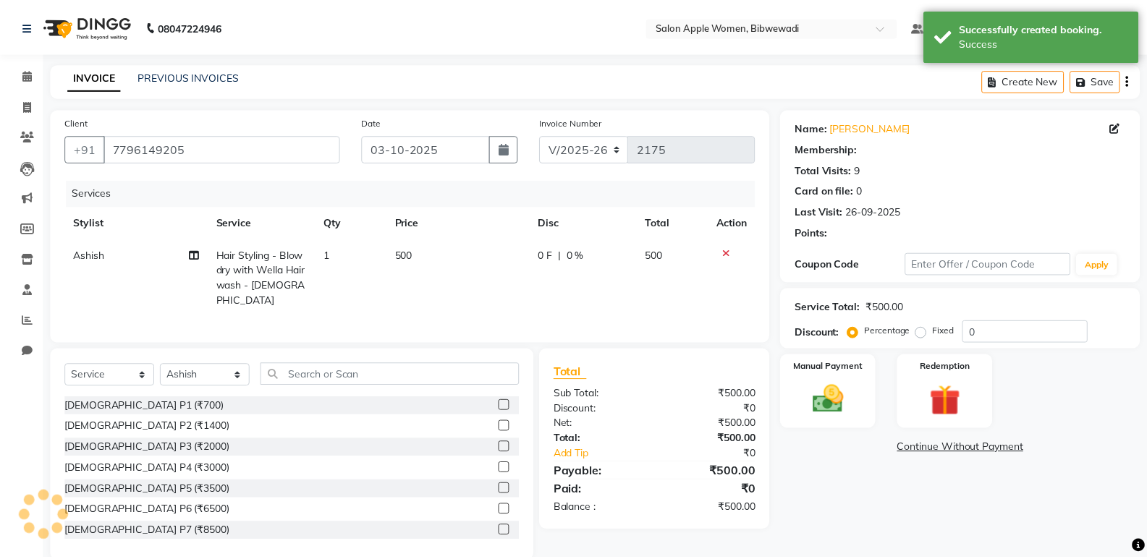
scroll to position [20, 0]
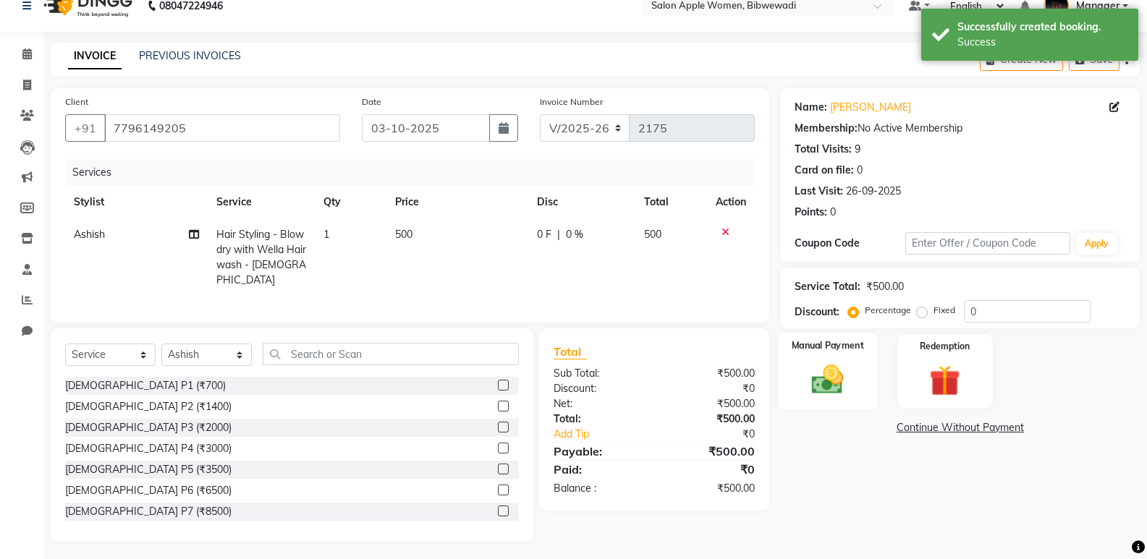
click at [847, 360] on div "Manual Payment" at bounding box center [828, 371] width 99 height 77
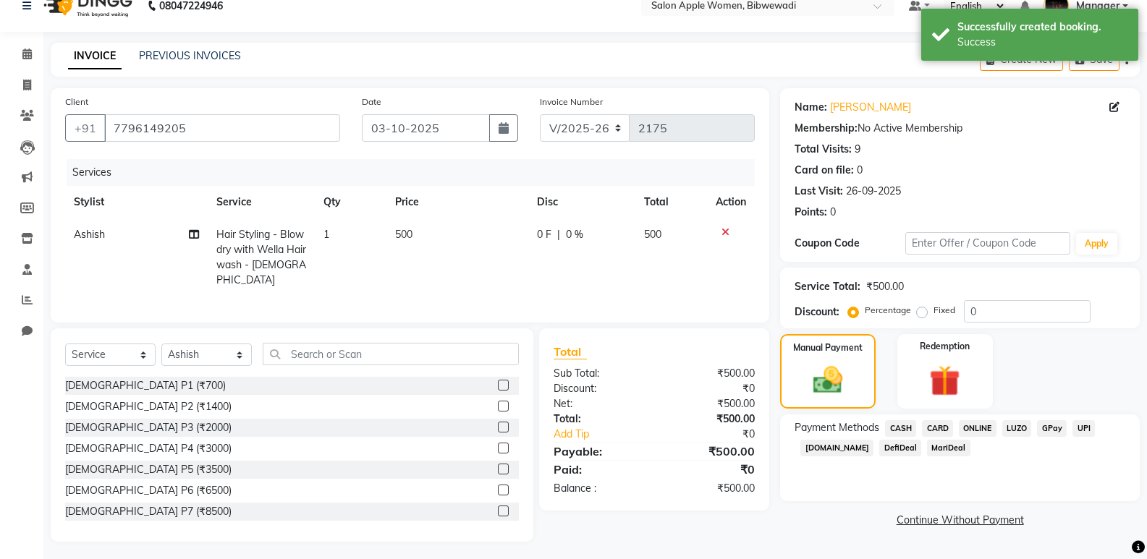
click at [910, 426] on span "CASH" at bounding box center [900, 428] width 31 height 17
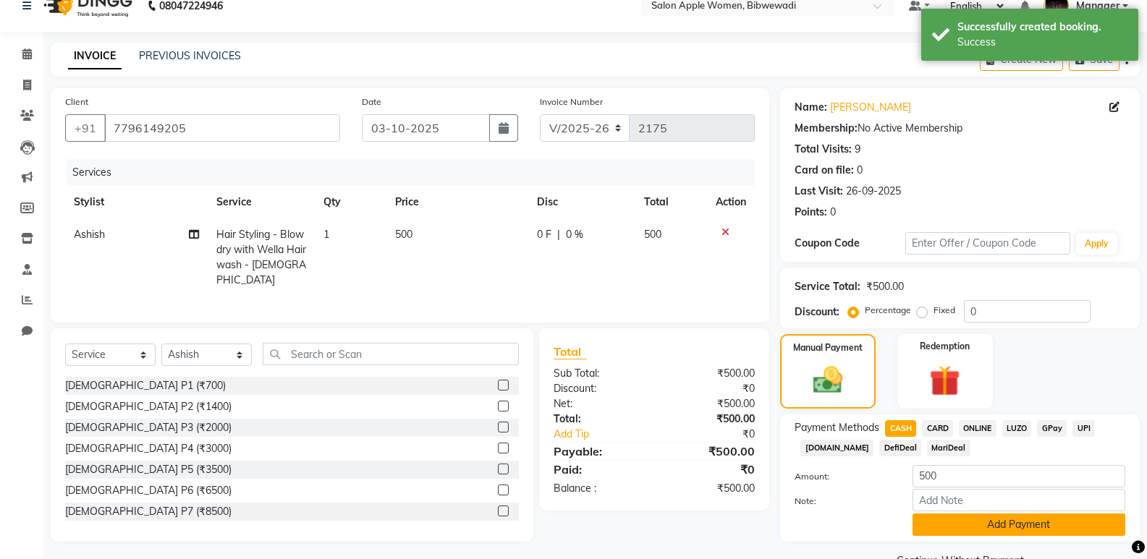
click at [975, 520] on button "Add Payment" at bounding box center [1019, 525] width 213 height 22
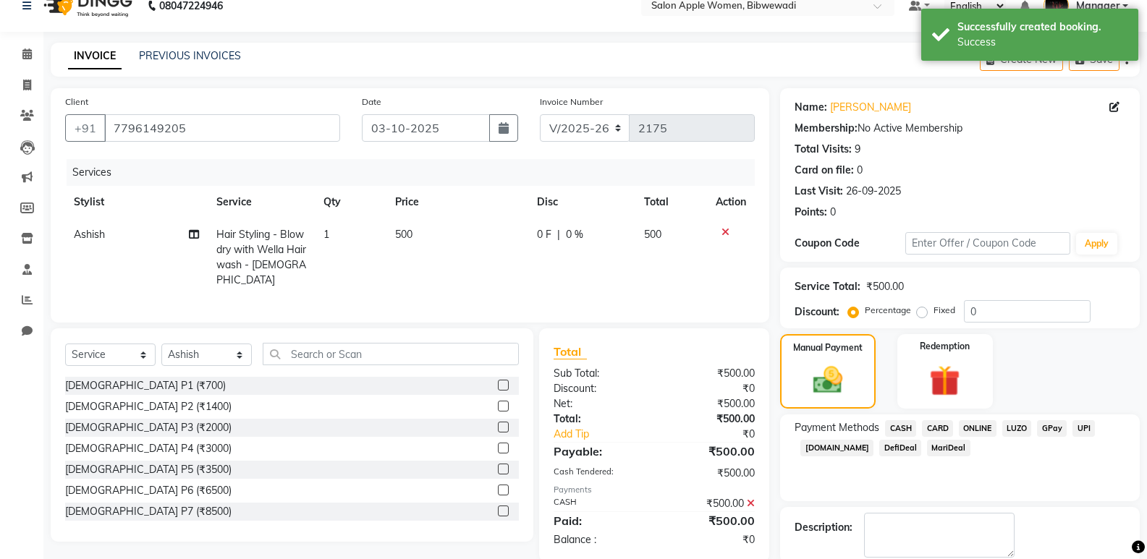
scroll to position [93, 0]
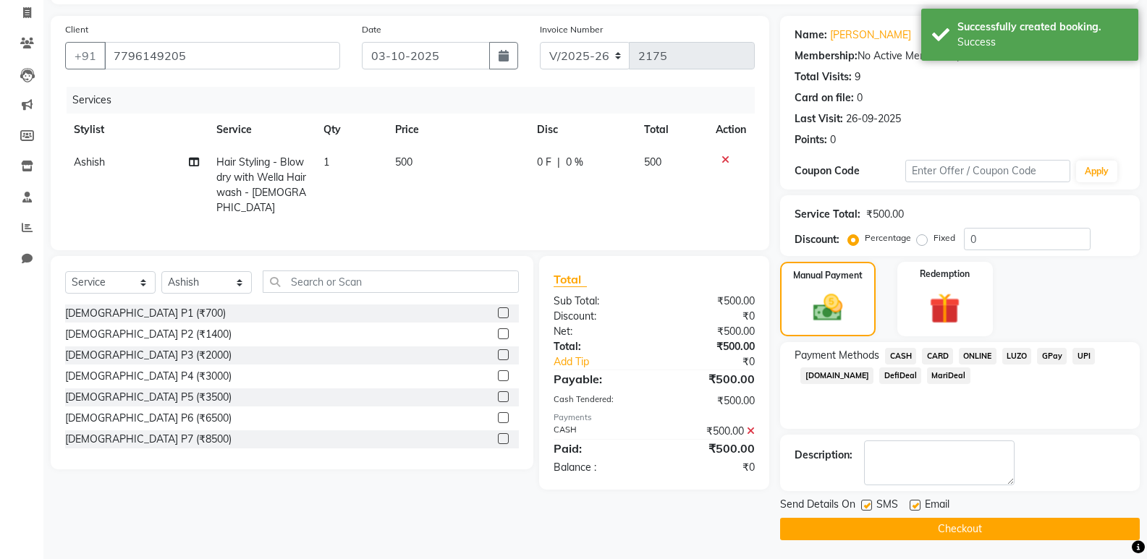
click at [967, 531] on button "Checkout" at bounding box center [960, 529] width 360 height 22
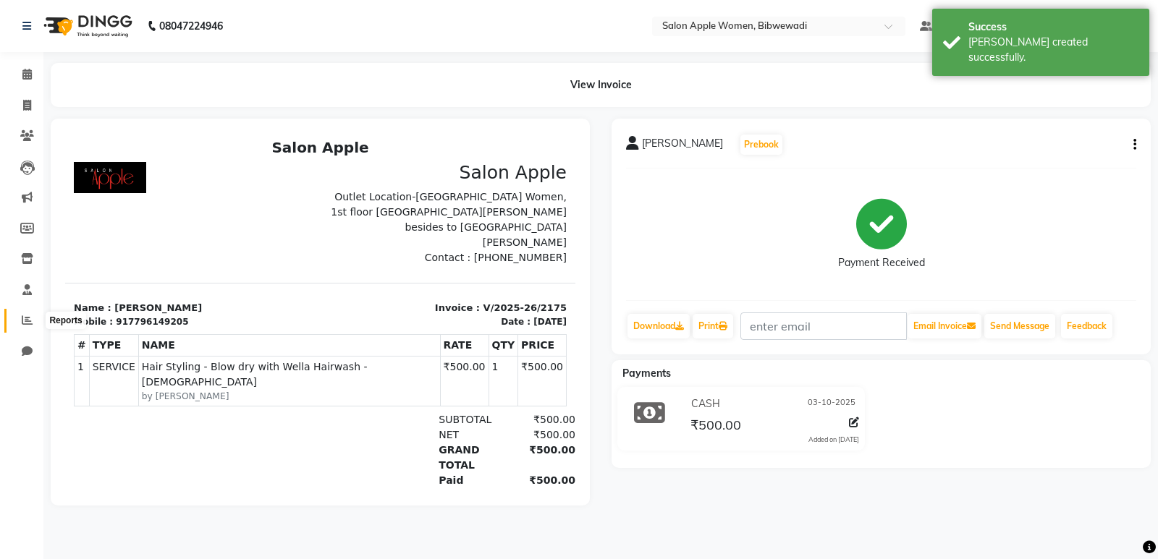
click at [27, 326] on span at bounding box center [26, 321] width 25 height 17
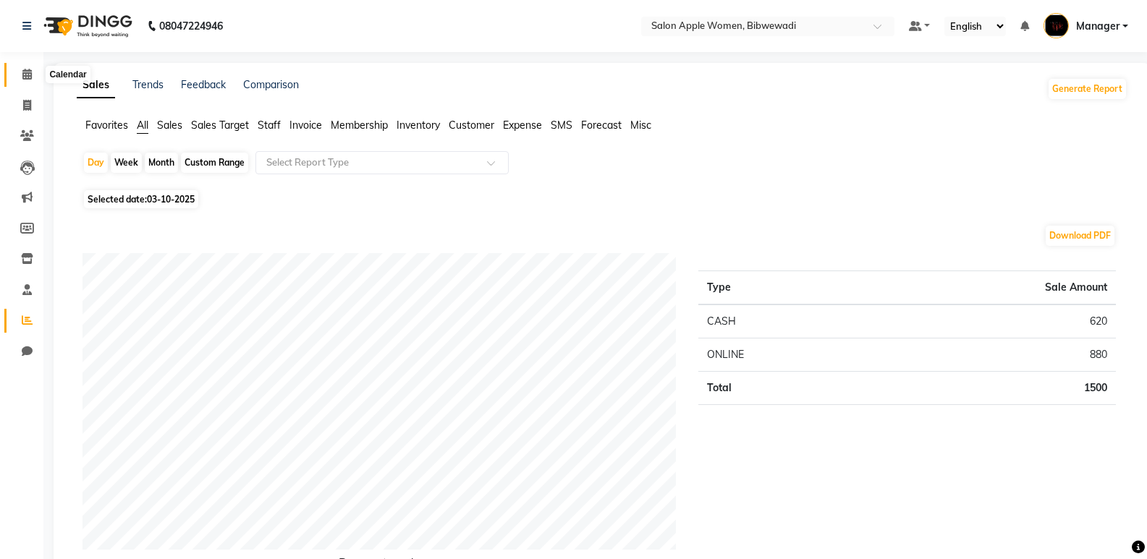
click at [31, 69] on icon at bounding box center [26, 74] width 9 height 11
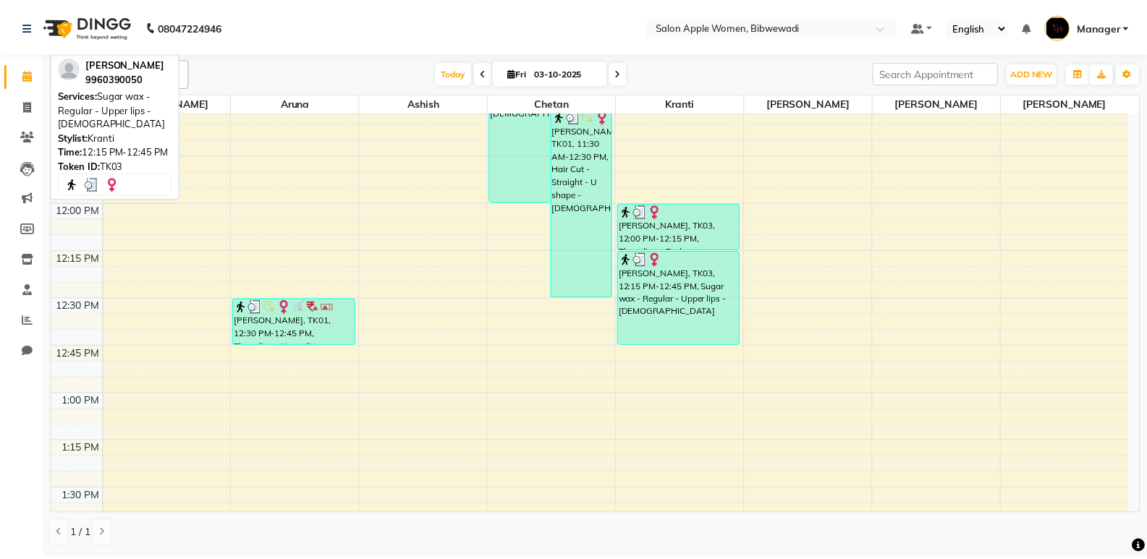
scroll to position [868, 0]
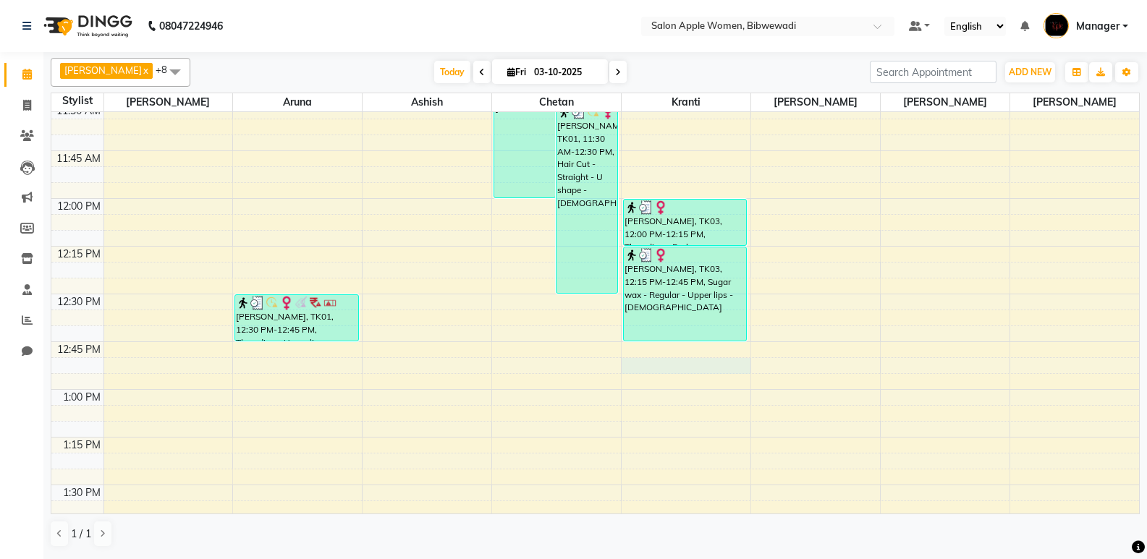
select select "33227"
select select "765"
select select "tentative"
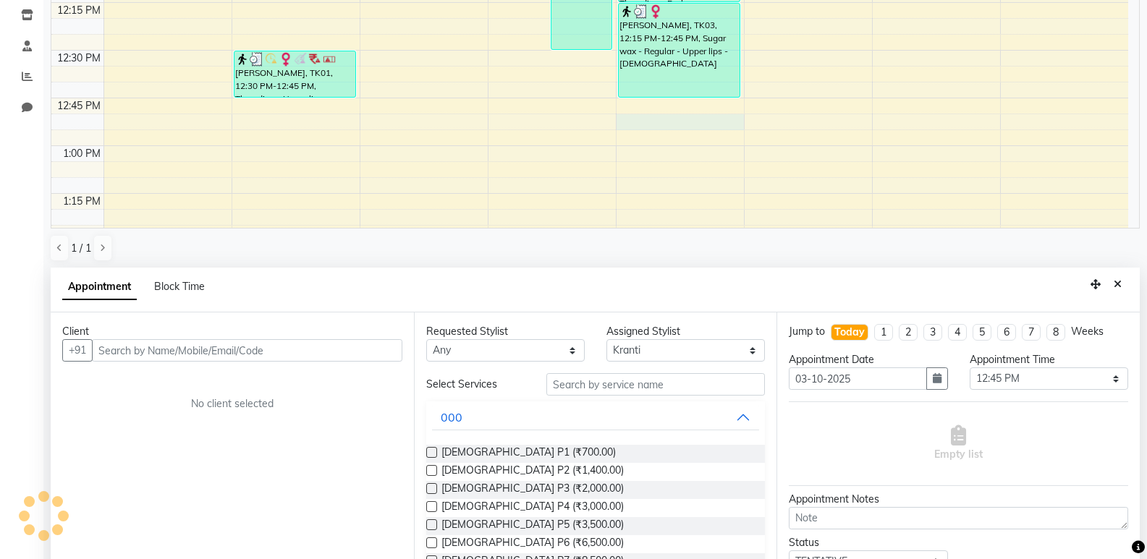
scroll to position [282, 0]
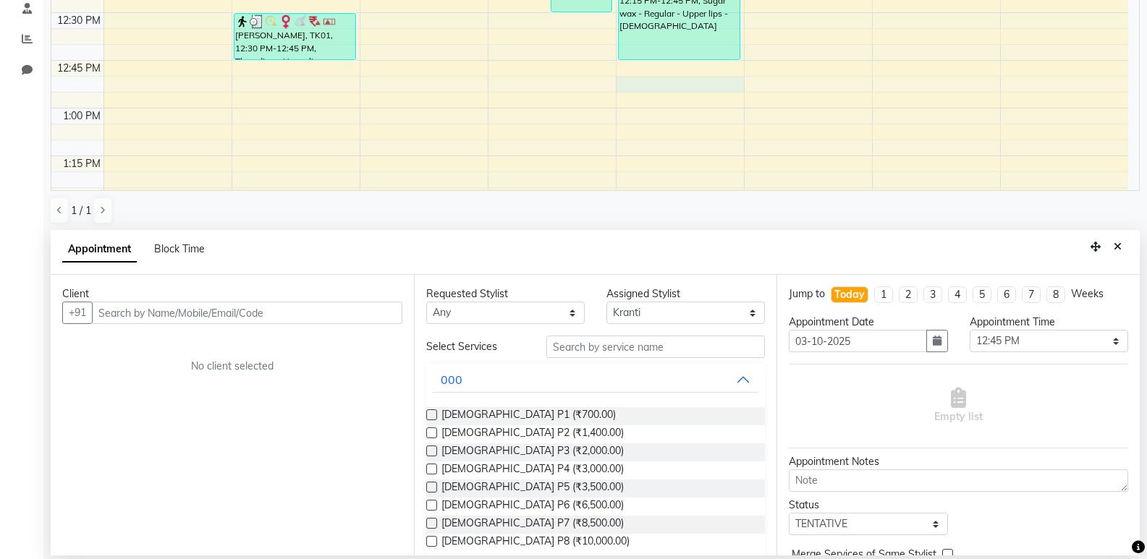
click at [228, 324] on div "Client +91 No client selected" at bounding box center [232, 415] width 363 height 281
click at [1098, 337] on select "Select 08:00 AM 08:15 AM 08:30 AM 08:45 AM 09:00 AM 09:15 AM 09:30 AM 09:45 AM …" at bounding box center [1049, 341] width 158 height 22
select select "780"
click at [970, 330] on select "Select 08:00 AM 08:15 AM 08:30 AM 08:45 AM 09:00 AM 09:15 AM 09:30 AM 09:45 AM …" at bounding box center [1049, 341] width 158 height 22
click at [292, 296] on div "Client" at bounding box center [232, 294] width 340 height 15
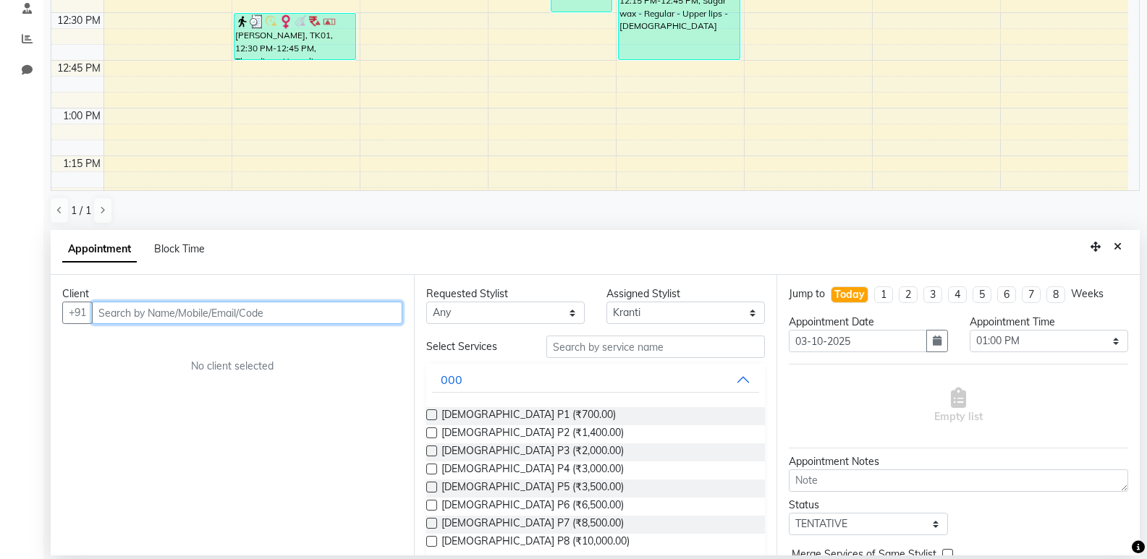
click at [291, 305] on input "text" at bounding box center [247, 313] width 310 height 22
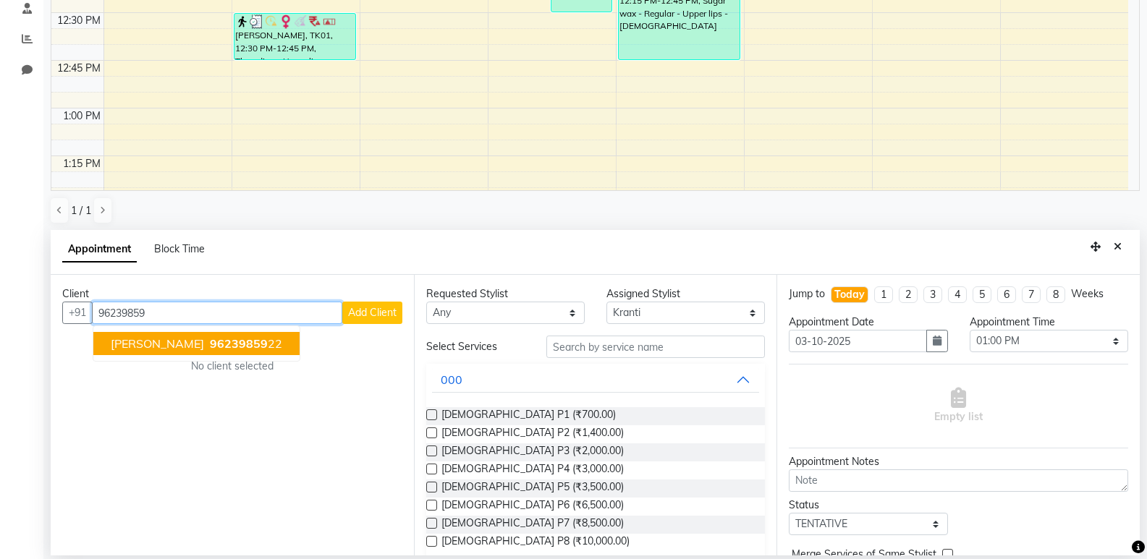
click at [239, 340] on ngb-highlight "96239859 22" at bounding box center [244, 344] width 75 height 14
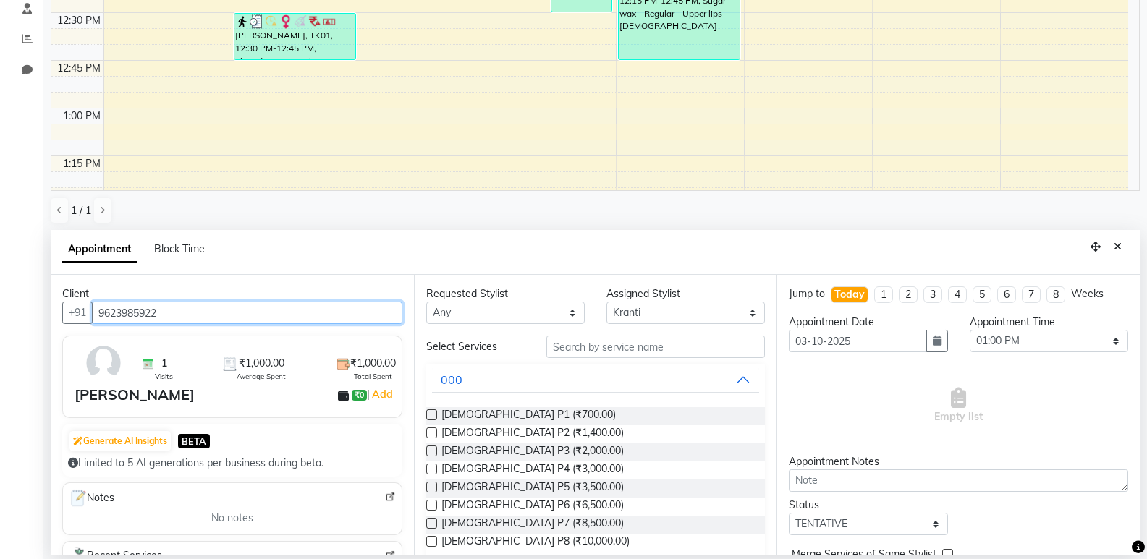
type input "9623985922"
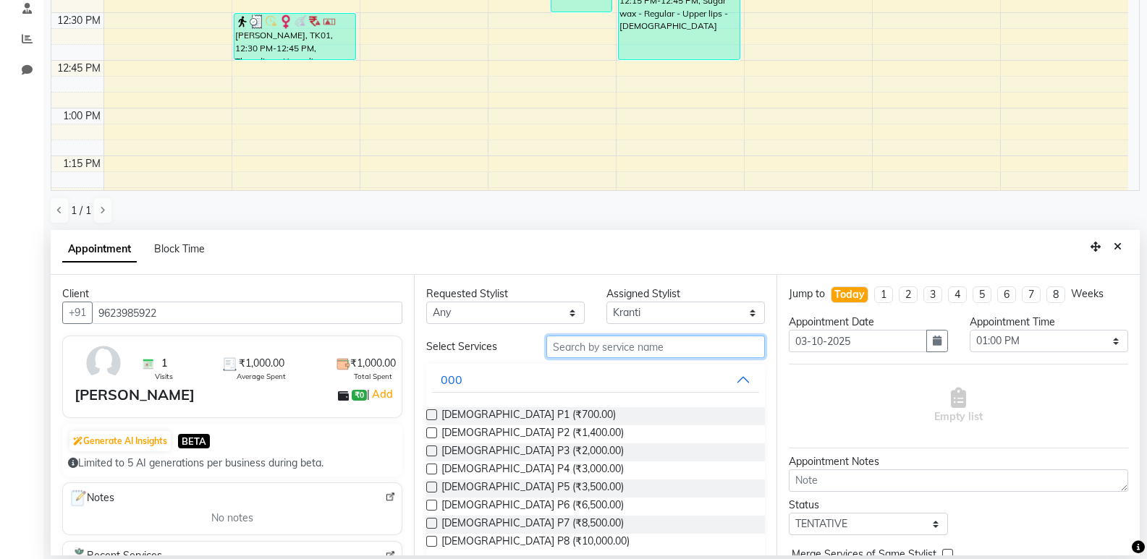
click at [558, 337] on input "text" at bounding box center [655, 347] width 219 height 22
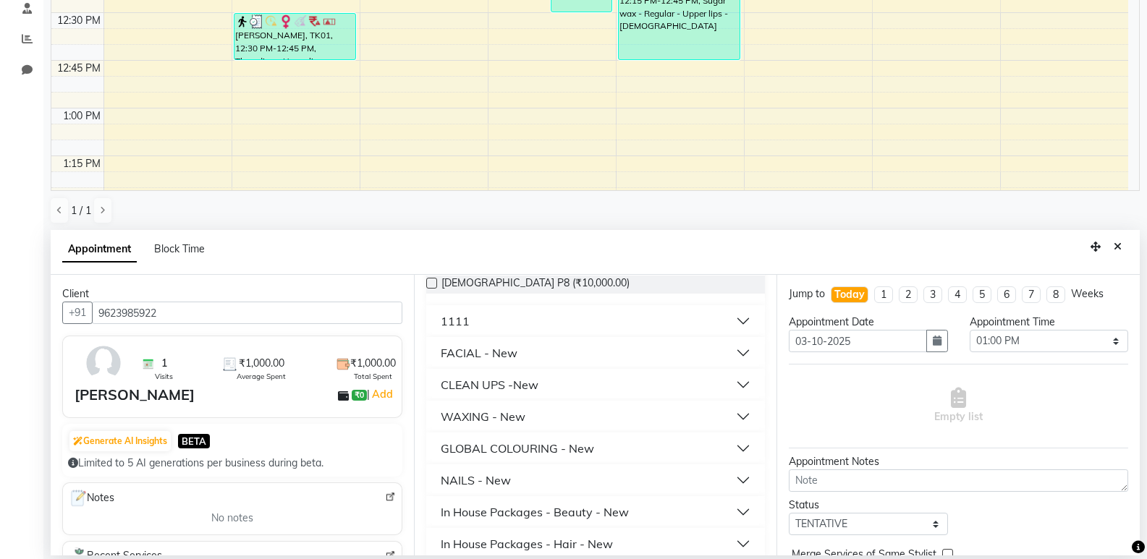
scroll to position [145, 0]
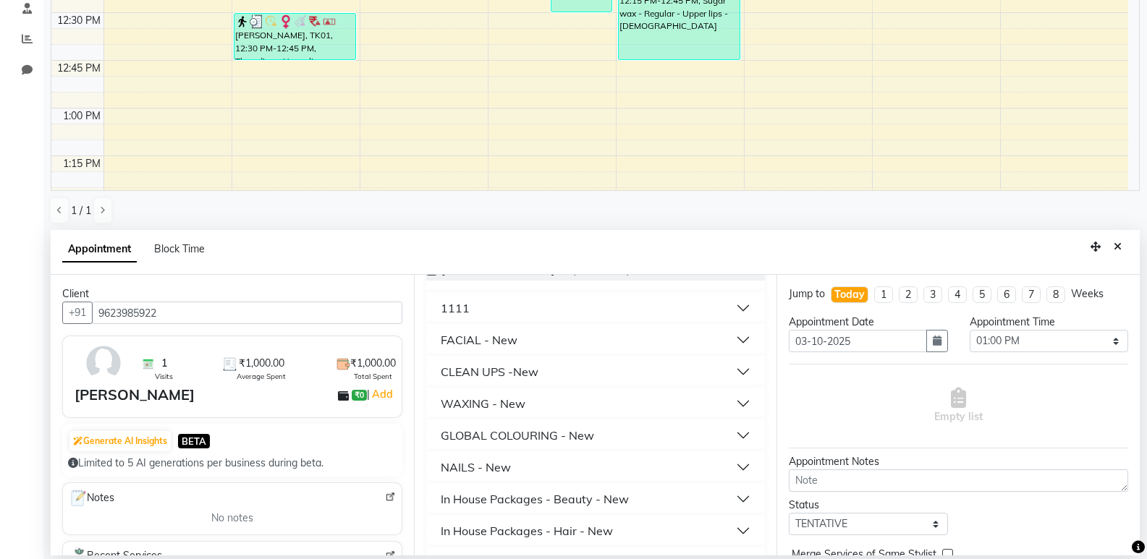
type input "1000"
click at [532, 379] on div "CLEAN UPS -New" at bounding box center [490, 371] width 98 height 17
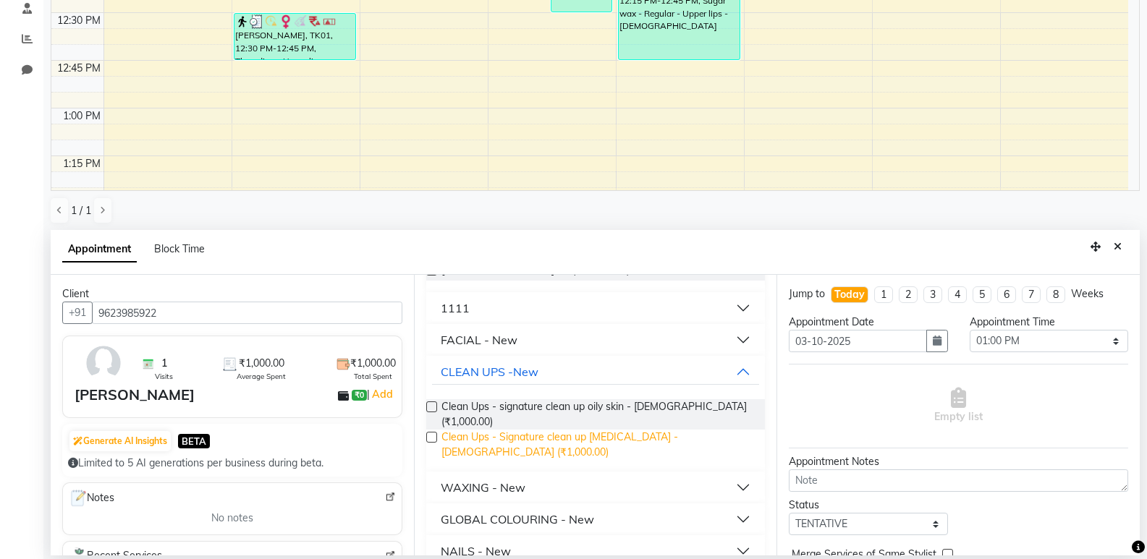
click at [562, 430] on span "Clean Ups - Signature clean up [MEDICAL_DATA] - [DEMOGRAPHIC_DATA] (₹1,000.00)" at bounding box center [597, 445] width 313 height 30
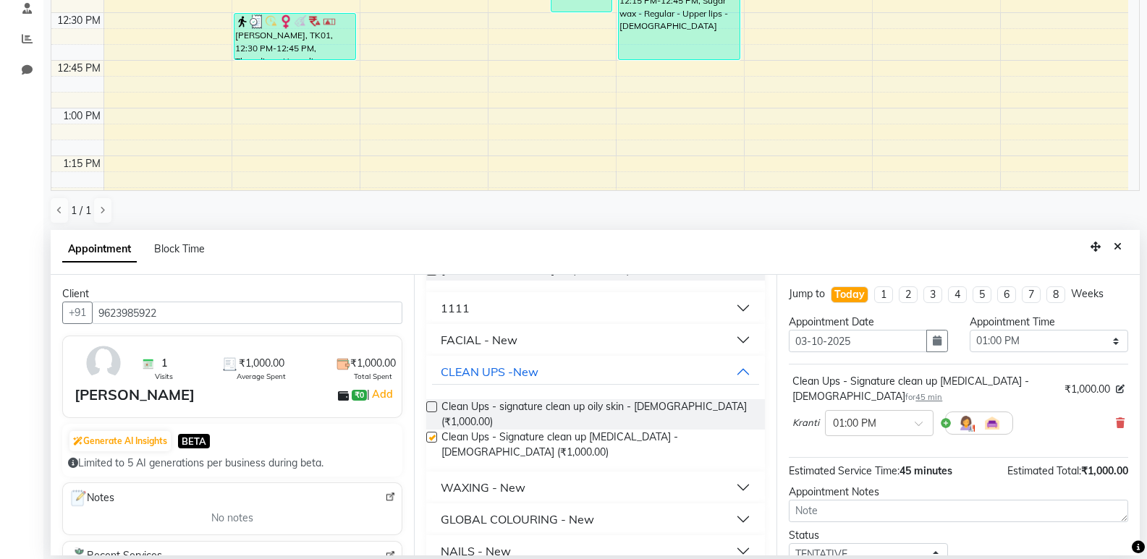
checkbox input "false"
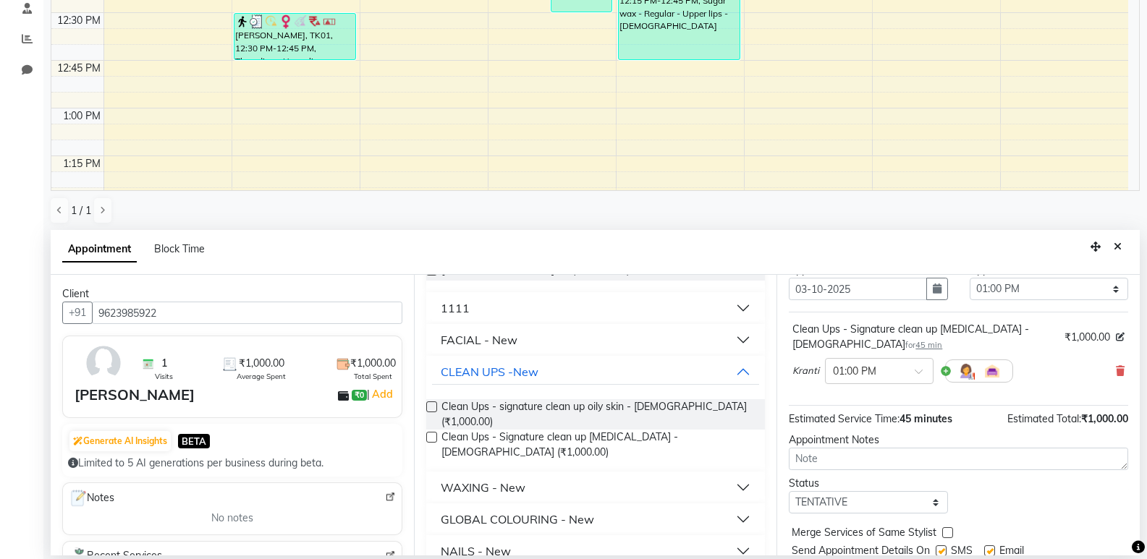
scroll to position [101, 0]
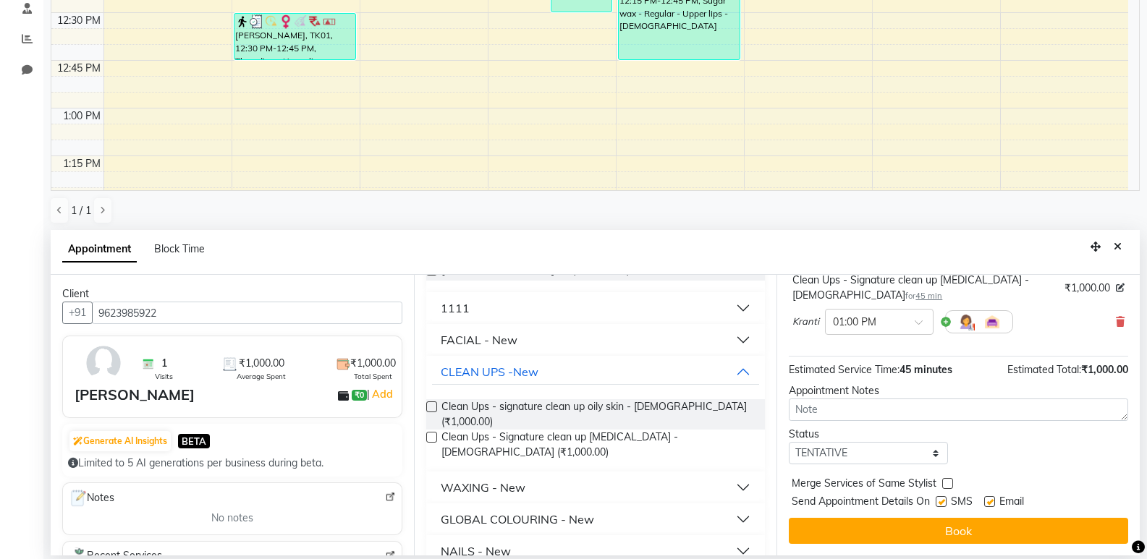
click at [900, 545] on div "Jump to [DATE] 1 2 3 4 5 6 7 8 Weeks Appointment Date [DATE] Appointment Time S…" at bounding box center [958, 415] width 363 height 281
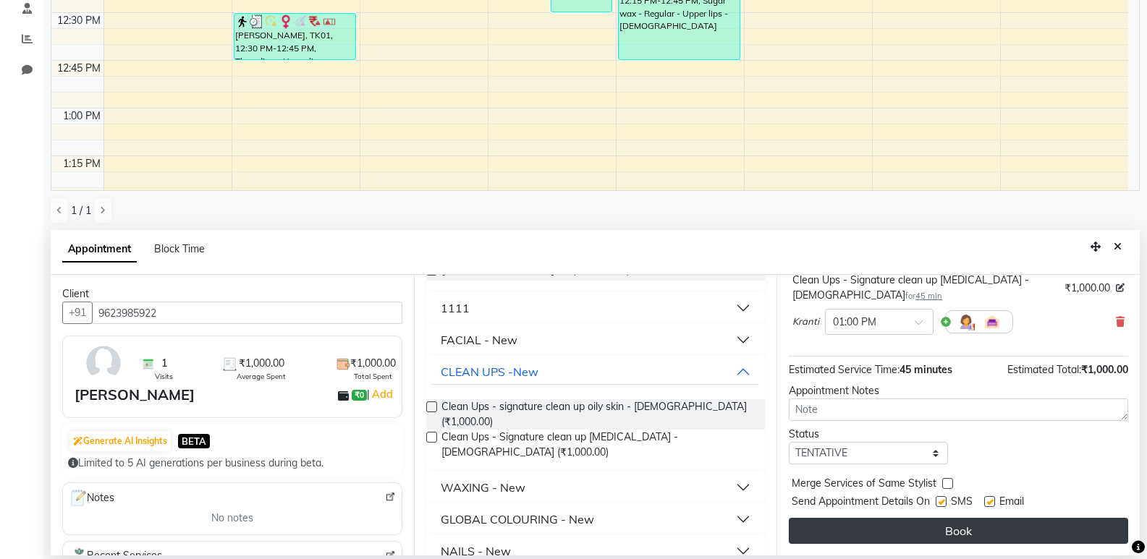
click at [900, 540] on button "Book" at bounding box center [958, 531] width 339 height 26
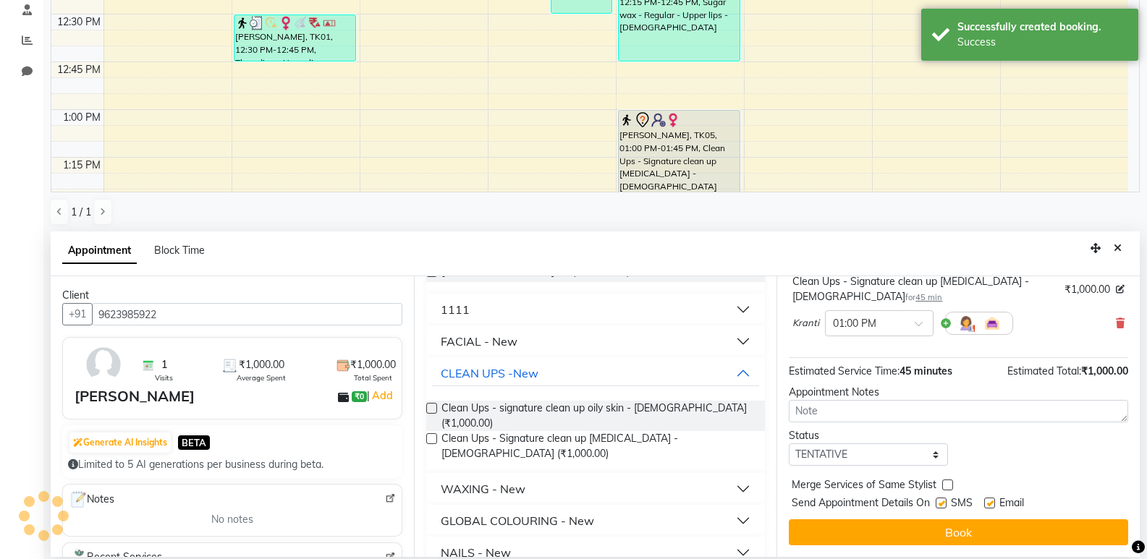
scroll to position [0, 0]
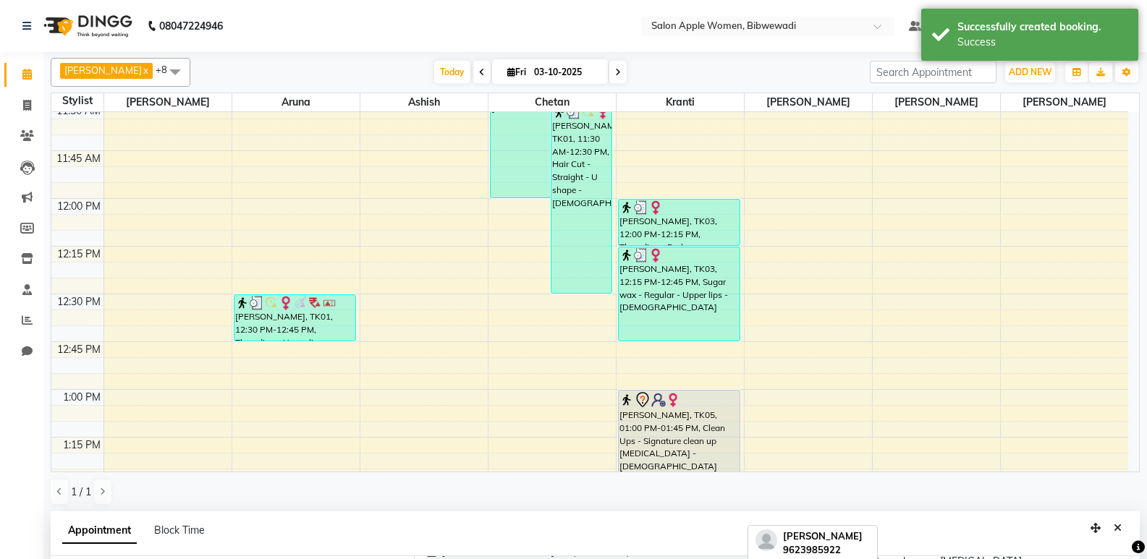
click at [652, 432] on div "[PERSON_NAME], TK05, 01:00 PM-01:45 PM, Clean Ups - Signature clean up [MEDICAL…" at bounding box center [680, 461] width 122 height 141
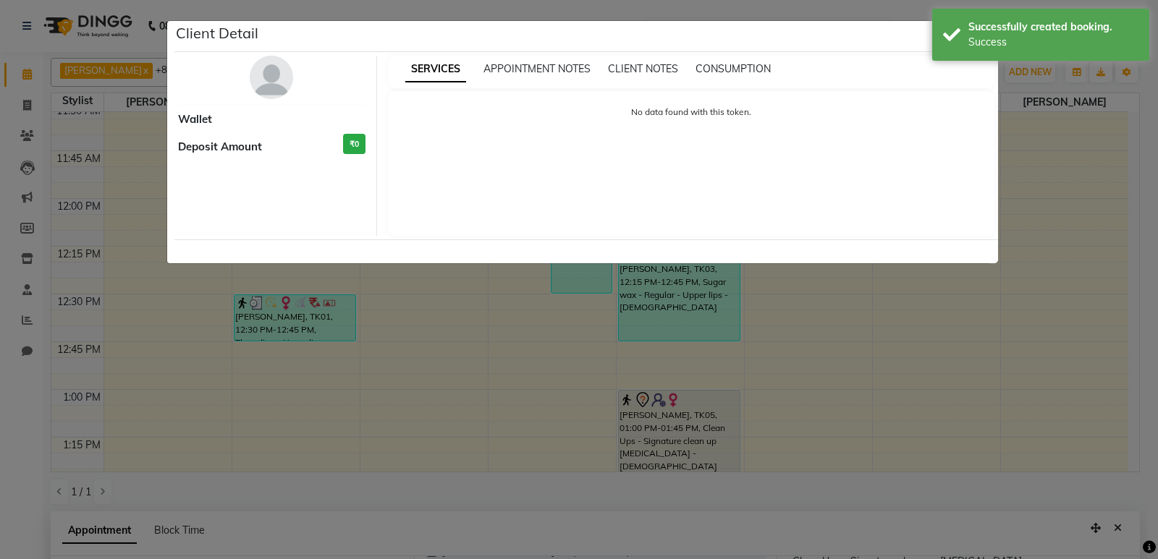
select select "7"
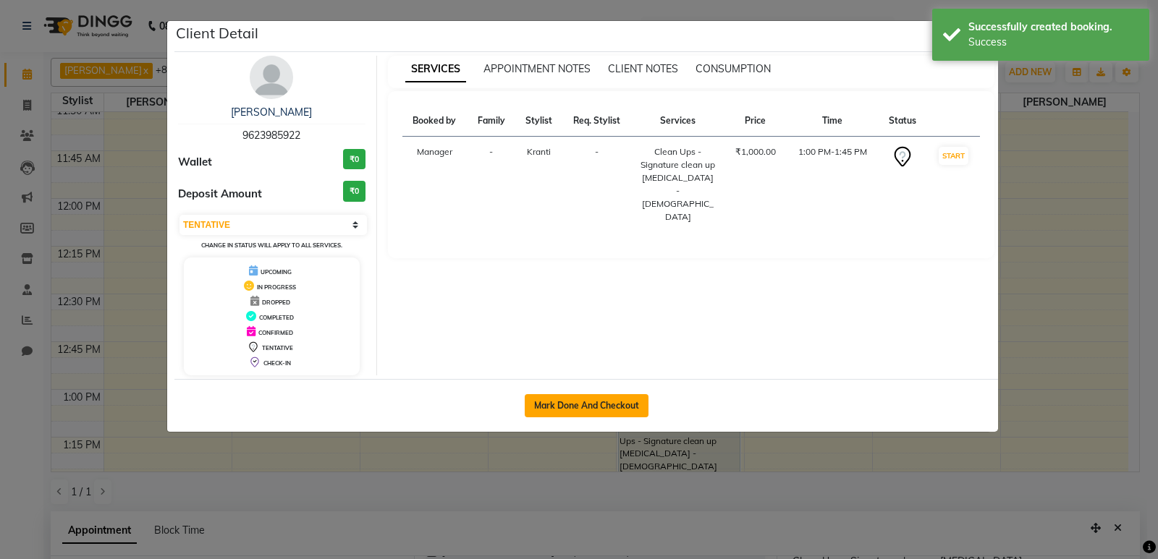
click at [640, 407] on button "Mark Done And Checkout" at bounding box center [587, 405] width 124 height 23
select select "service"
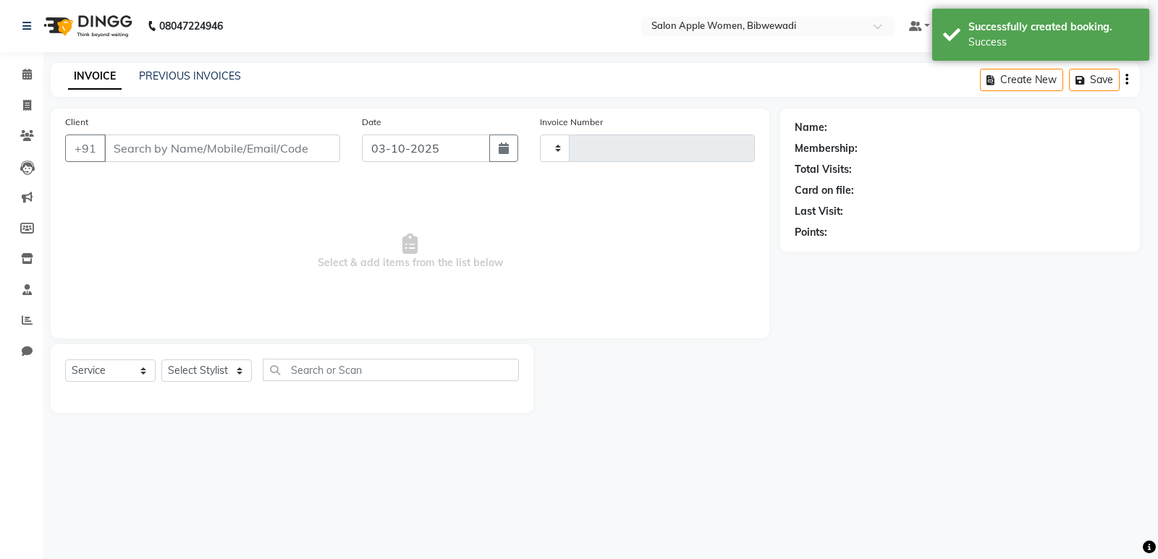
type input "2176"
select select "101"
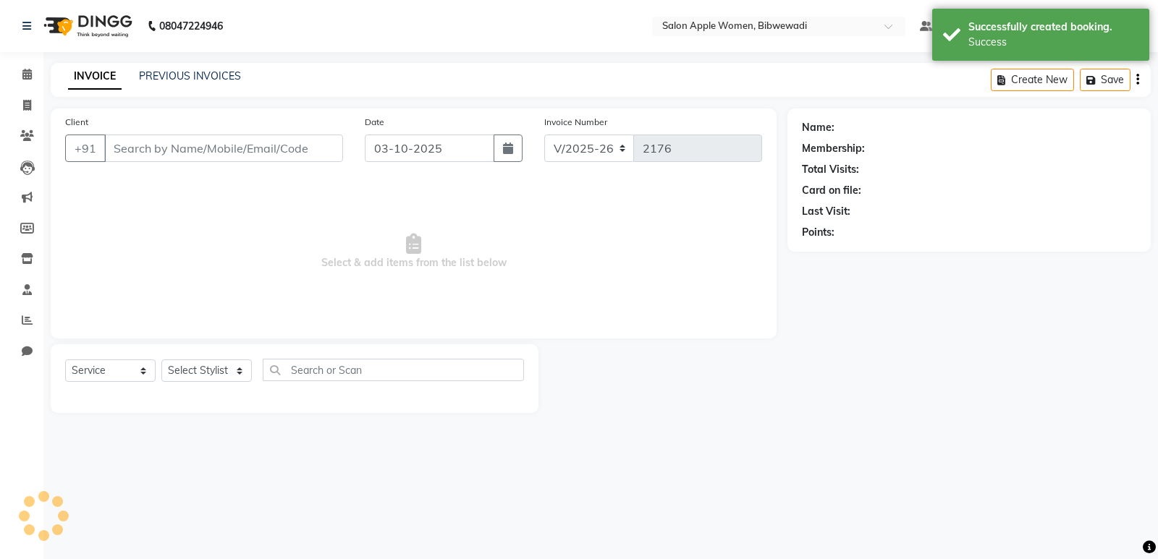
type input "9623985922"
select select "33227"
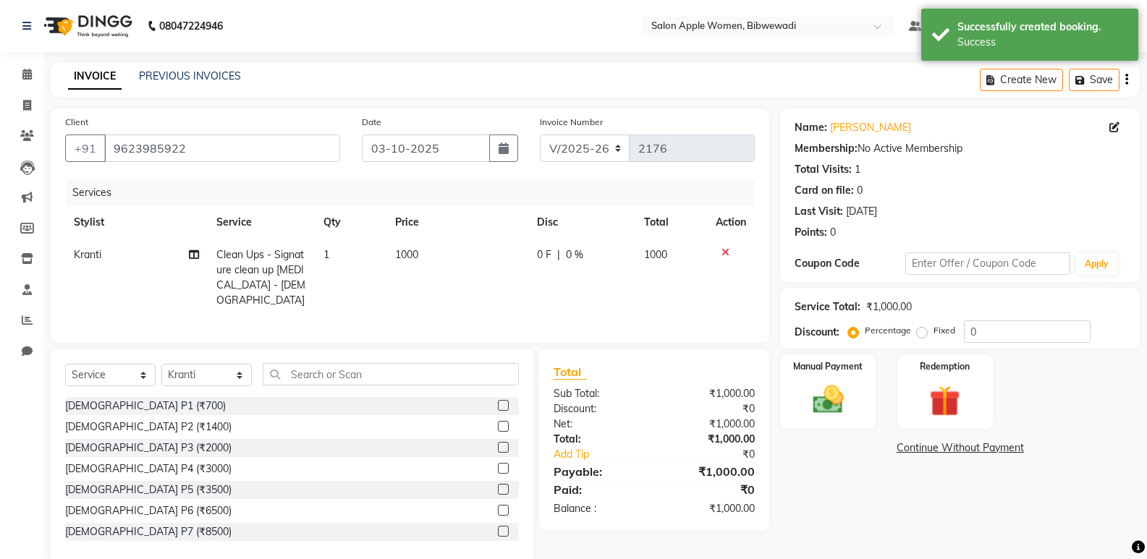
scroll to position [20, 0]
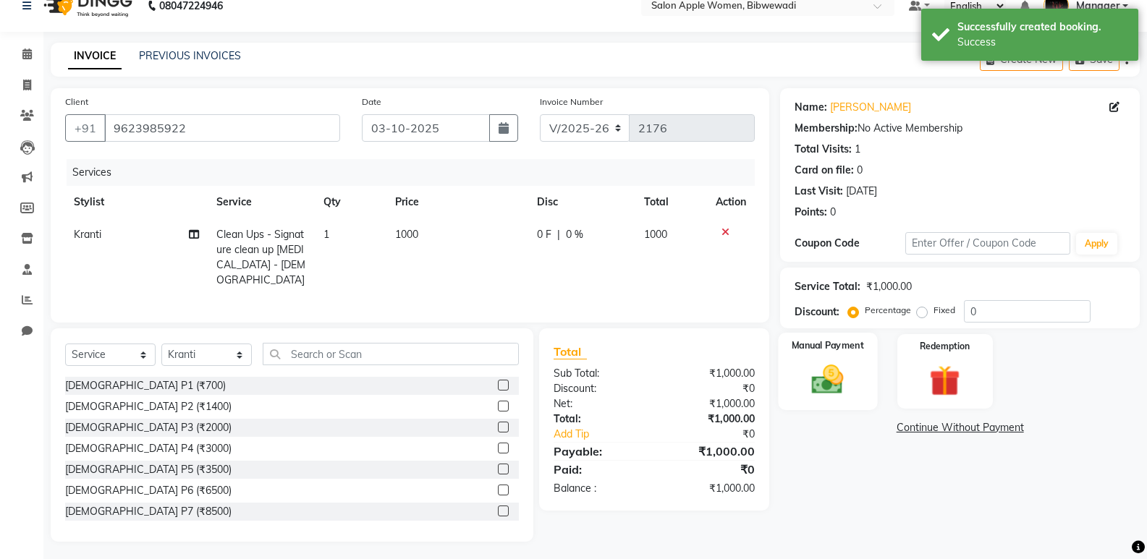
click at [841, 352] on label "Manual Payment" at bounding box center [828, 346] width 72 height 14
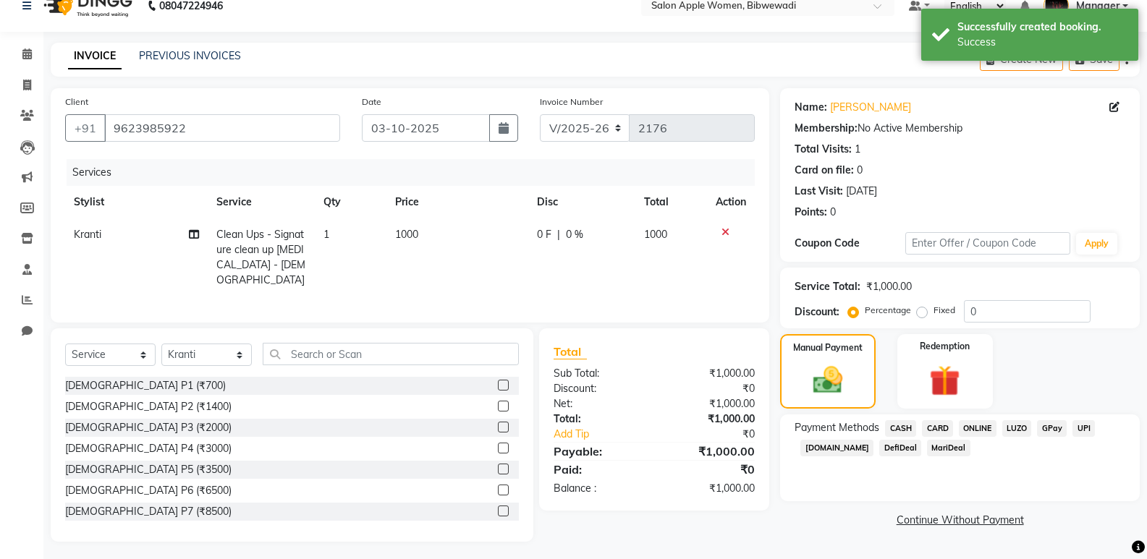
click at [978, 428] on span "ONLINE" at bounding box center [978, 428] width 38 height 17
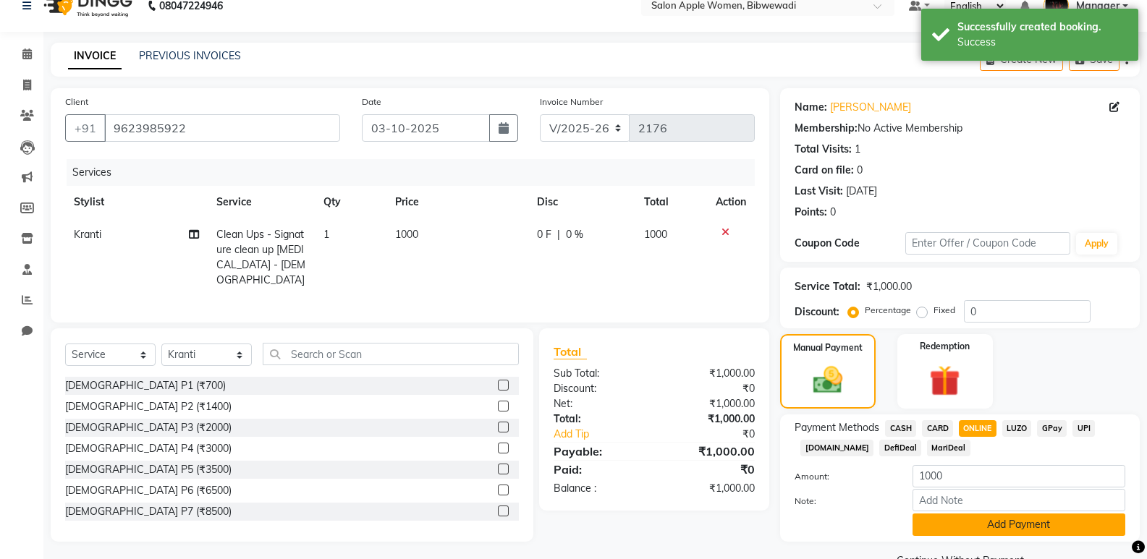
click at [992, 521] on button "Add Payment" at bounding box center [1019, 525] width 213 height 22
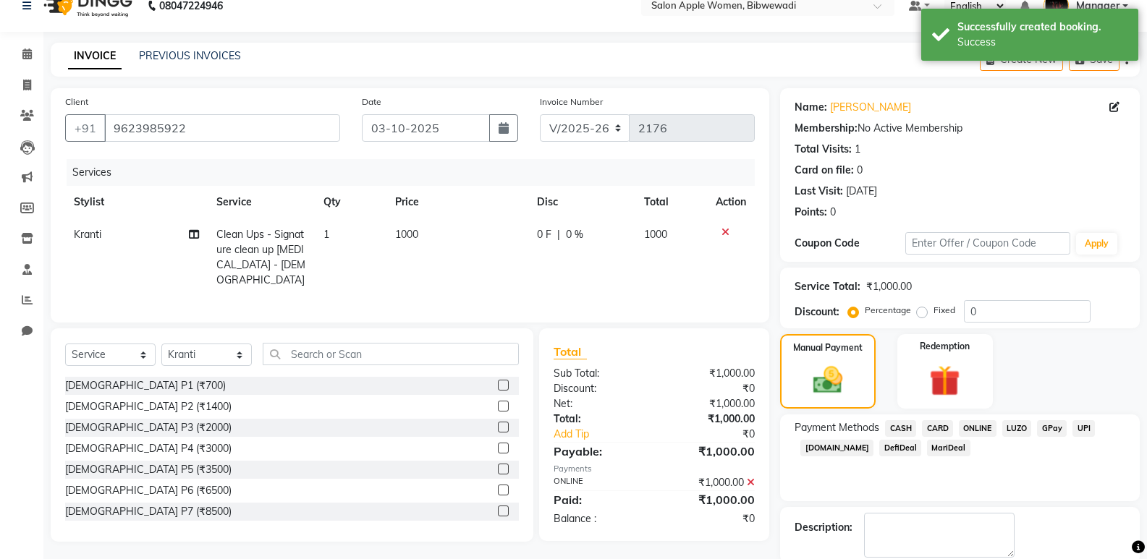
scroll to position [93, 0]
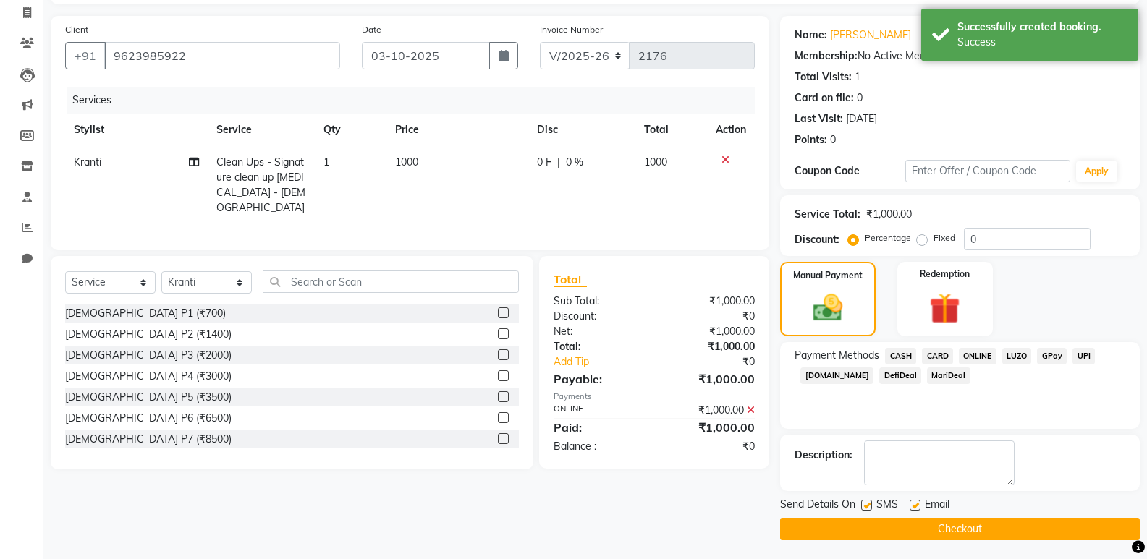
click at [990, 528] on button "Checkout" at bounding box center [960, 529] width 360 height 22
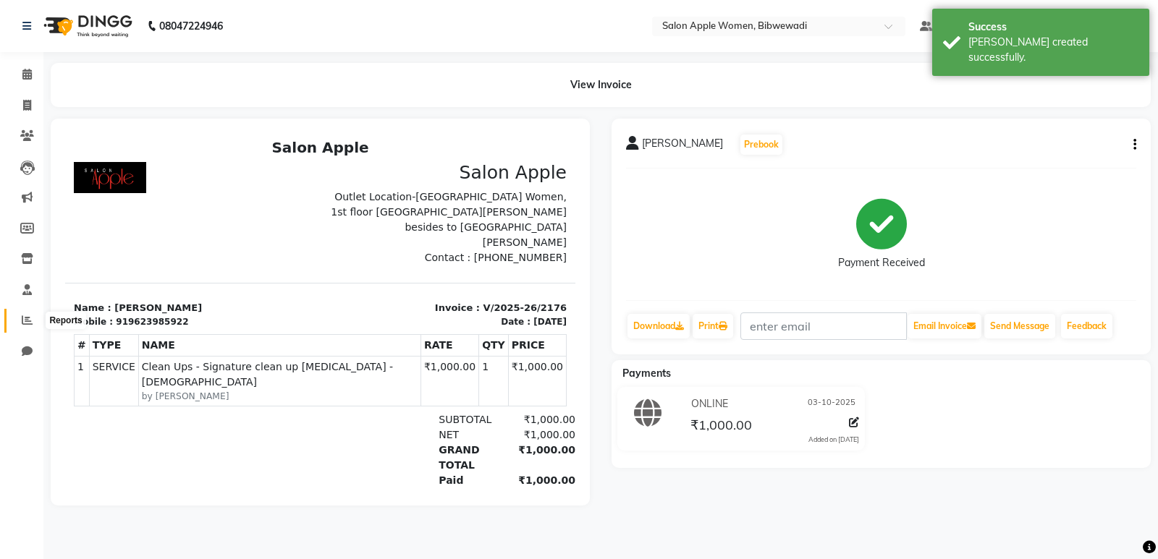
click at [34, 317] on span at bounding box center [26, 321] width 25 height 17
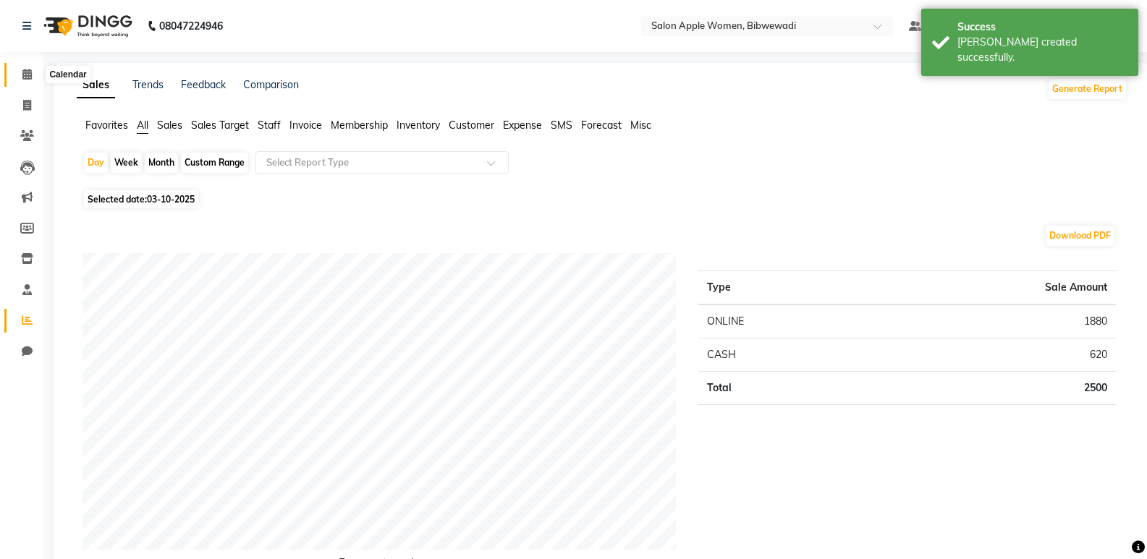
click at [25, 81] on span at bounding box center [26, 75] width 25 height 17
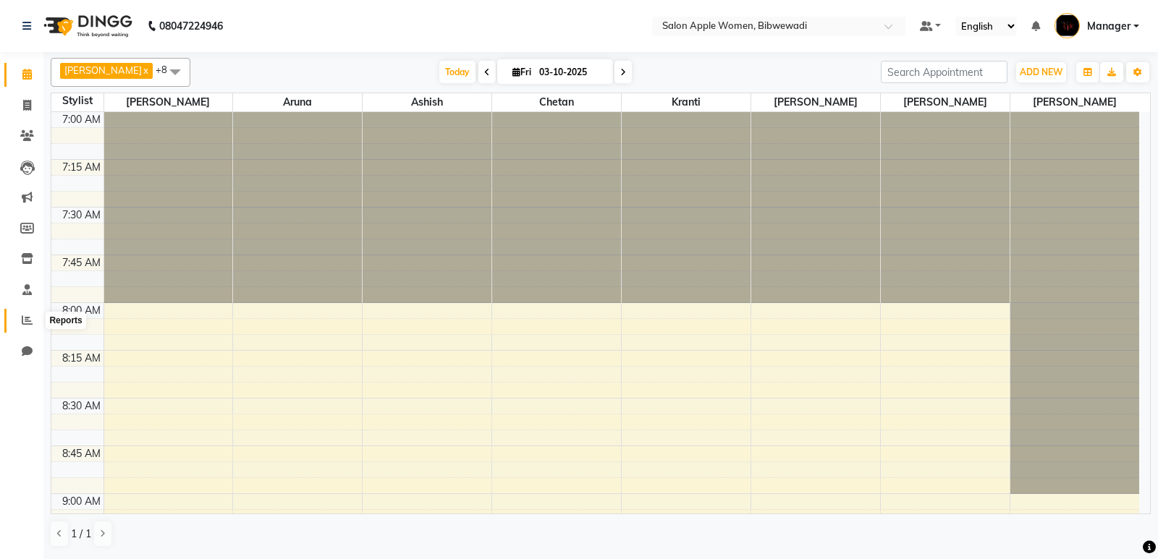
click at [23, 316] on icon at bounding box center [27, 320] width 11 height 11
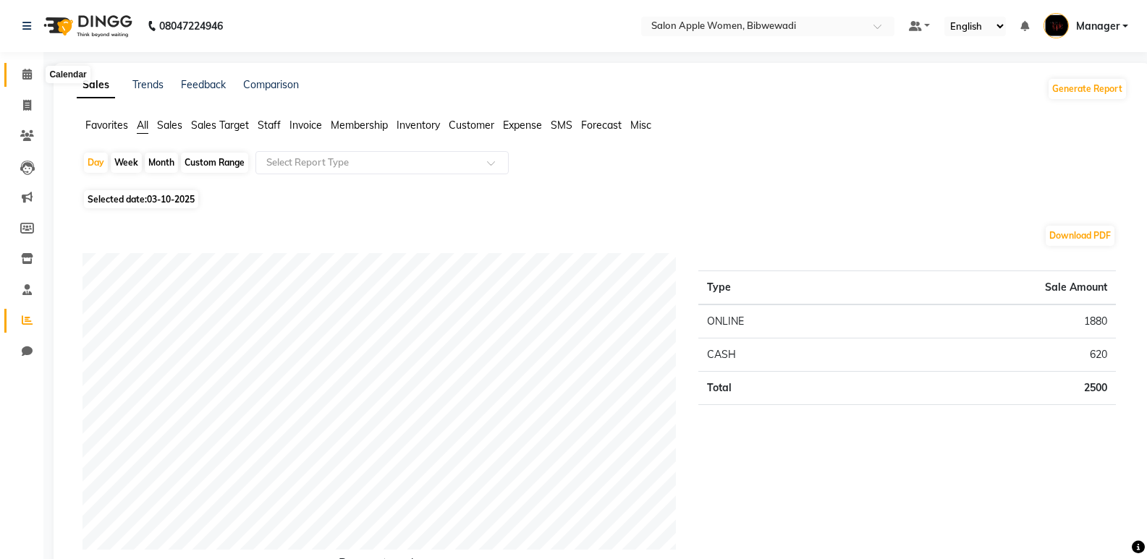
click at [32, 70] on icon at bounding box center [26, 74] width 9 height 11
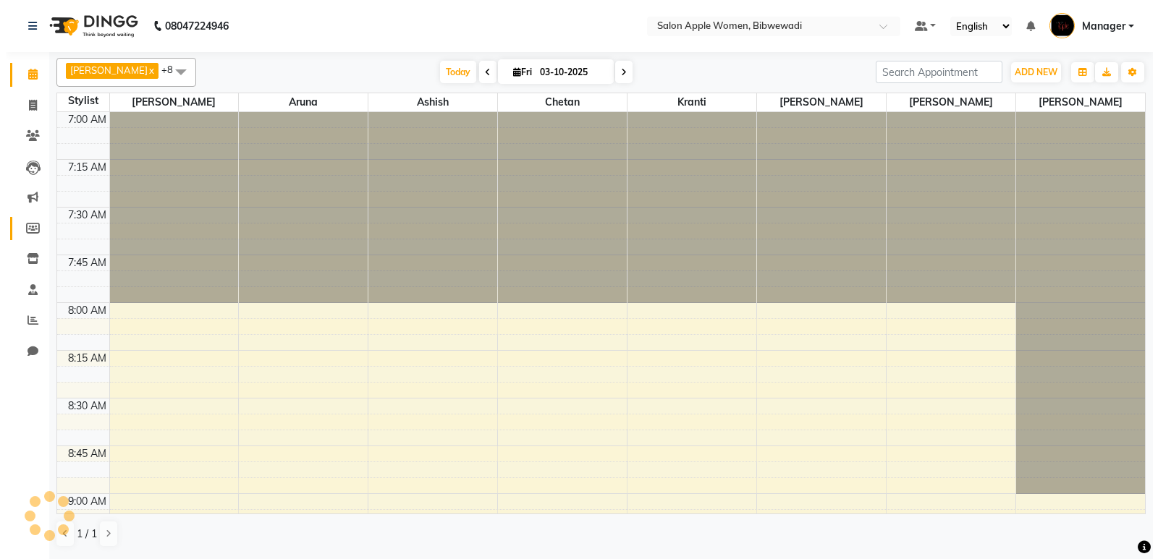
scroll to position [1720, 0]
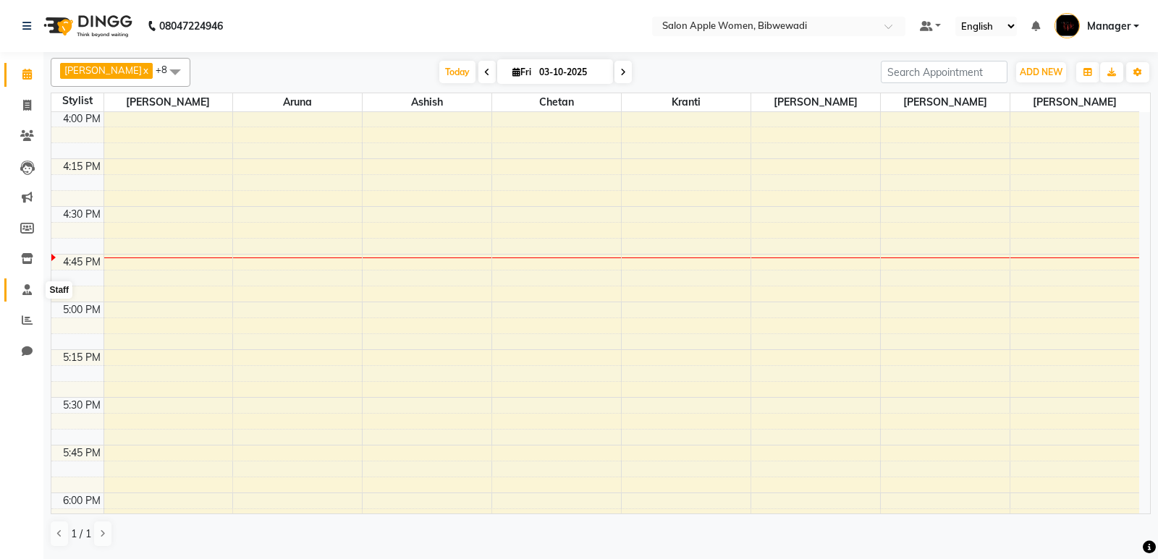
click at [28, 284] on icon at bounding box center [26, 289] width 9 height 11
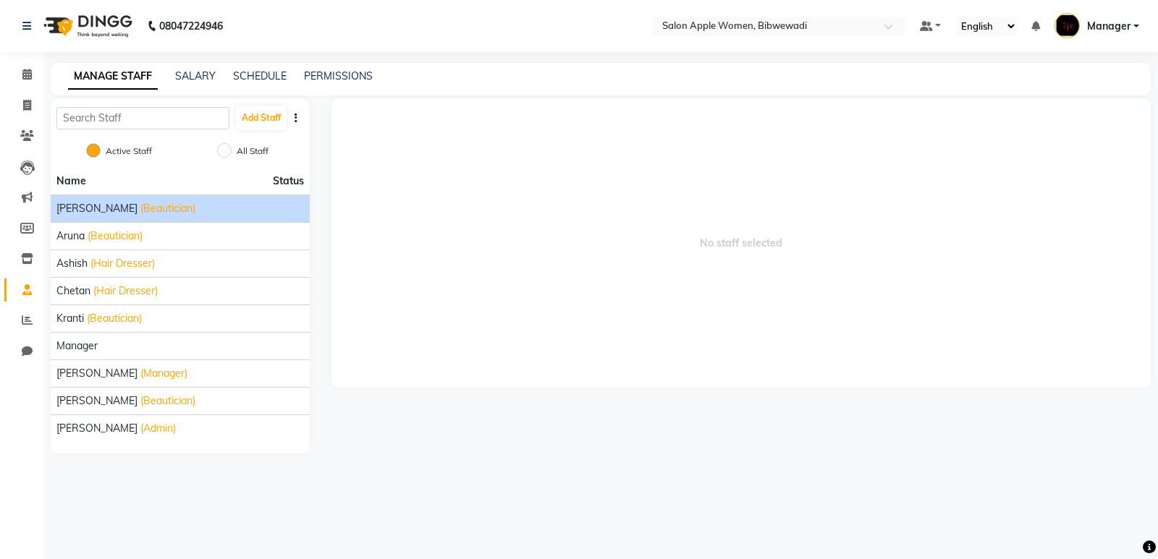
click at [98, 198] on li "[PERSON_NAME] (Beautician)" at bounding box center [180, 209] width 259 height 28
click at [239, 196] on li "[PERSON_NAME] (Beautician)" at bounding box center [180, 209] width 259 height 28
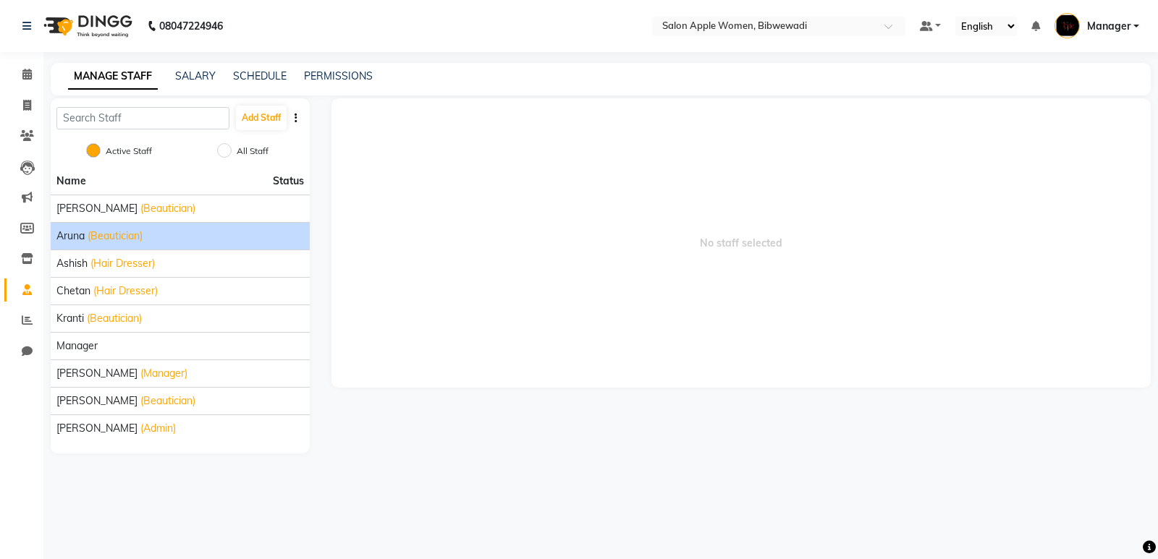
click at [248, 237] on div "Aruna (Beautician)" at bounding box center [180, 236] width 248 height 15
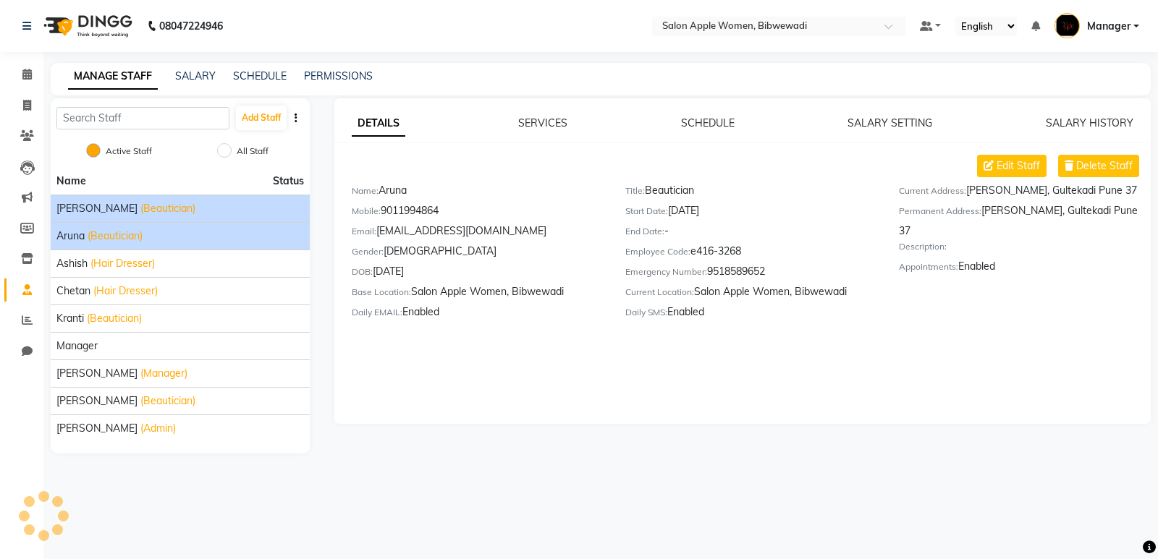
click at [243, 217] on li "[PERSON_NAME] (Beautician)" at bounding box center [180, 209] width 259 height 28
click at [243, 209] on div "[PERSON_NAME] (Beautician)" at bounding box center [180, 208] width 248 height 15
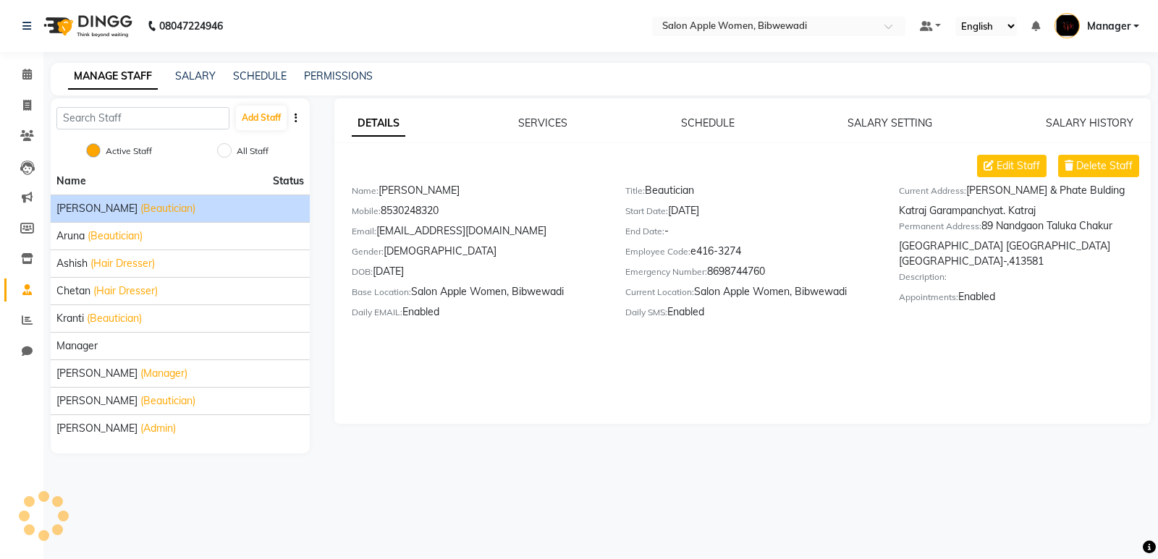
click at [243, 209] on div "[PERSON_NAME] (Beautician)" at bounding box center [180, 208] width 248 height 15
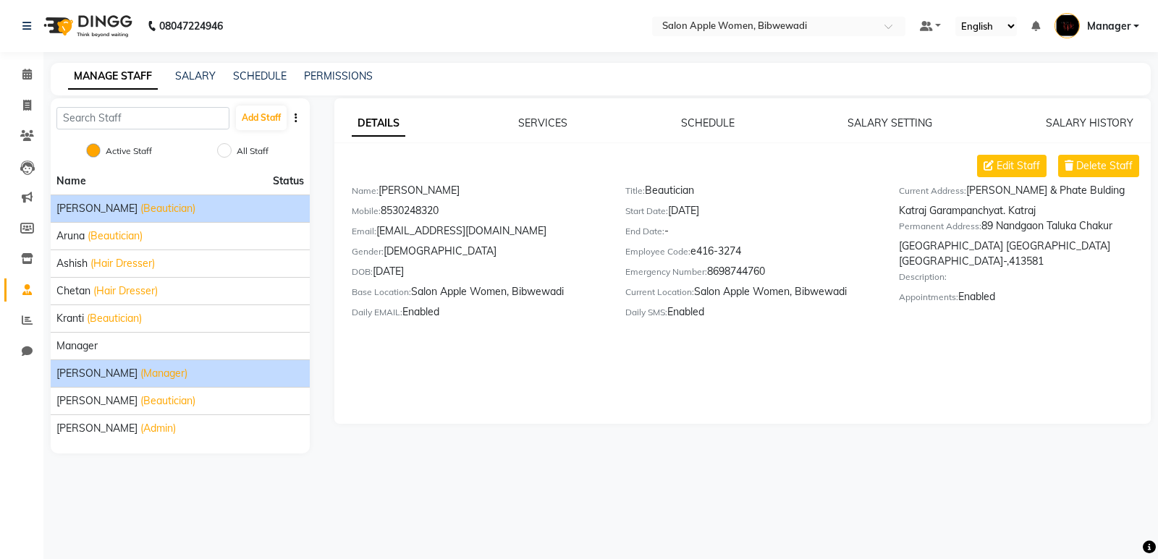
click at [111, 372] on span "[PERSON_NAME]" at bounding box center [96, 373] width 81 height 15
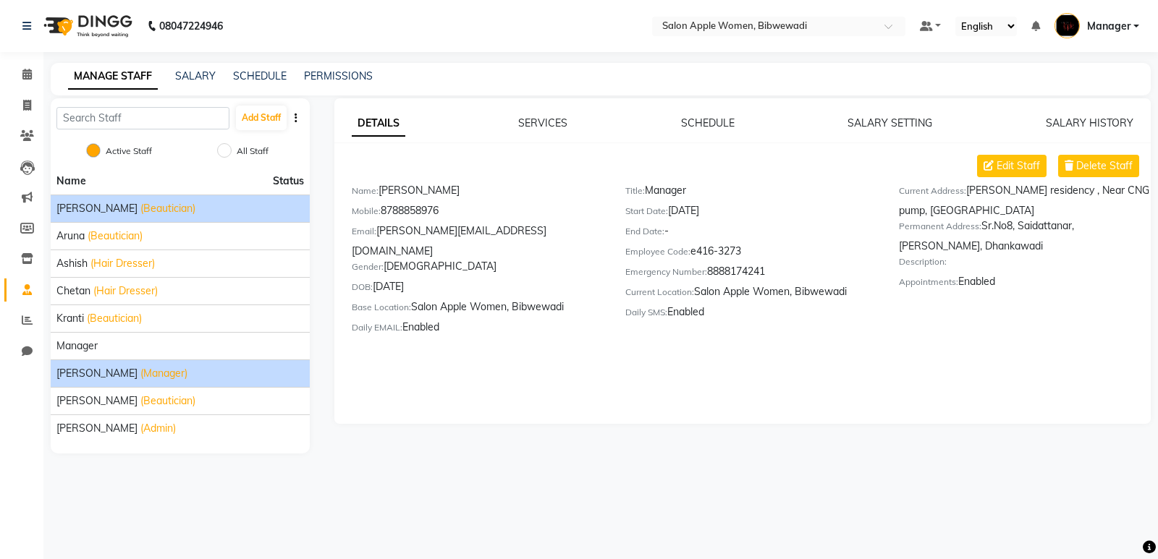
click at [221, 213] on div "[PERSON_NAME] (Beautician)" at bounding box center [180, 208] width 248 height 15
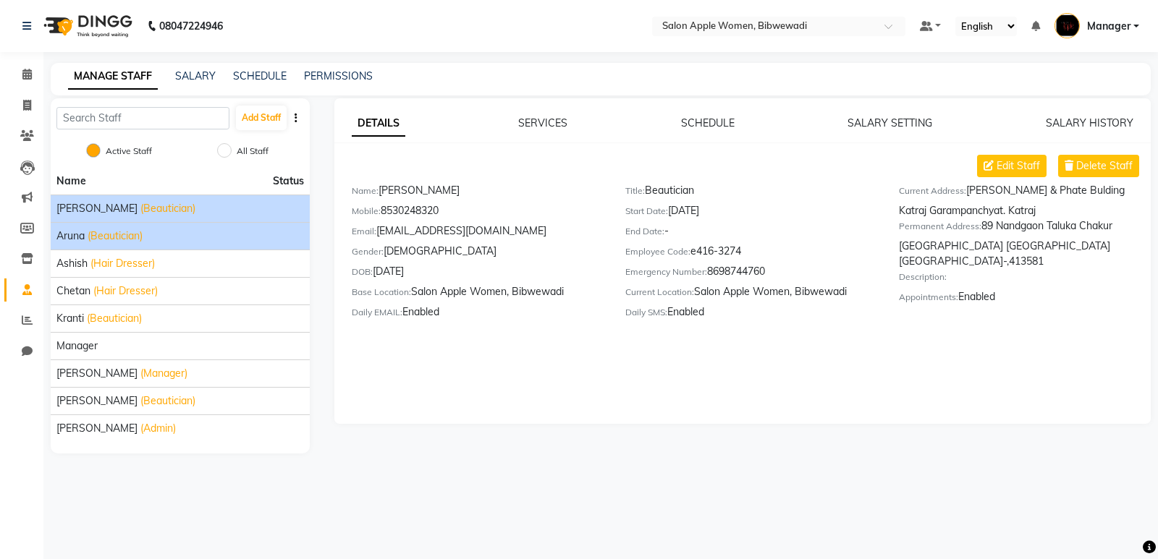
click at [221, 237] on div "Aruna (Beautician)" at bounding box center [180, 236] width 248 height 15
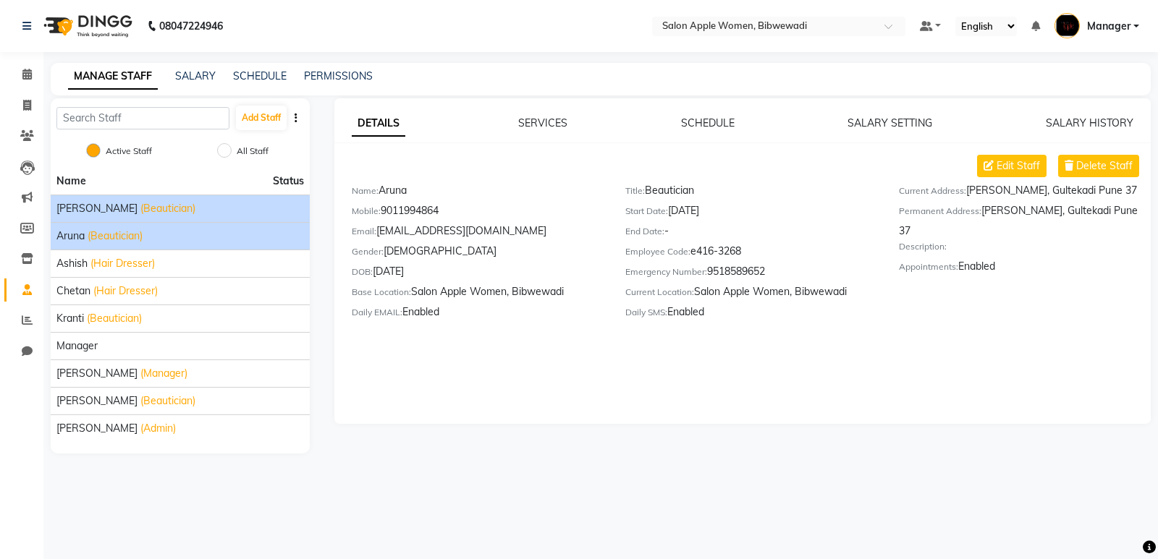
click at [236, 202] on div "[PERSON_NAME] (Beautician)" at bounding box center [180, 208] width 248 height 15
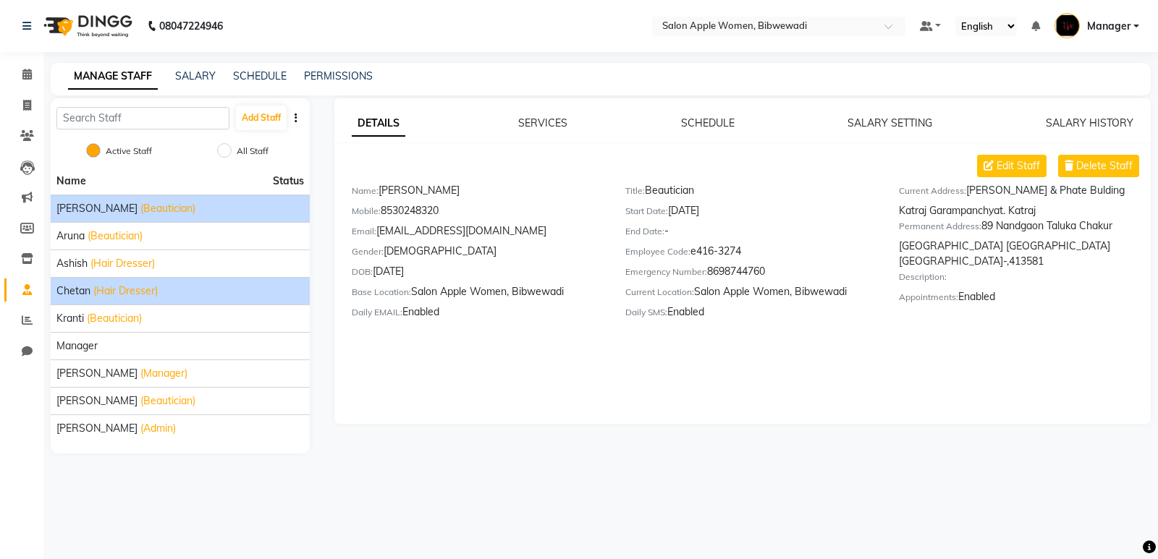
click at [248, 295] on div "Chetan (Hair Dresser)" at bounding box center [180, 291] width 248 height 15
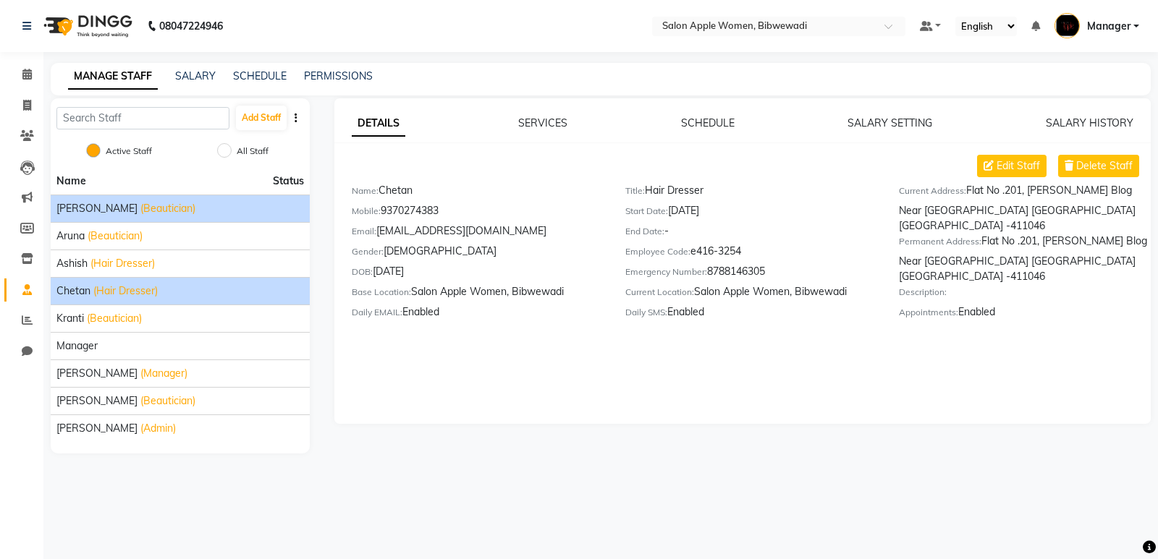
click at [222, 213] on div "[PERSON_NAME] (Beautician)" at bounding box center [180, 208] width 248 height 15
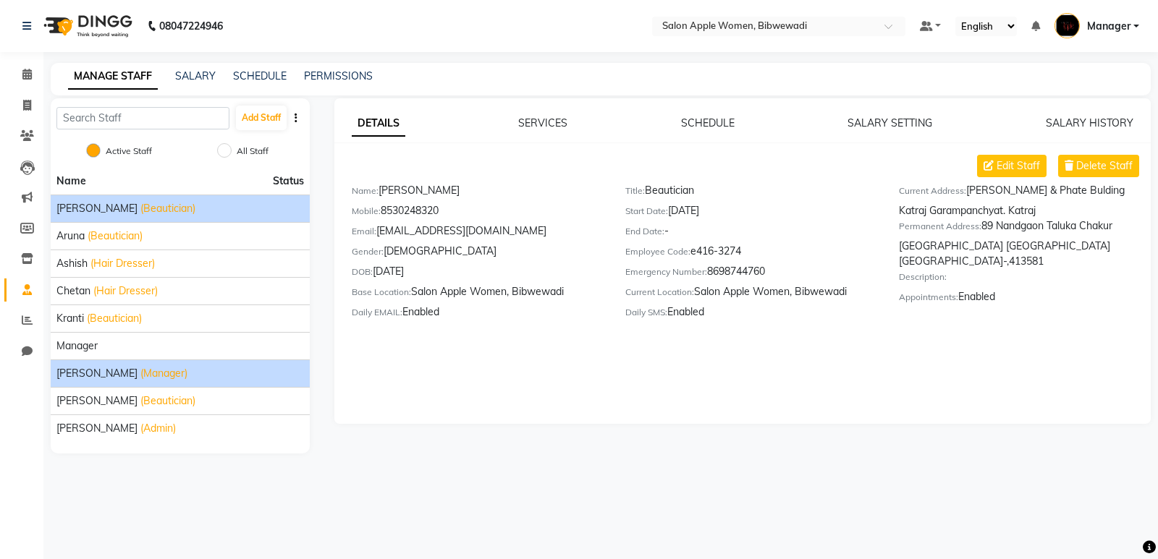
click at [134, 363] on li "[PERSON_NAME] (Manager)" at bounding box center [180, 374] width 259 height 28
click at [253, 373] on div "[PERSON_NAME] (Manager)" at bounding box center [180, 373] width 248 height 15
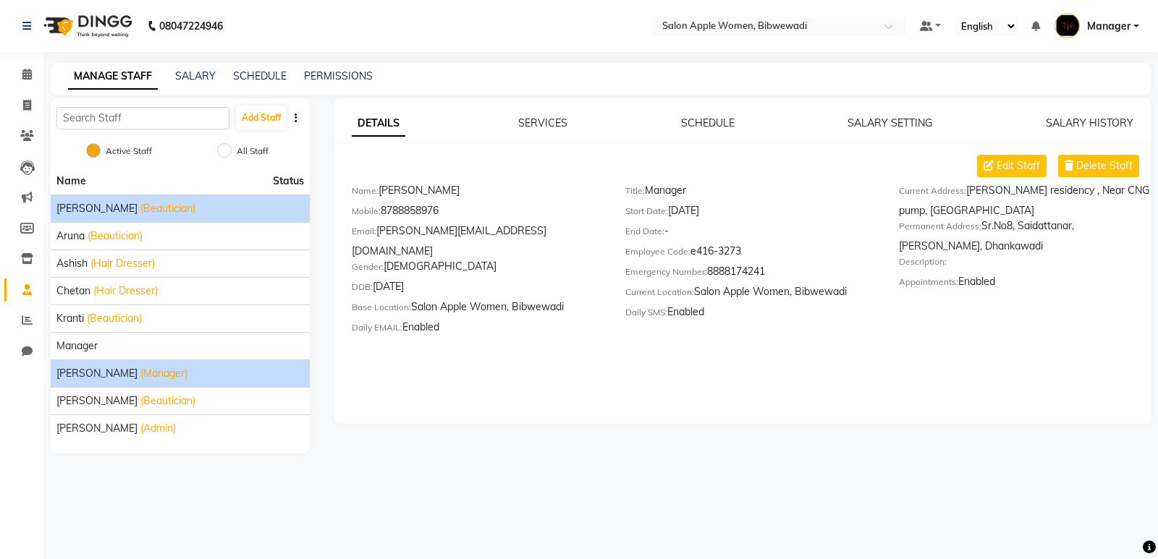
click at [71, 198] on li "[PERSON_NAME] (Beautician)" at bounding box center [180, 209] width 259 height 28
click at [76, 206] on span "[PERSON_NAME]" at bounding box center [96, 208] width 81 height 15
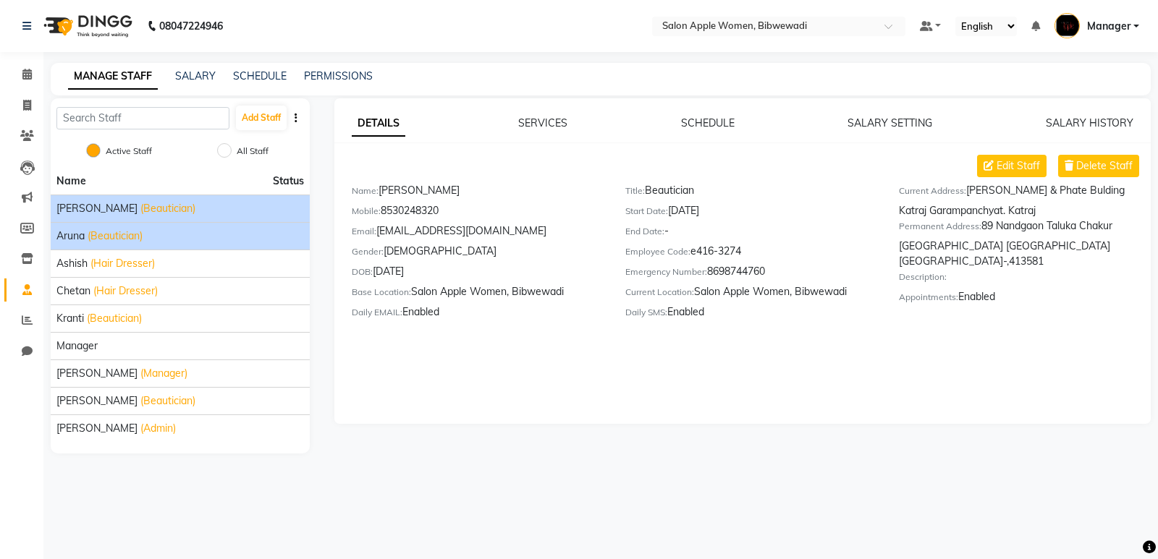
click at [178, 229] on div "Aruna (Beautician)" at bounding box center [180, 236] width 248 height 15
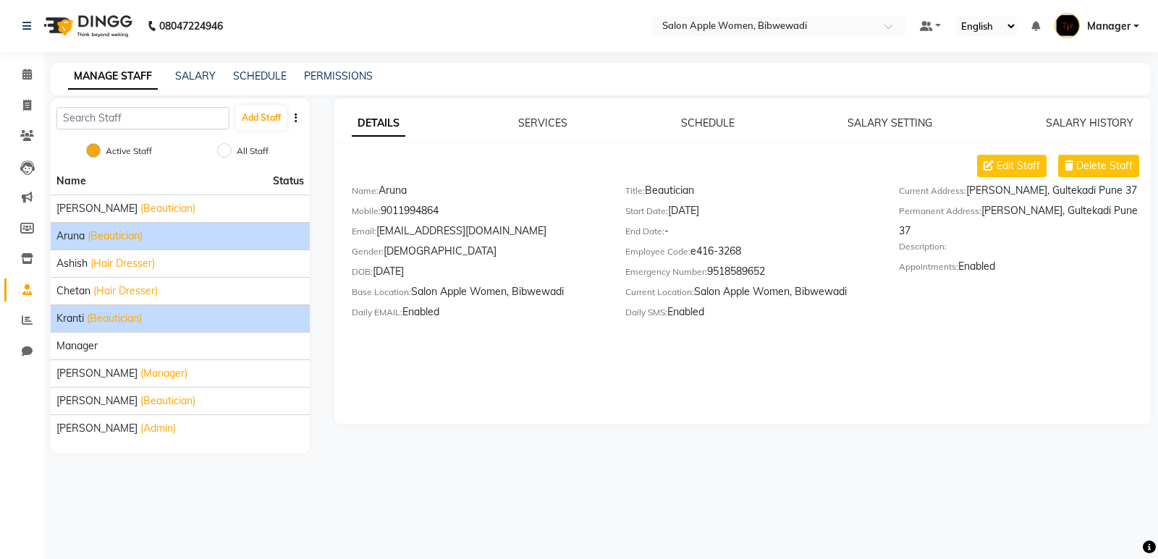
click at [117, 322] on span "(Beautician)" at bounding box center [114, 318] width 55 height 15
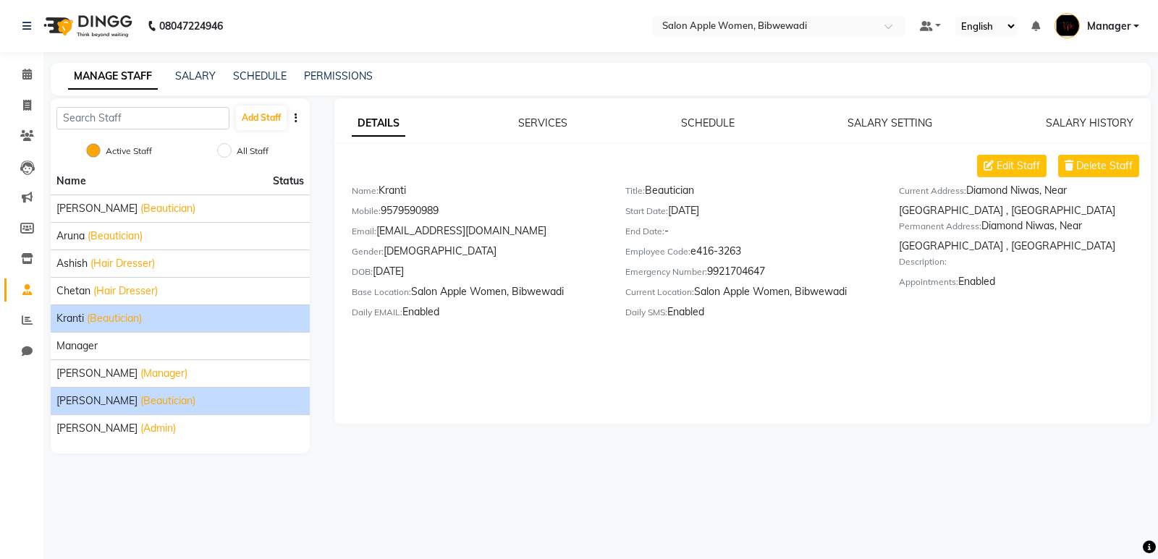
click at [101, 410] on li "[PERSON_NAME] (Beautician)" at bounding box center [180, 401] width 259 height 28
click at [218, 410] on li "[PERSON_NAME] (Beautician)" at bounding box center [180, 401] width 259 height 28
click at [234, 398] on div "[PERSON_NAME] (Beautician)" at bounding box center [180, 401] width 248 height 15
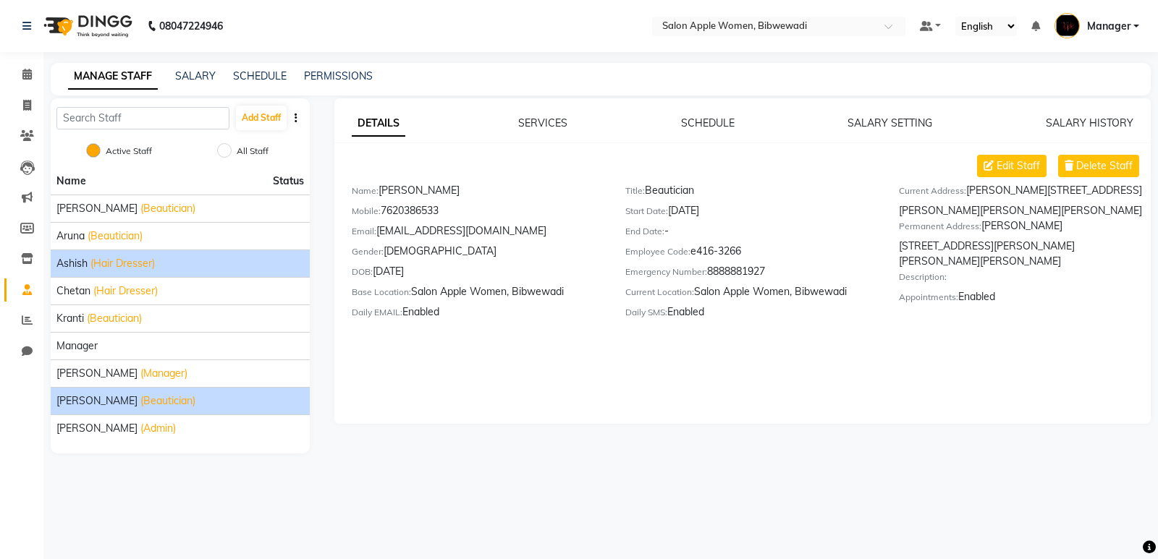
click at [187, 264] on div "Ashish (Hair Dresser)" at bounding box center [180, 263] width 248 height 15
